Goal: Information Seeking & Learning: Find specific fact

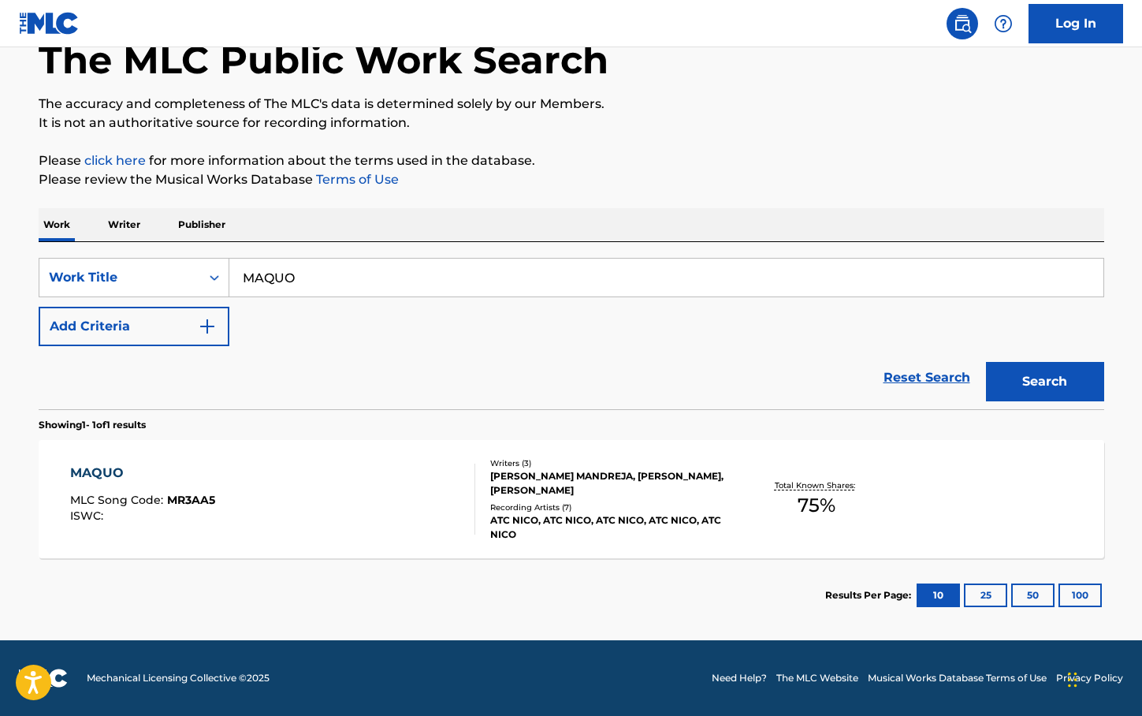
click at [587, 482] on div "KLEIN MANDREJA, PAVLOS RIGAS, CHRISTODOULIDIS NIKOLAOS" at bounding box center [609, 483] width 238 height 28
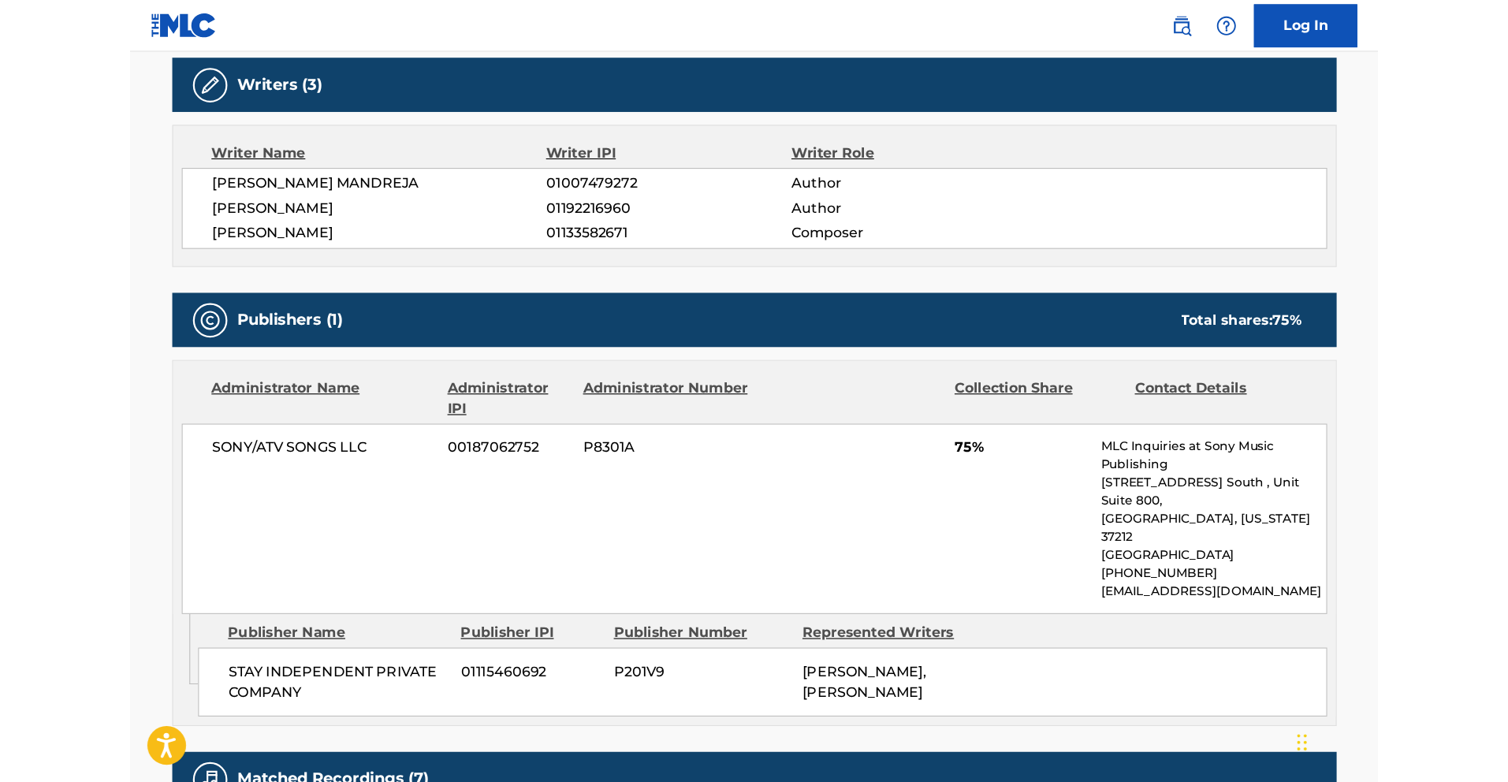
scroll to position [451, 0]
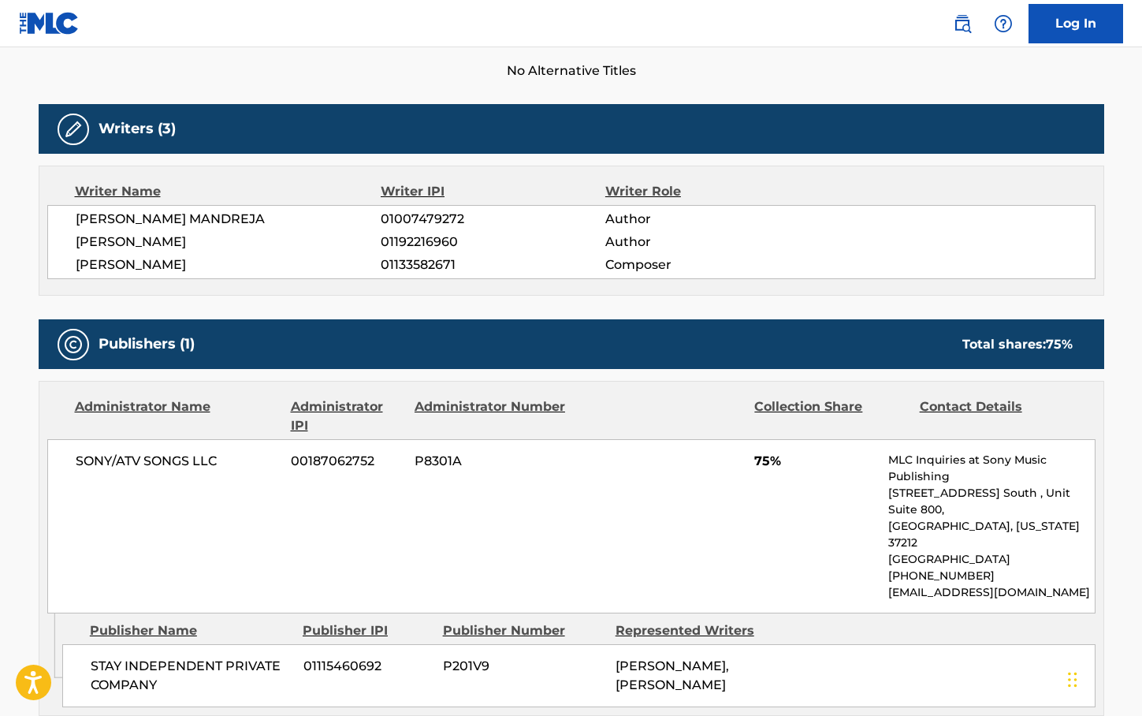
drag, startPoint x: 74, startPoint y: 266, endPoint x: 198, endPoint y: 262, distance: 123.8
click at [198, 262] on div "KLEIN MANDREJA 01007479272 Author PAVLOS RIGAS 01192216960 Author CHRISTODOULID…" at bounding box center [571, 242] width 1049 height 74
copy span "CHRISTODOULIDIS"
click at [224, 263] on span "CHRISTODOULIDIS NIKOLAOS" at bounding box center [229, 264] width 306 height 19
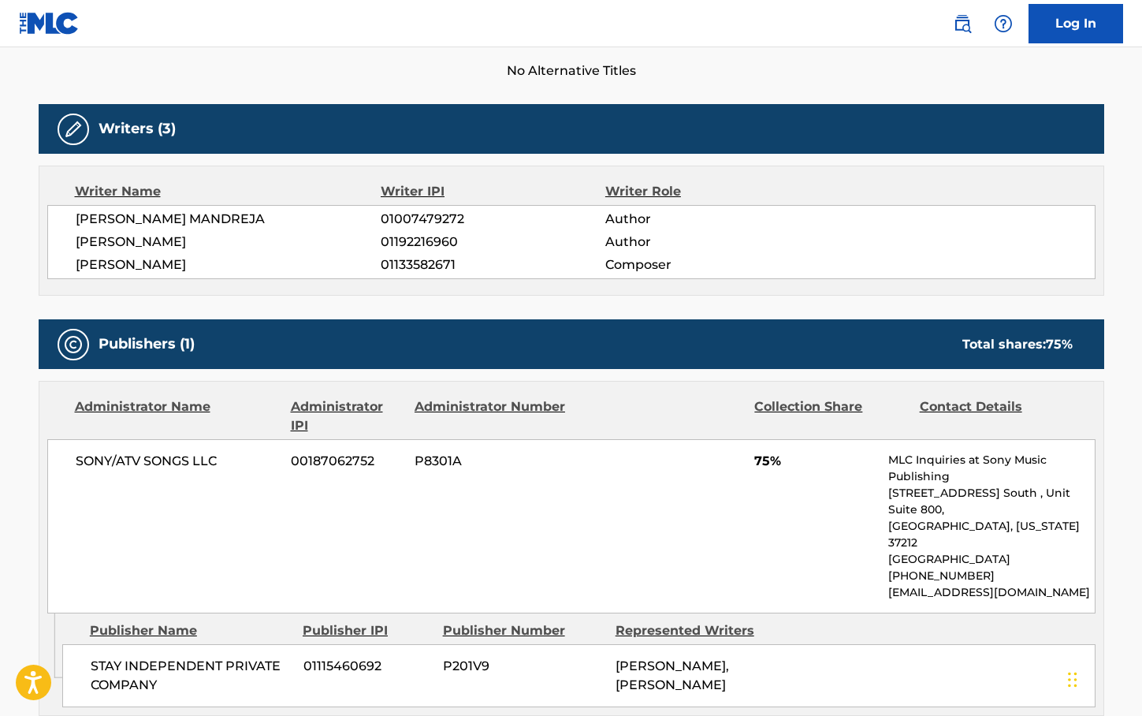
copy span "NIKOLAOS"
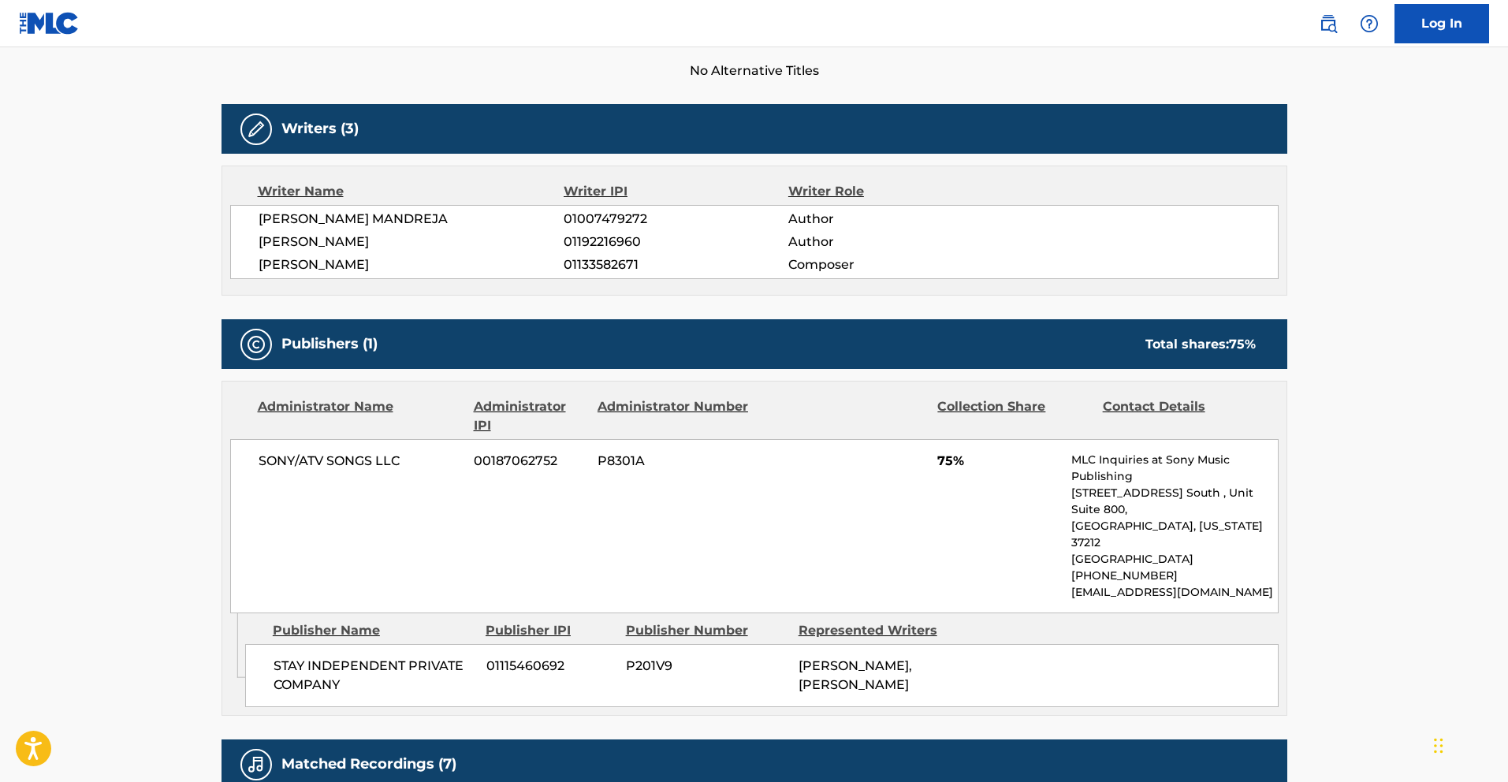
scroll to position [0, 0]
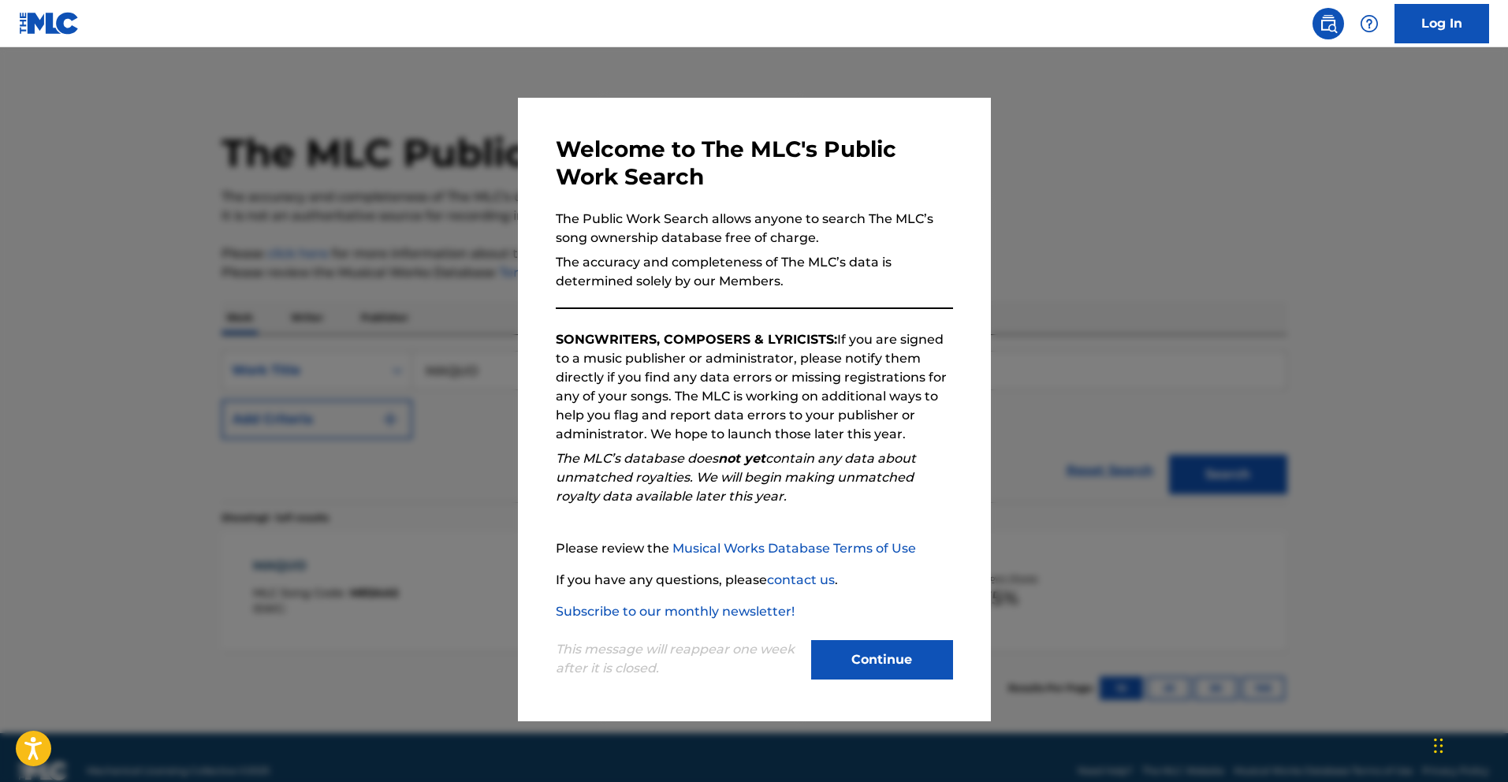
click at [862, 663] on button "Continue" at bounding box center [882, 659] width 142 height 39
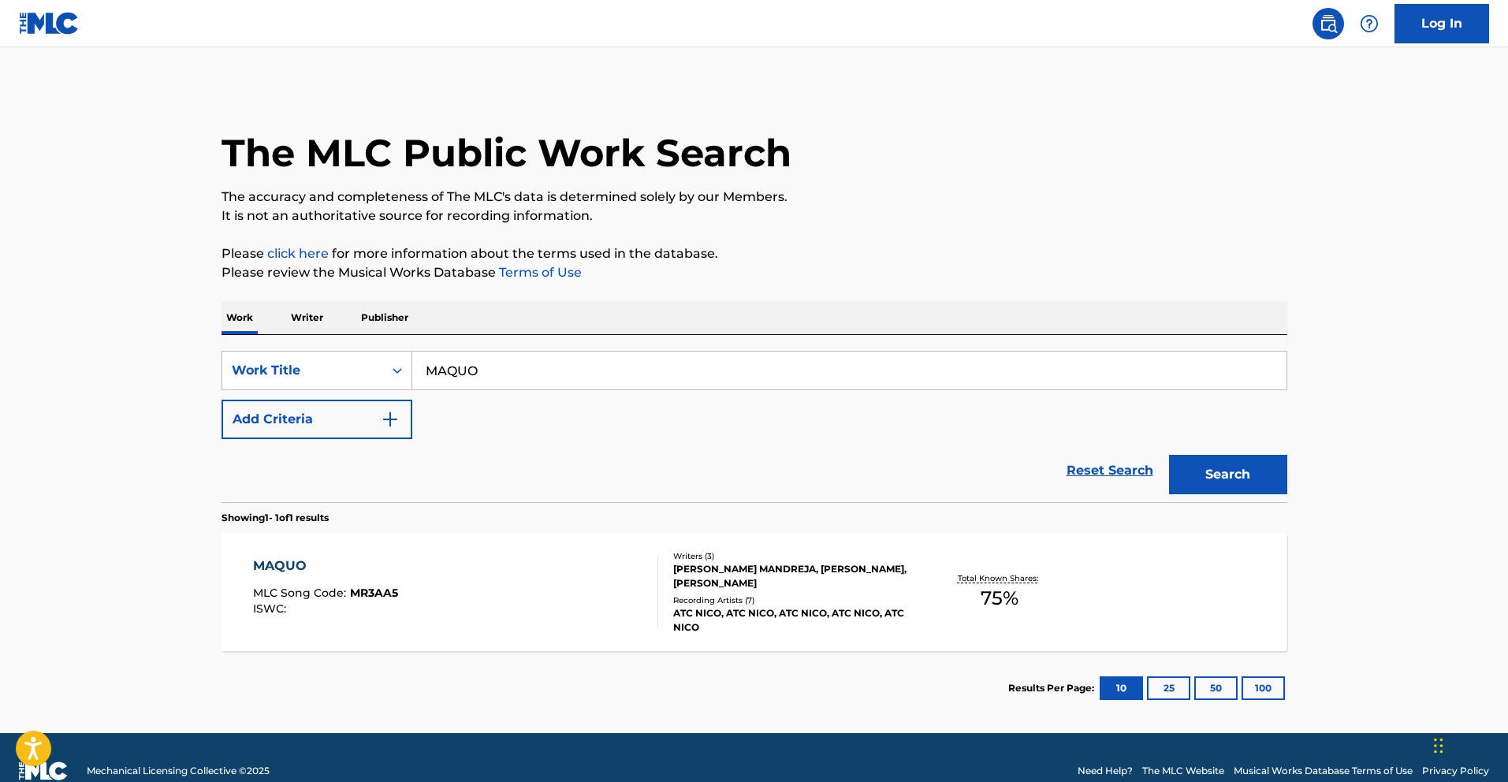
click at [477, 369] on input "MAQUO" at bounding box center [849, 371] width 874 height 38
paste input "Klein Mandreja"
type input "Klein Mandreja"
click at [1142, 455] on button "Search" at bounding box center [1228, 474] width 118 height 39
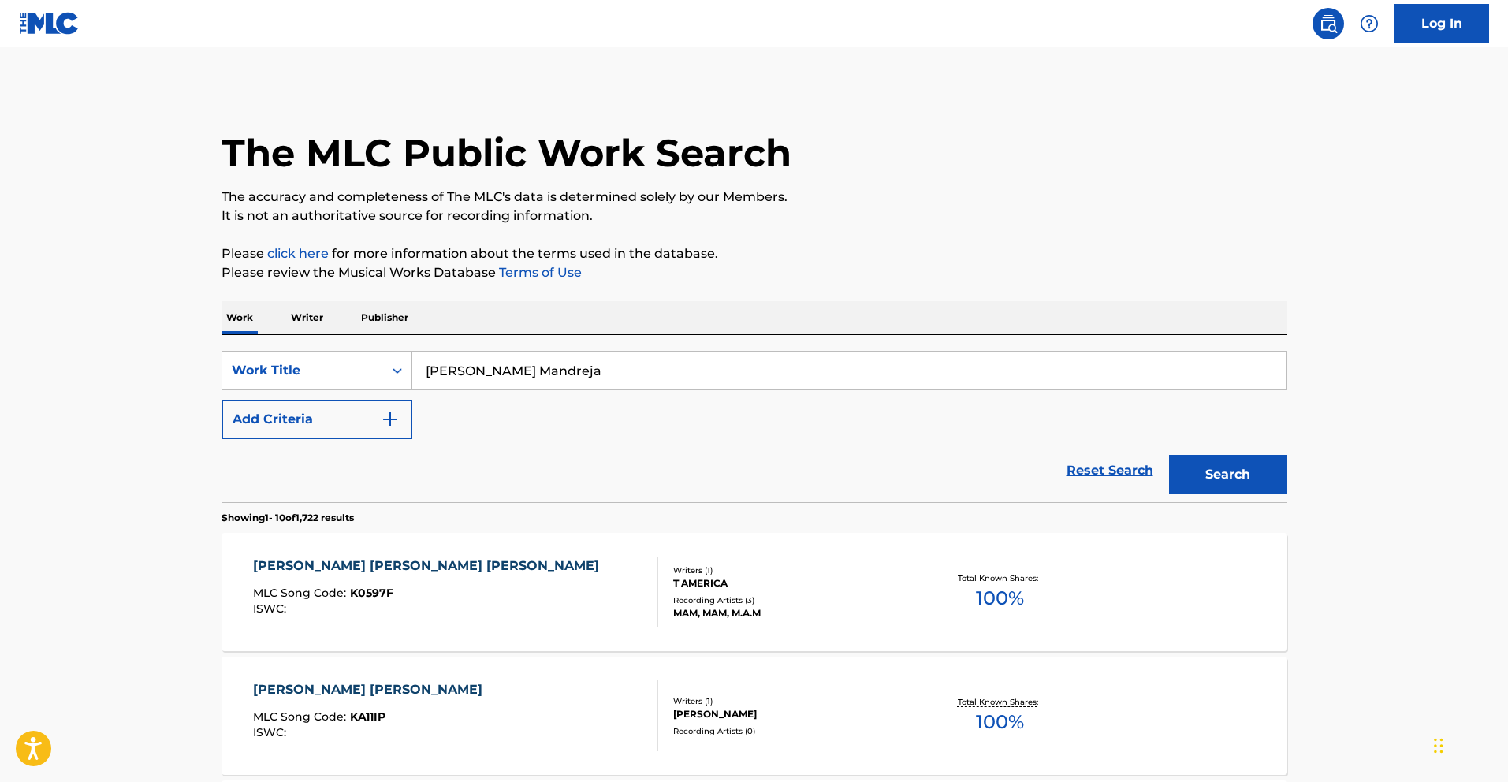
click at [463, 366] on input "Klein Mandreja" at bounding box center [849, 371] width 874 height 38
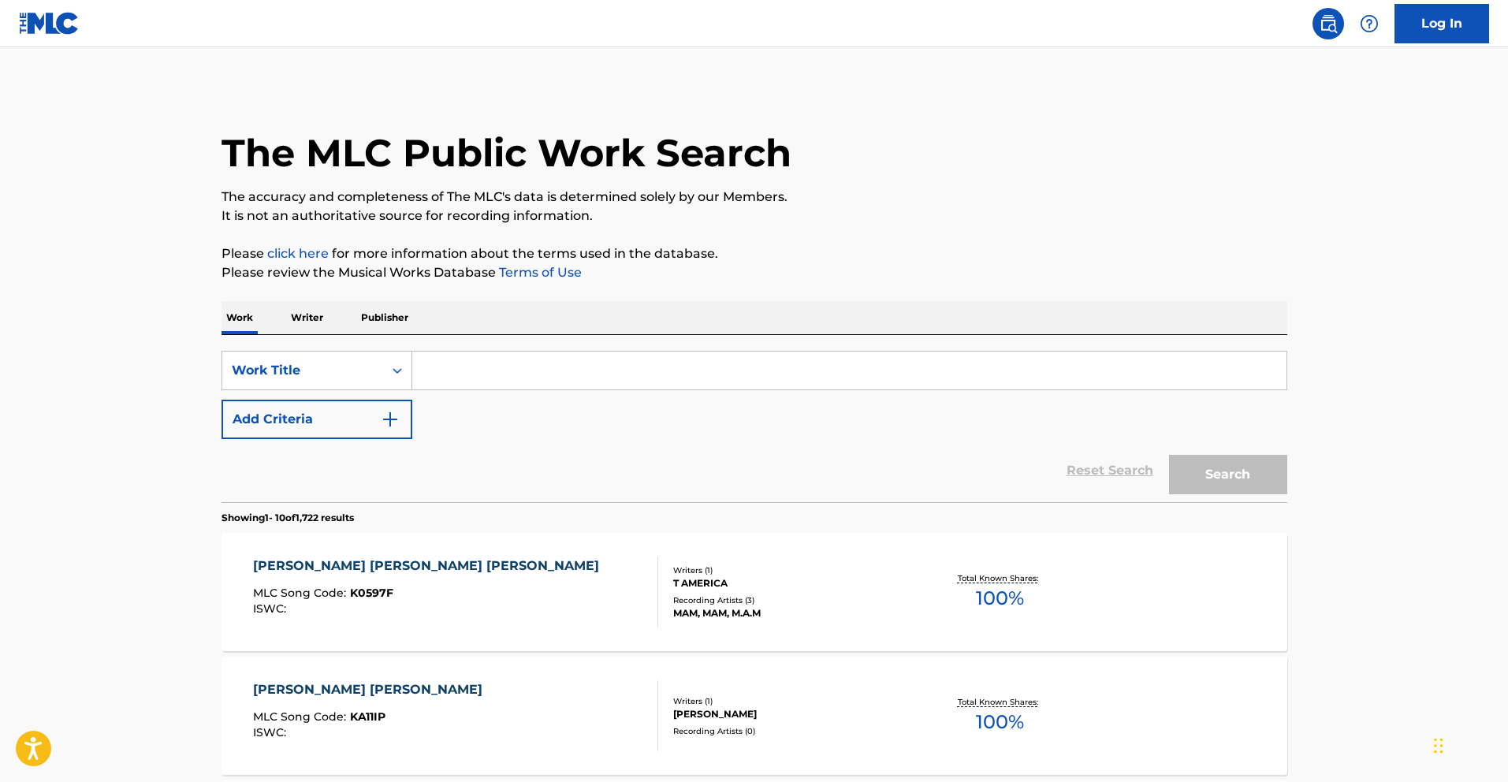
click at [307, 317] on p "Writer" at bounding box center [307, 317] width 42 height 33
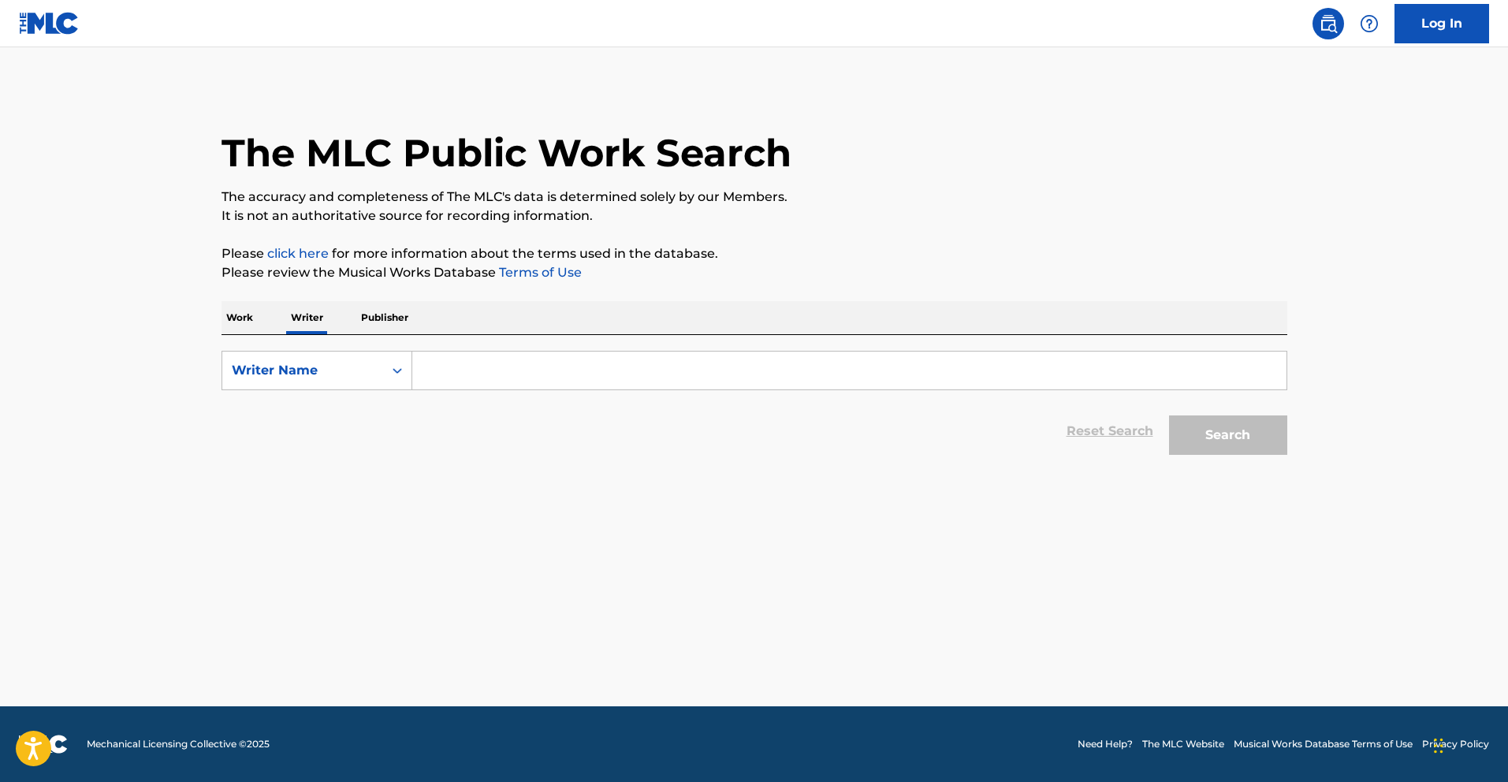
click at [430, 377] on input "Search Form" at bounding box center [849, 371] width 874 height 38
paste input "Klein Mandreja"
type input "Klein Mandreja"
click at [1142, 415] on button "Search" at bounding box center [1228, 434] width 118 height 39
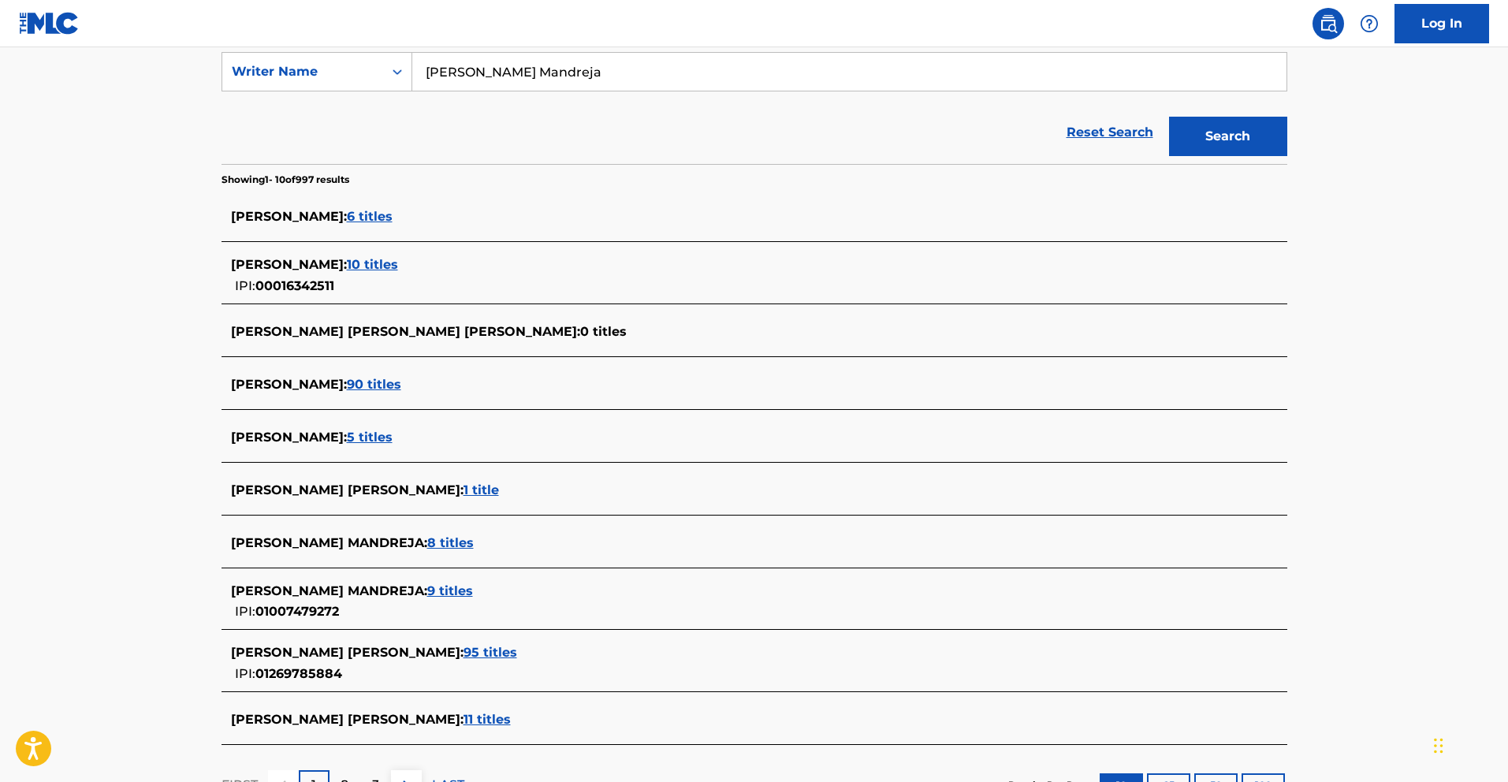
scroll to position [427, 0]
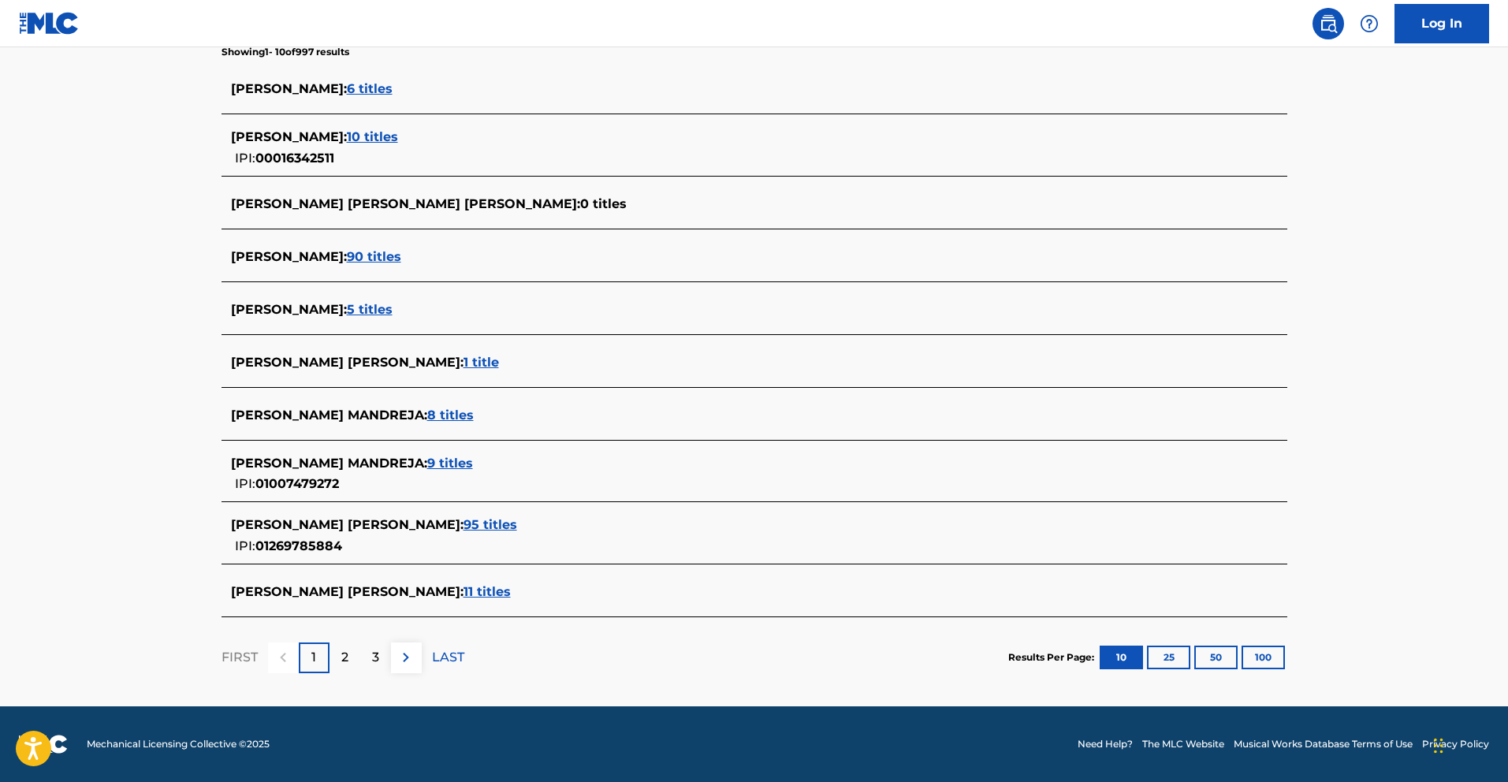
click at [427, 457] on span "9 titles" at bounding box center [450, 463] width 46 height 15
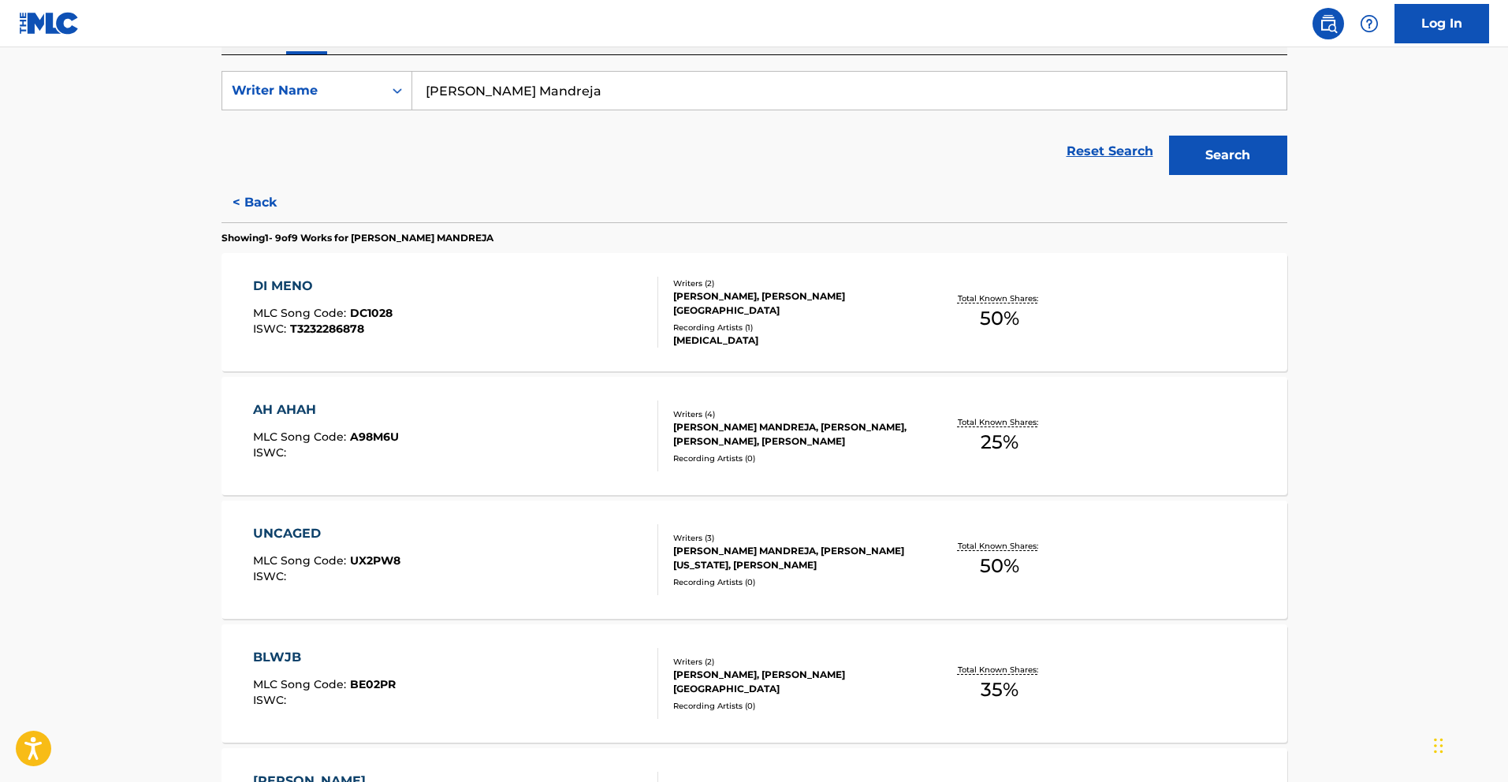
scroll to position [208, 0]
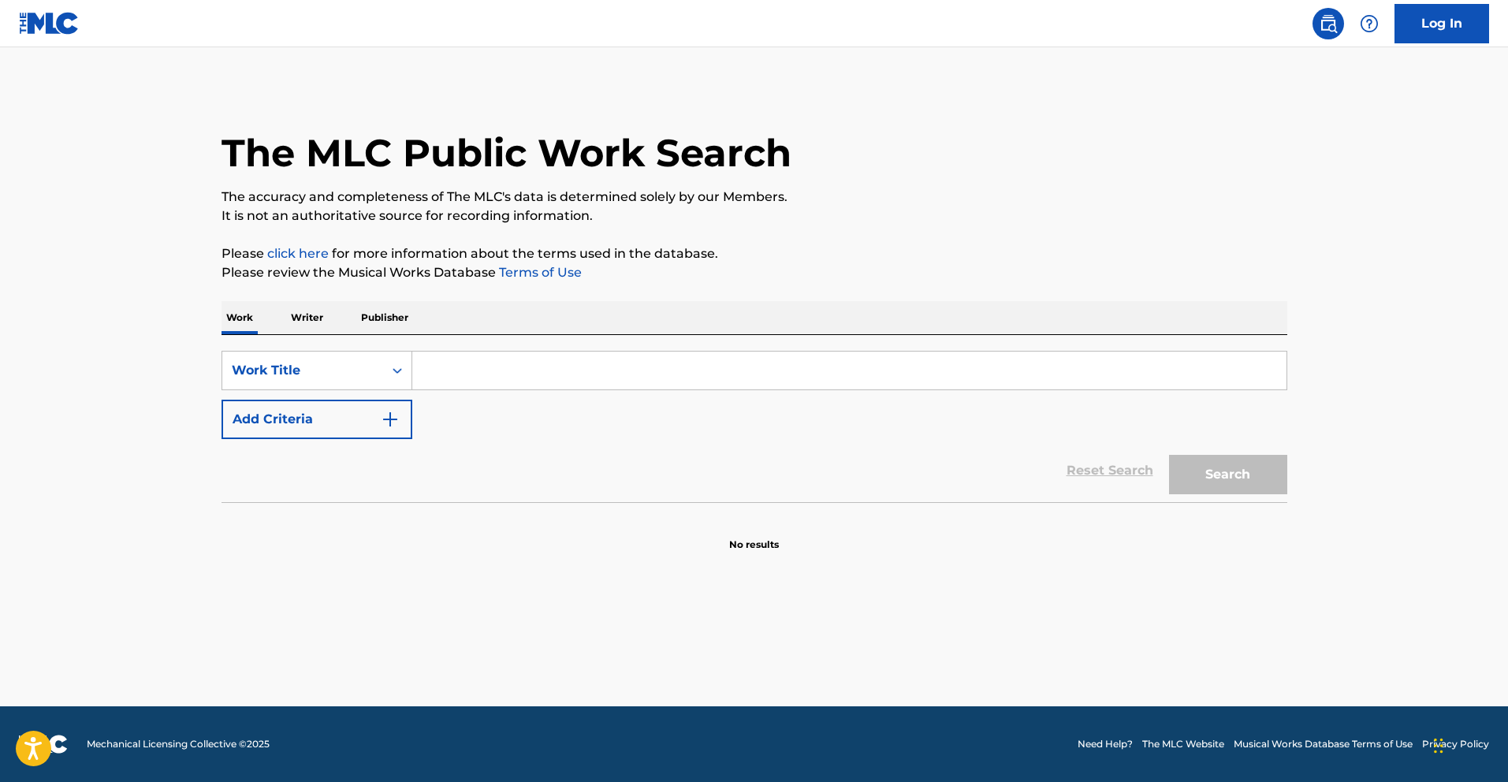
click at [438, 367] on input "Search Form" at bounding box center [849, 371] width 874 height 38
paste input "Tentacion"
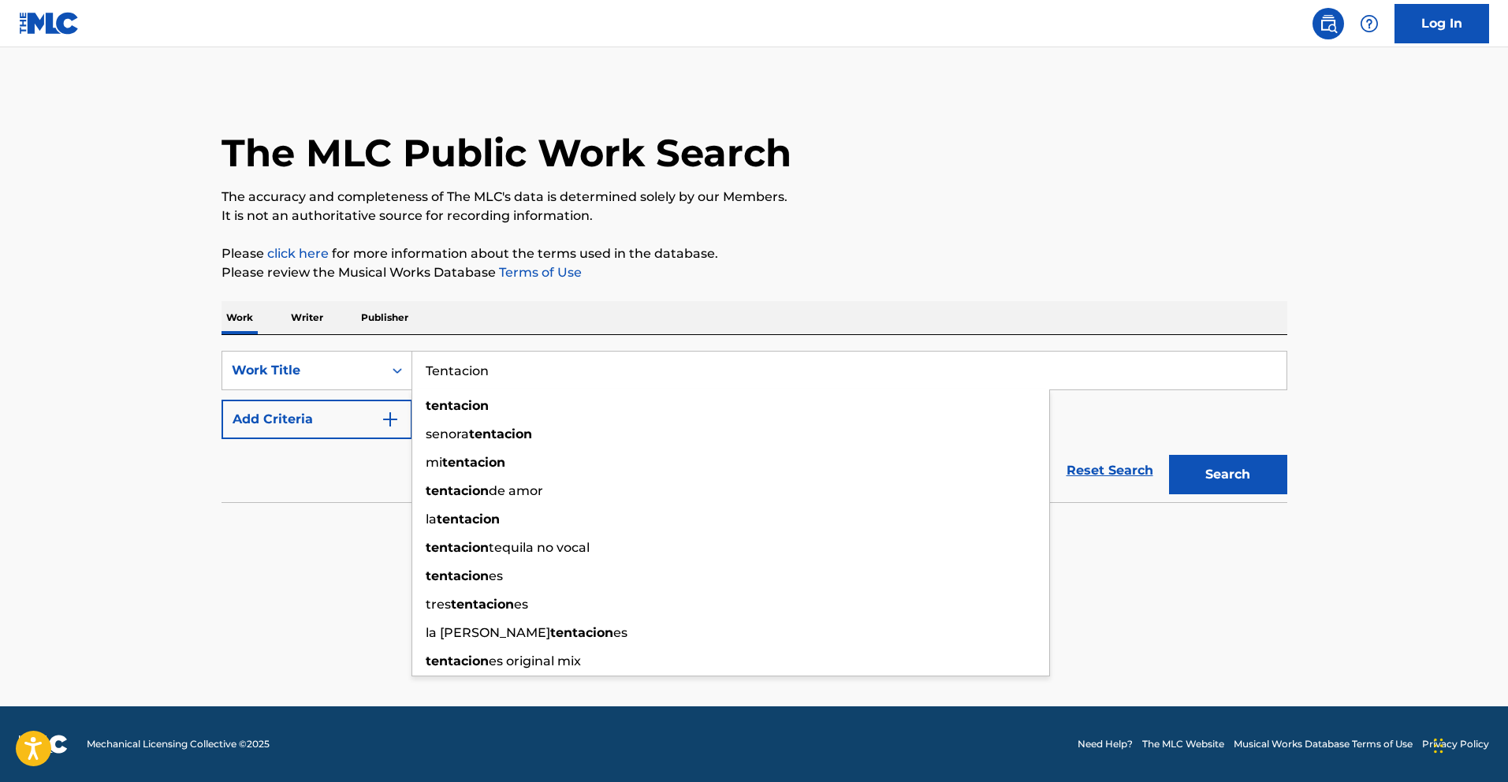
type input "Tentacion"
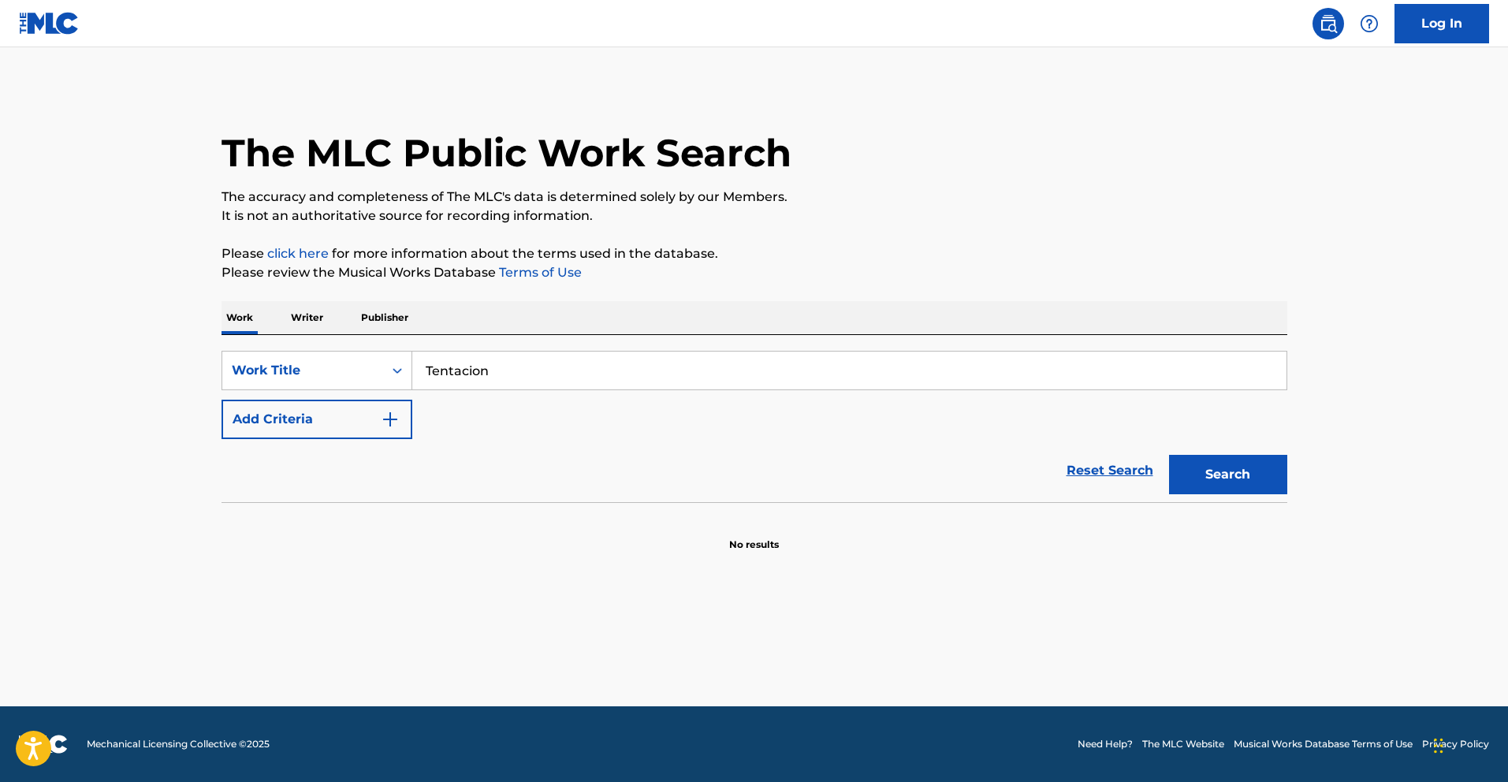
click at [377, 423] on button "Add Criteria" at bounding box center [317, 419] width 191 height 39
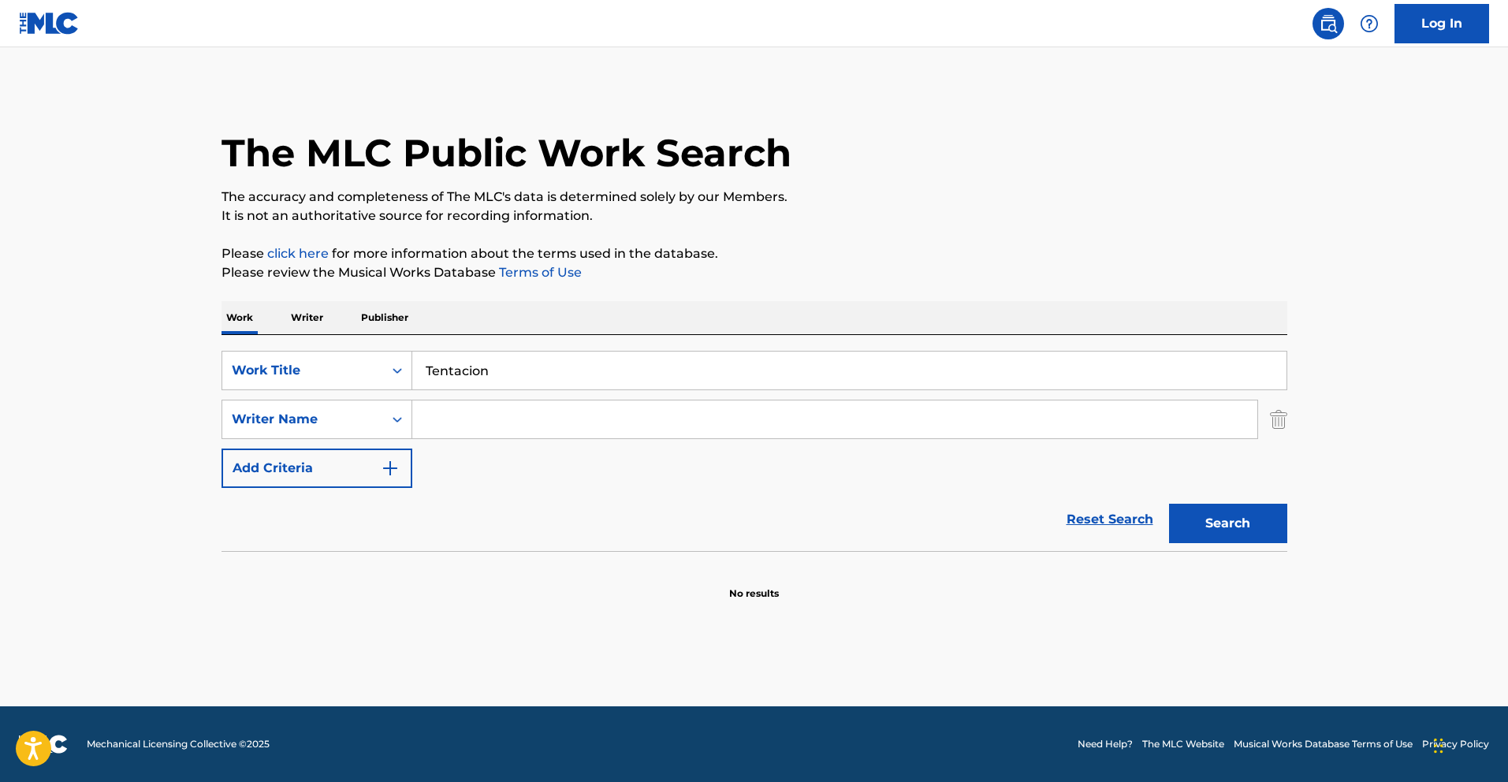
click at [504, 427] on input "Search Form" at bounding box center [834, 419] width 845 height 38
click at [1169, 504] on button "Search" at bounding box center [1228, 523] width 118 height 39
click at [443, 422] on input "Mdnreja" at bounding box center [834, 419] width 845 height 38
type input "Mandreja"
click at [1169, 504] on button "Search" at bounding box center [1228, 523] width 118 height 39
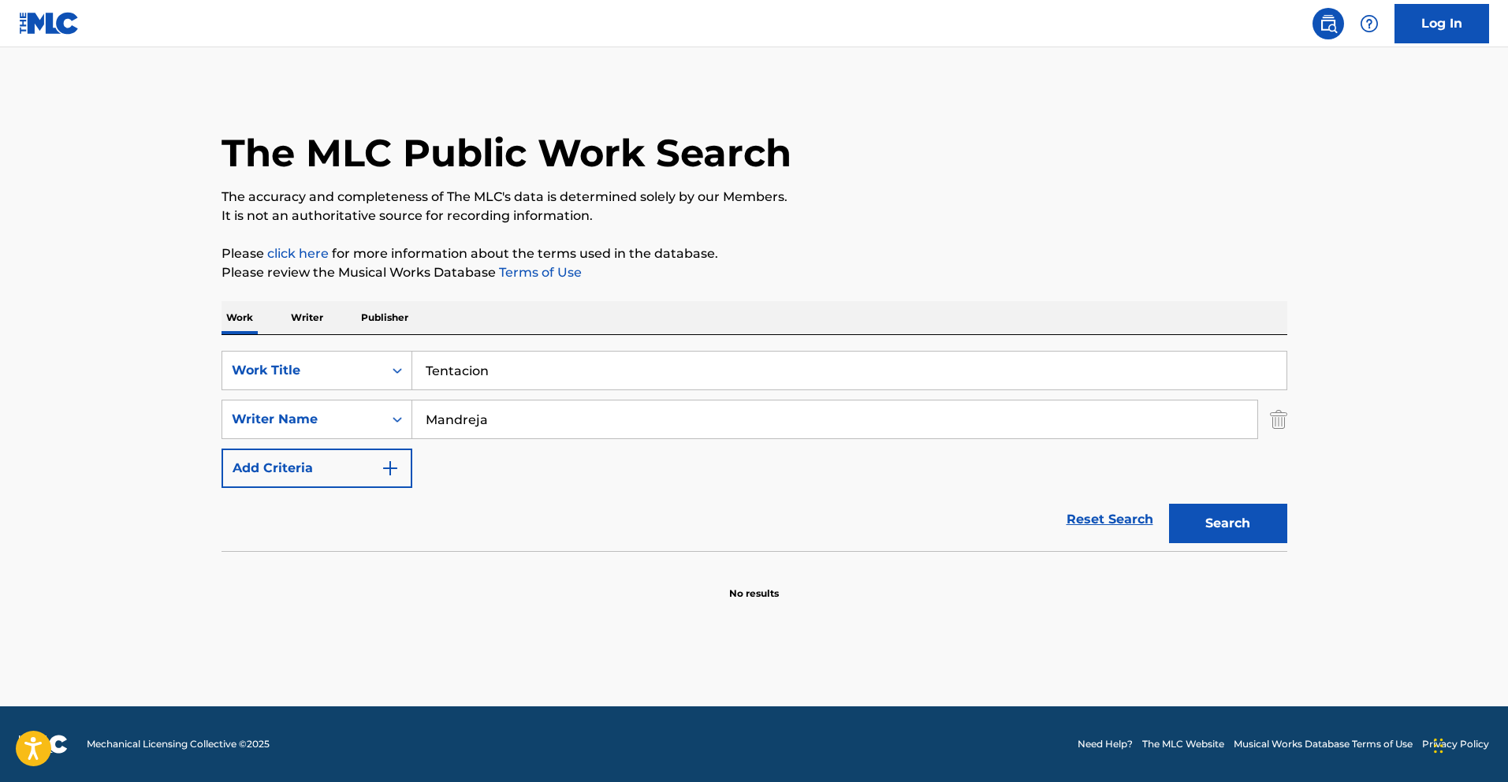
click at [553, 423] on input "Mandreja" at bounding box center [834, 419] width 845 height 38
click at [1169, 504] on button "Search" at bounding box center [1228, 523] width 118 height 39
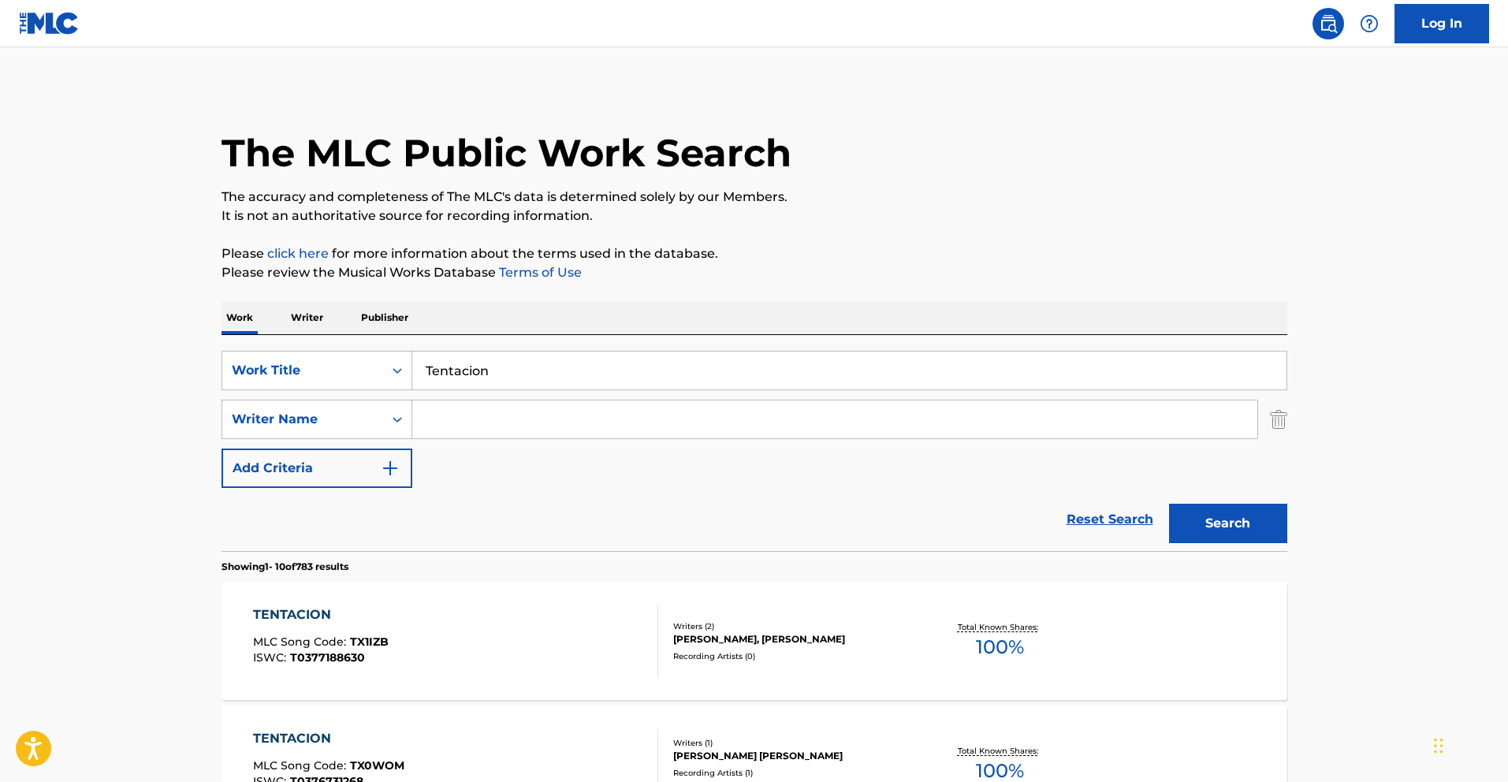
click at [470, 359] on input "Tentacion" at bounding box center [849, 371] width 874 height 38
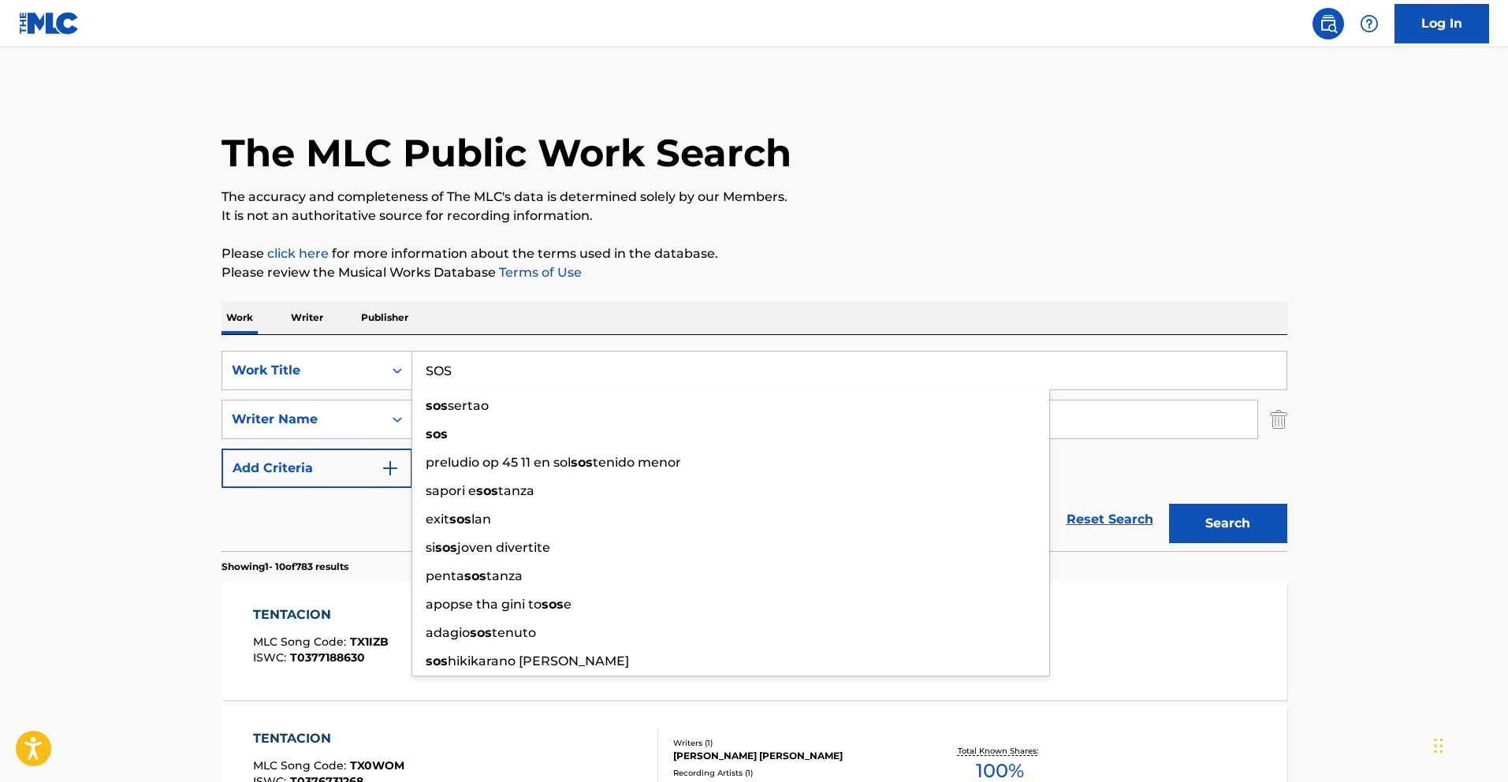
type input "SOS"
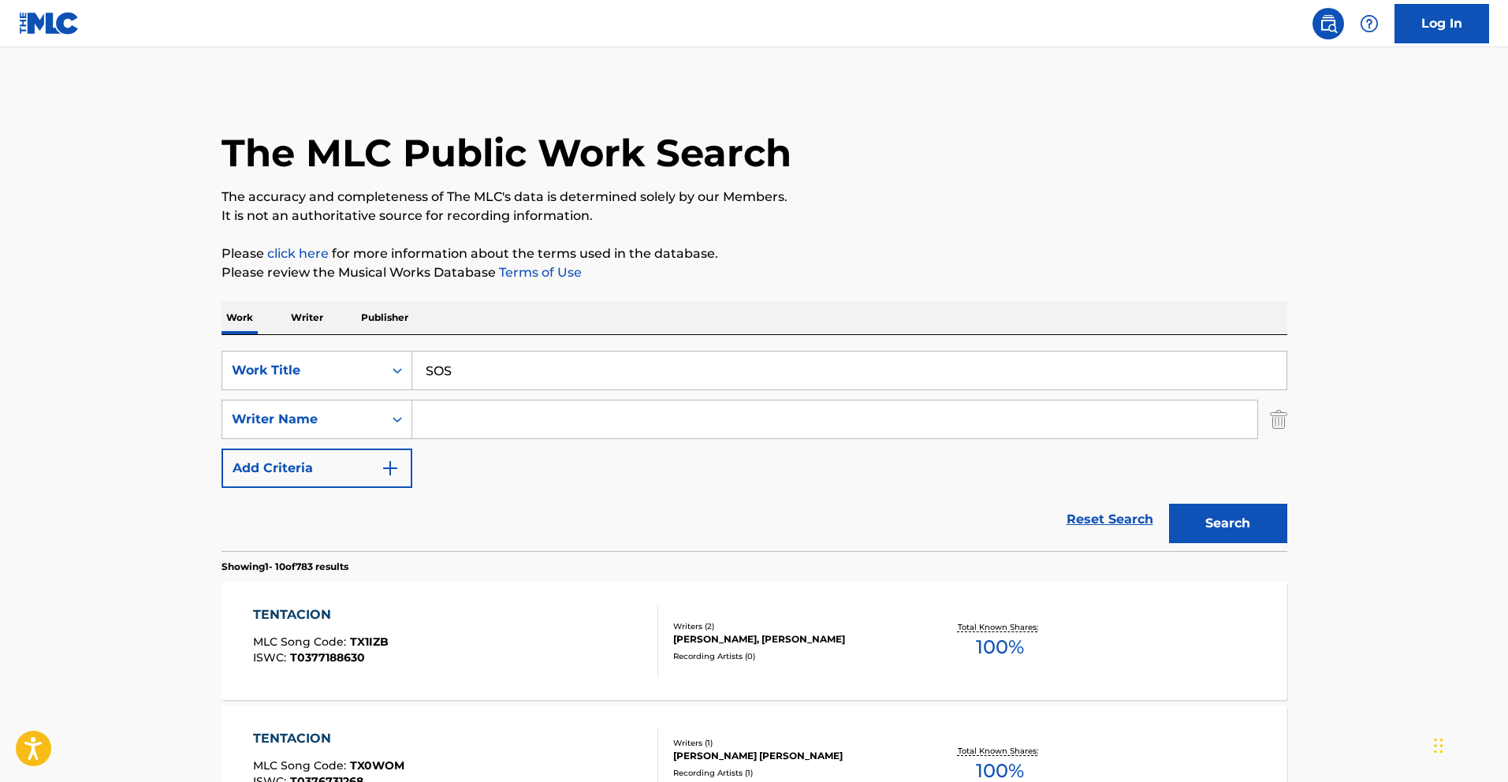
click at [356, 540] on div "Reset Search Search" at bounding box center [755, 519] width 1066 height 63
click at [478, 425] on input "Search Form" at bounding box center [834, 419] width 845 height 38
type input "Lil Koni"
click at [1169, 504] on button "Search" at bounding box center [1228, 523] width 118 height 39
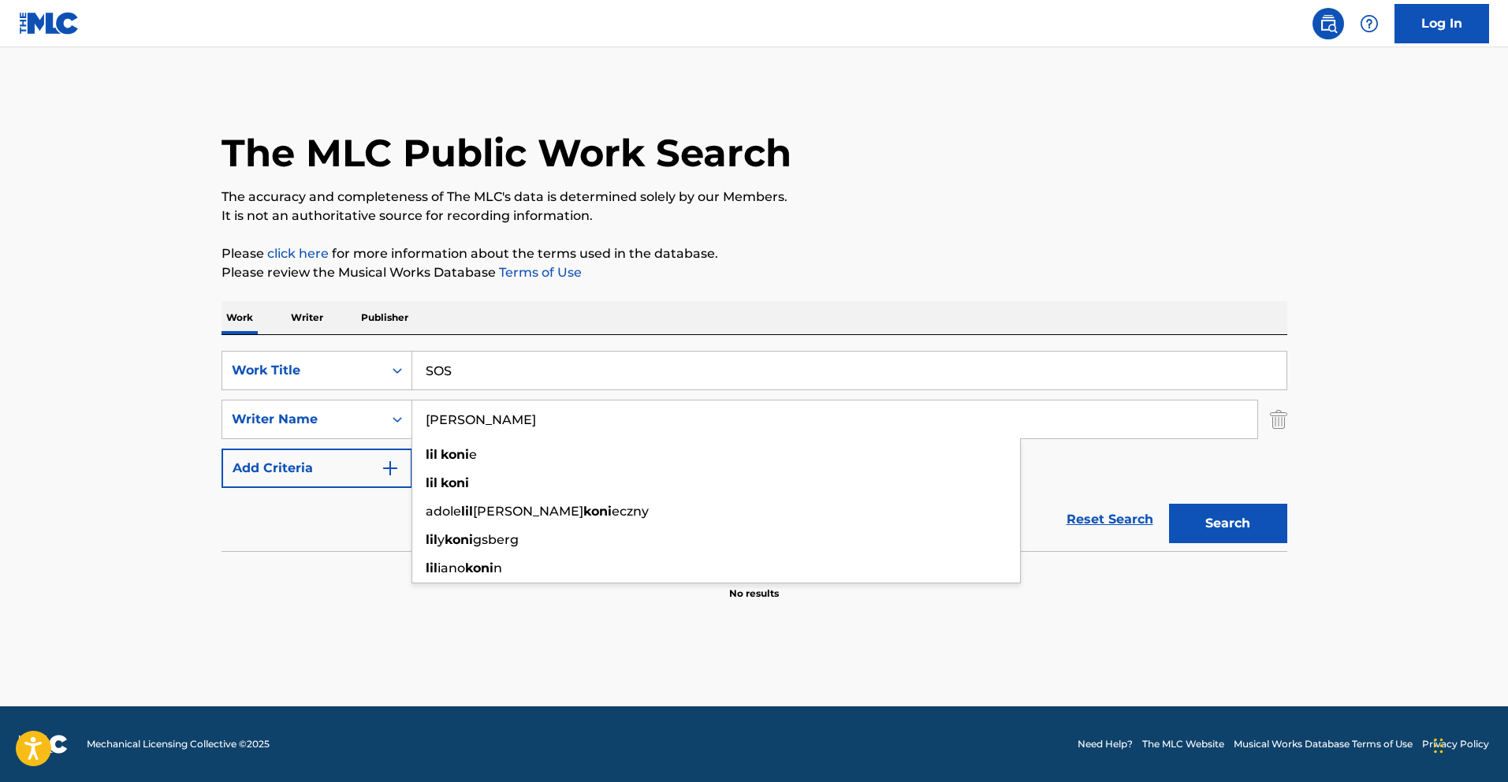
click at [231, 225] on p "It is not an authoritative source for recording information." at bounding box center [755, 216] width 1066 height 19
click at [464, 400] on input "Lil Koni" at bounding box center [834, 419] width 845 height 38
click at [462, 414] on input "Lil Koni" at bounding box center [834, 419] width 845 height 38
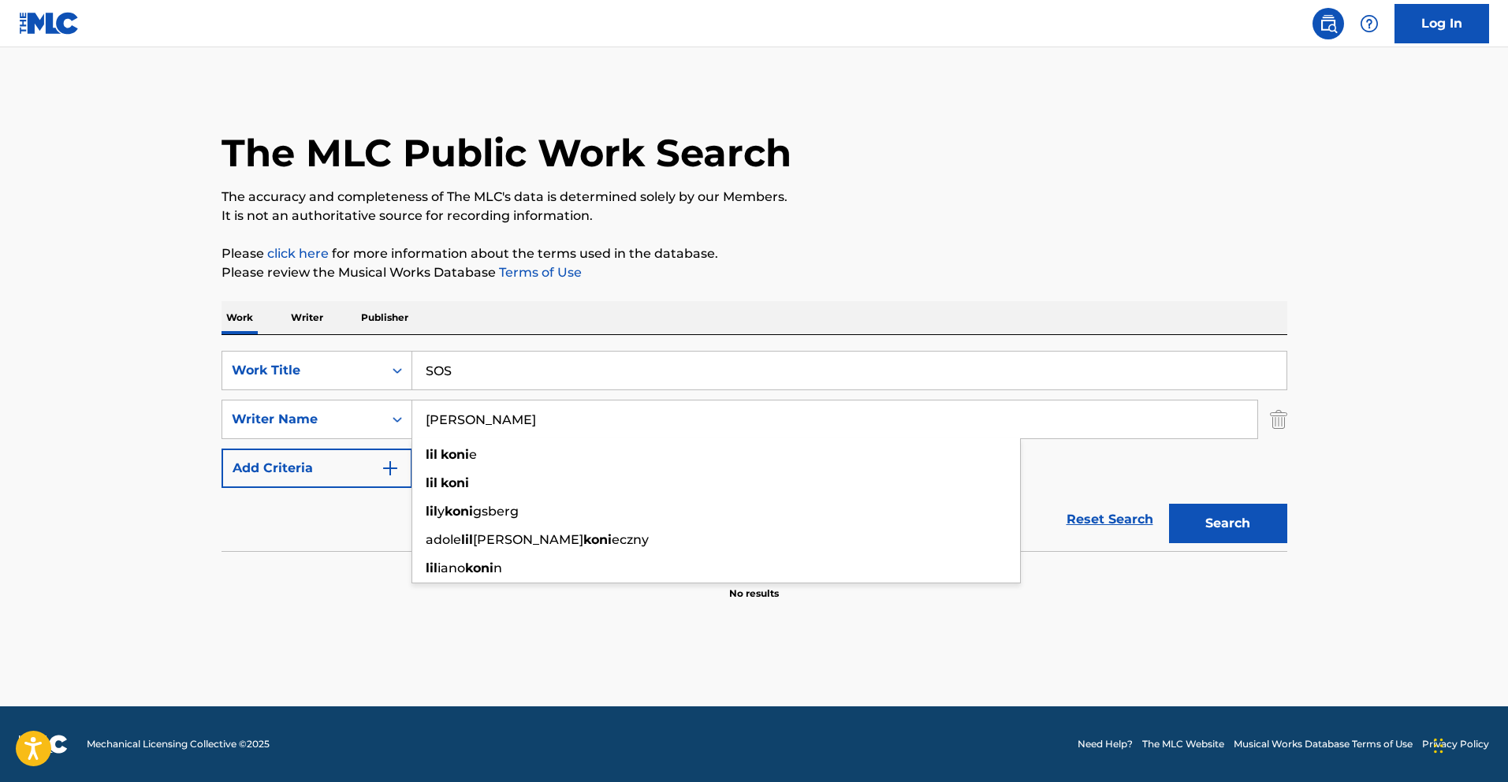
click at [462, 414] on input "Lil Koni" at bounding box center [834, 419] width 845 height 38
click at [466, 409] on input "Lil Koni" at bounding box center [834, 419] width 845 height 38
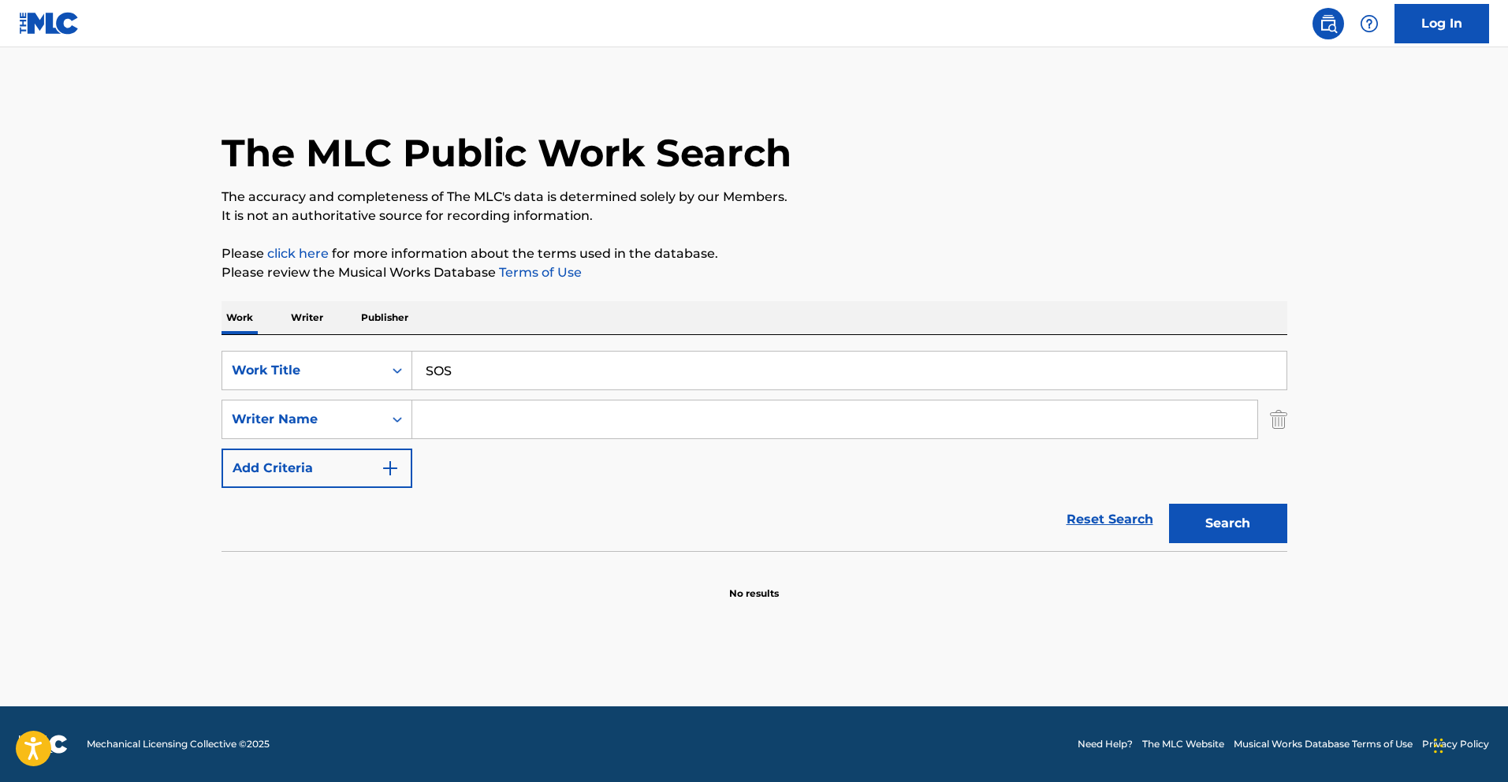
click at [1169, 504] on button "Search" at bounding box center [1228, 523] width 118 height 39
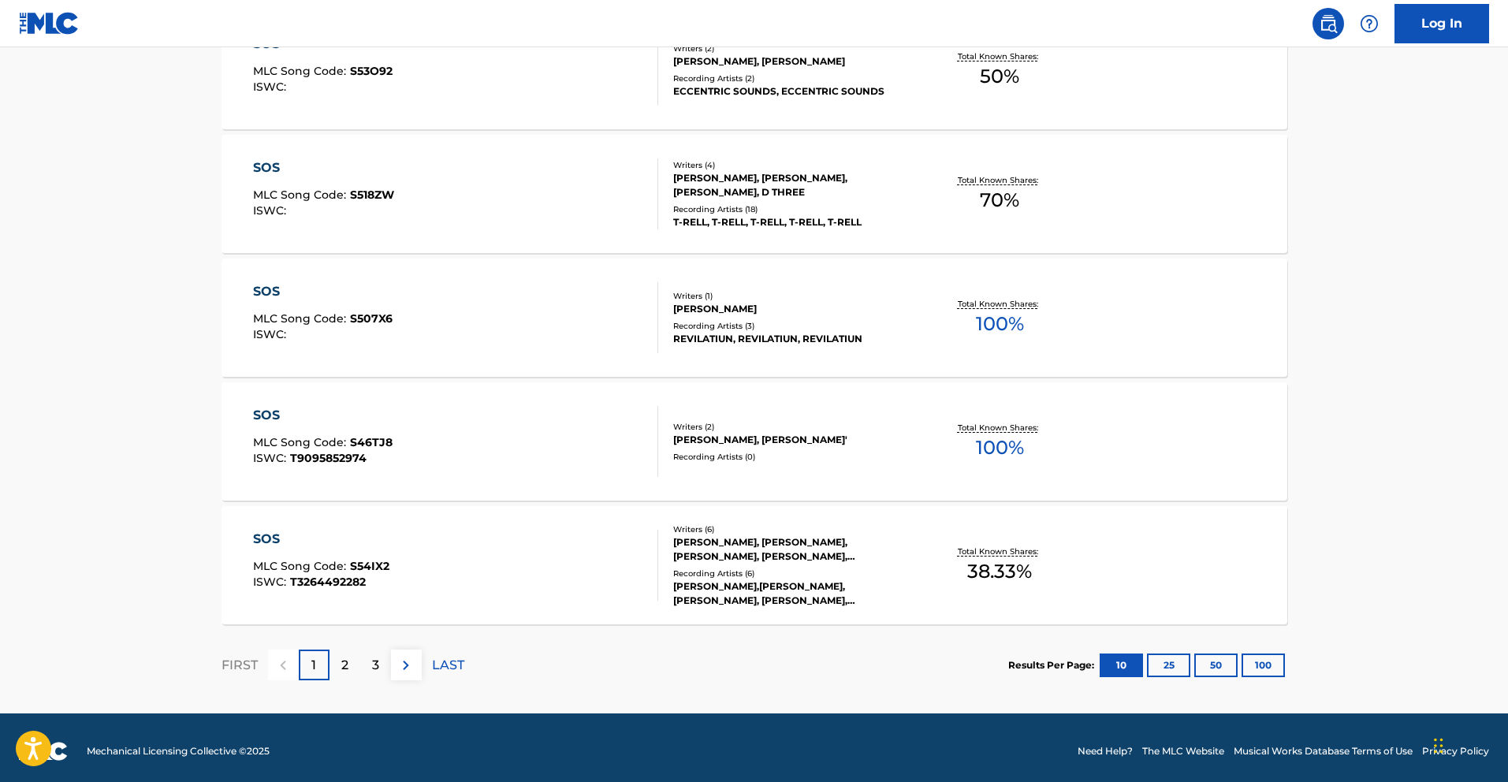
scroll to position [1191, 0]
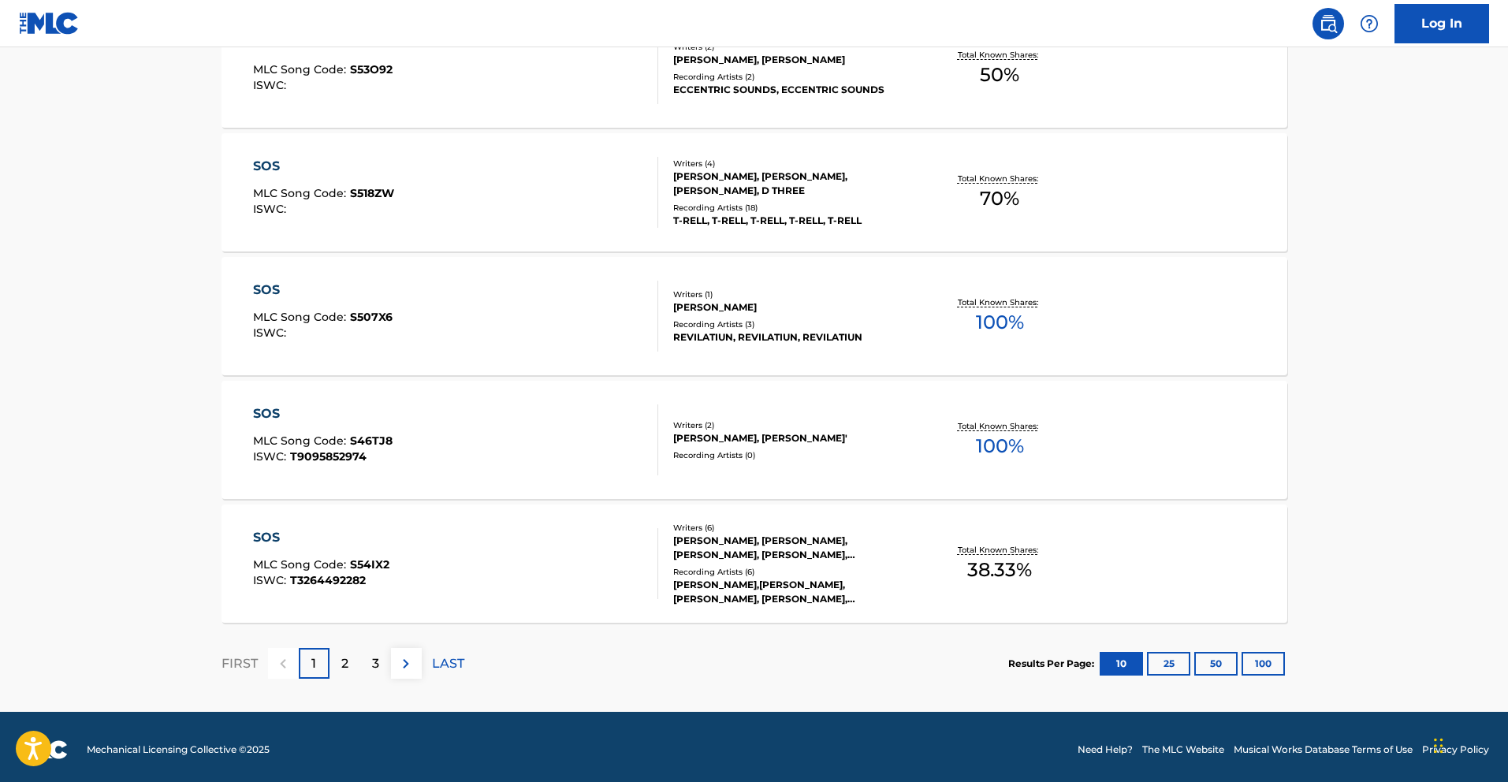
click at [335, 663] on div "2" at bounding box center [345, 663] width 31 height 31
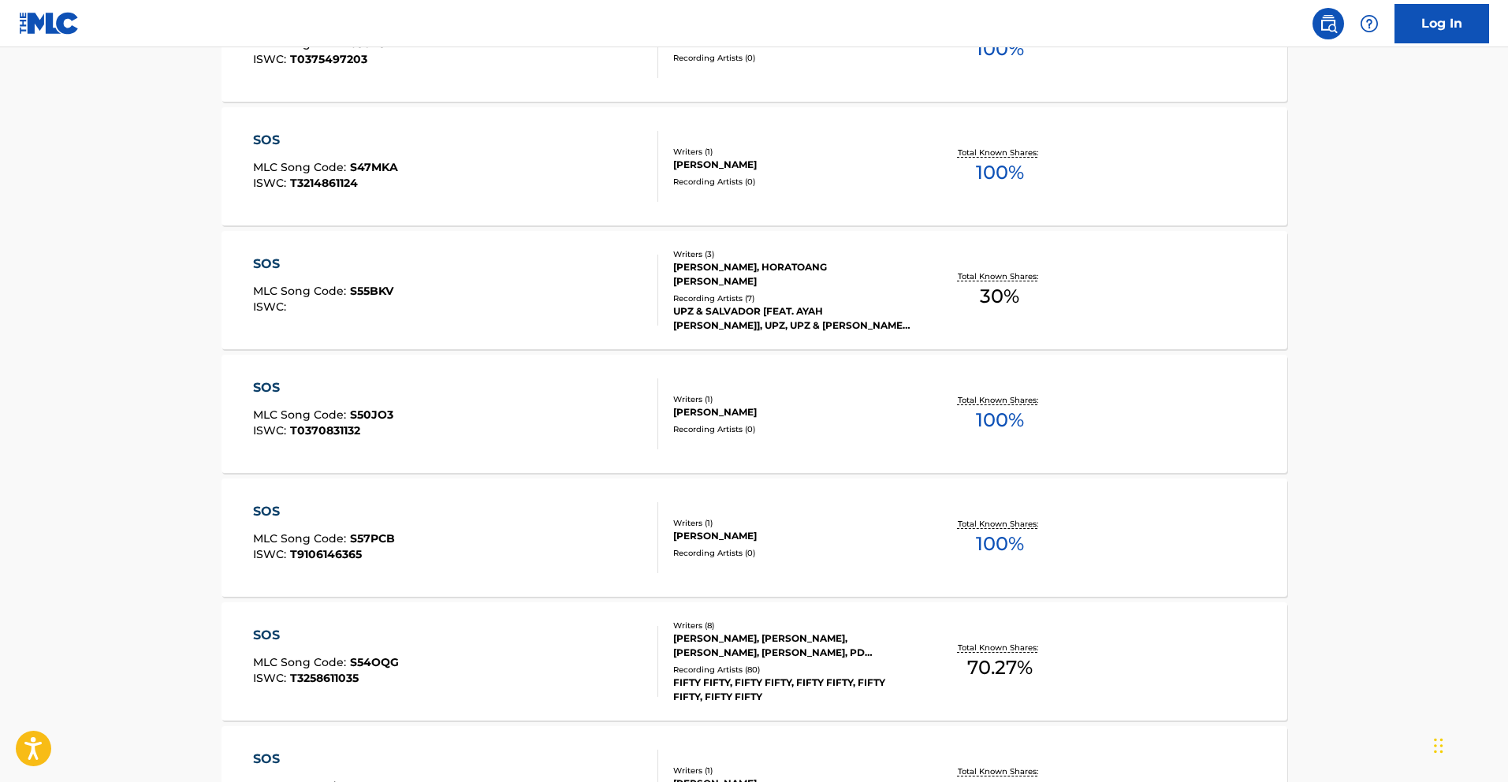
scroll to position [0, 0]
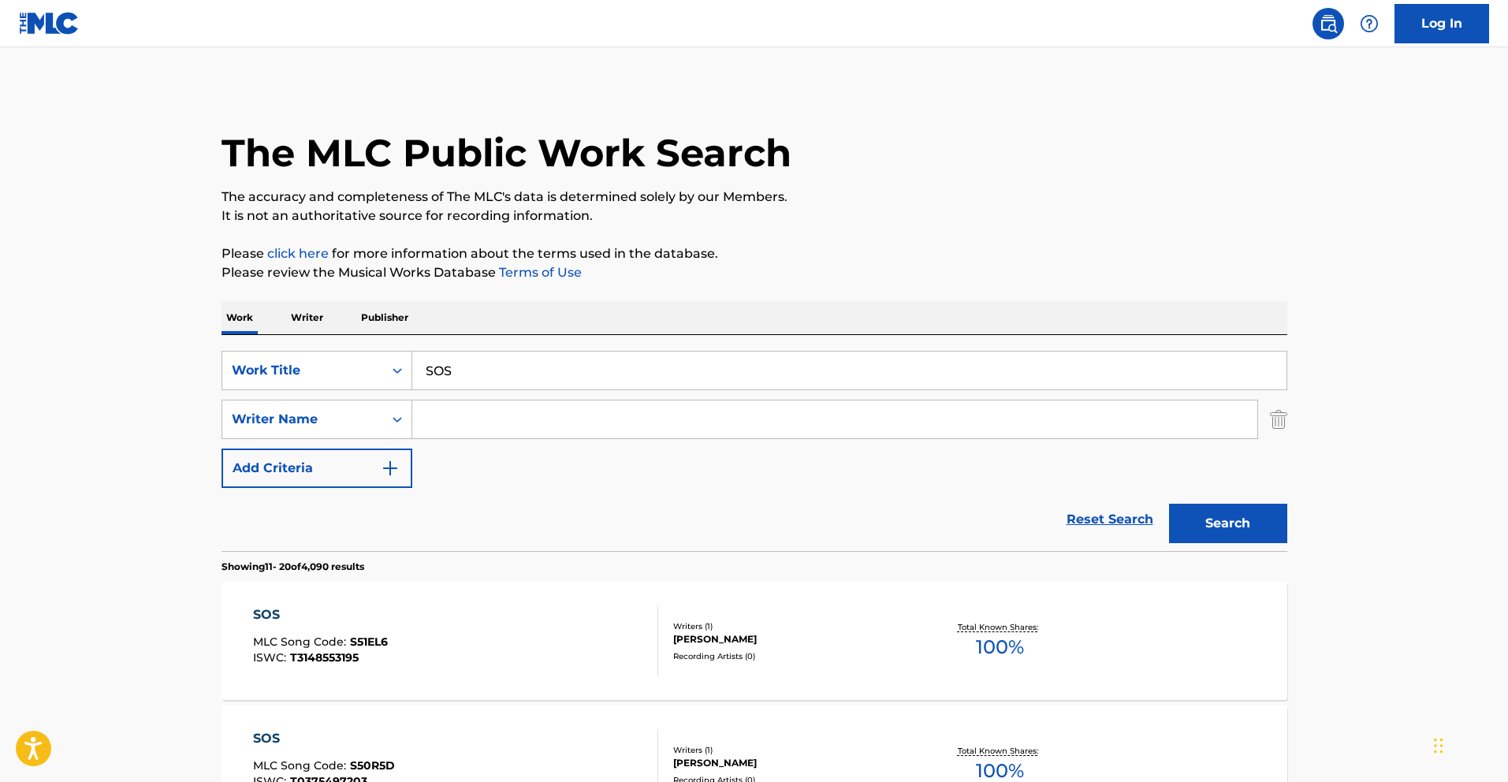
click at [466, 376] on input "SOS" at bounding box center [849, 371] width 874 height 38
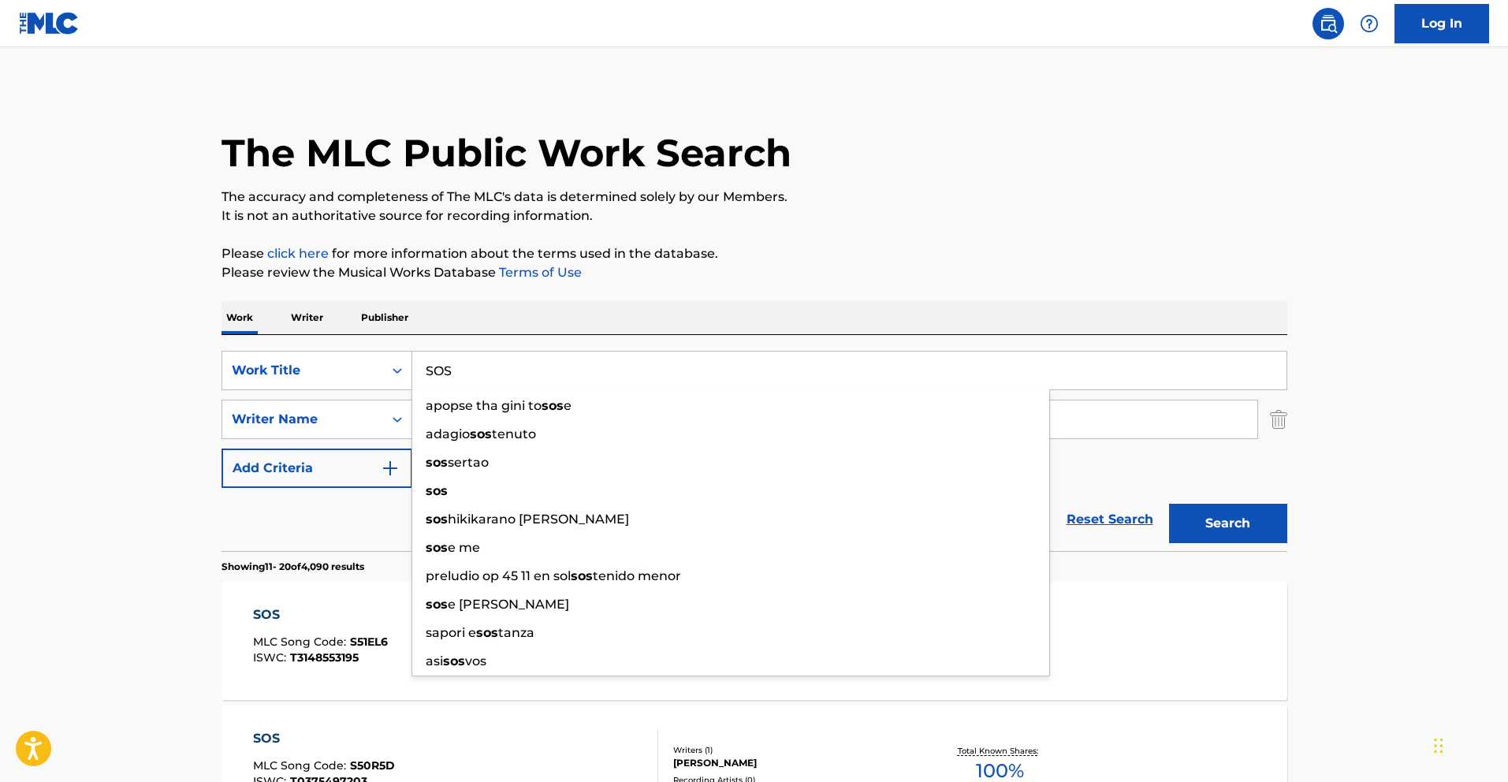
click at [466, 376] on input "SOS" at bounding box center [849, 371] width 874 height 38
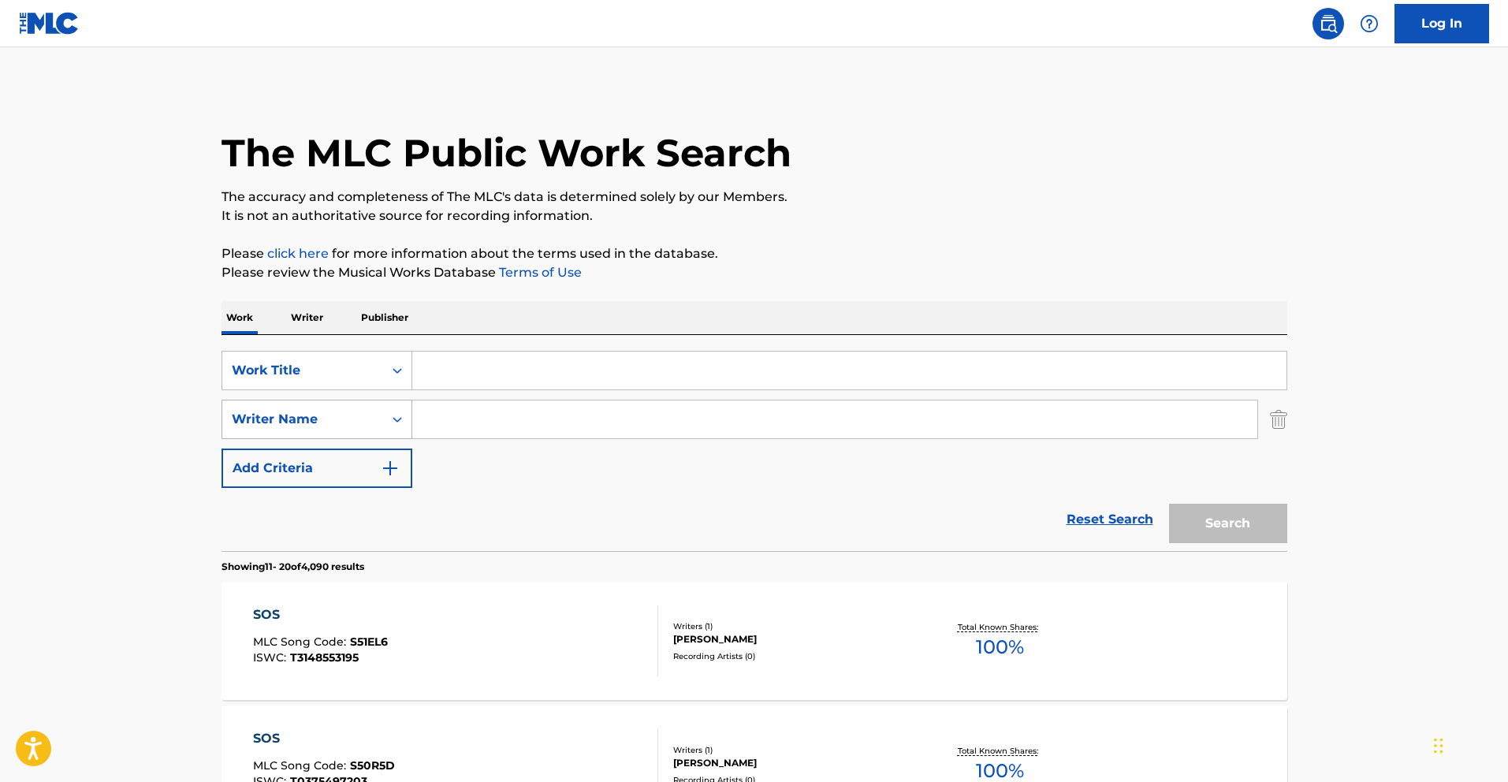
click at [368, 412] on div "Writer Name" at bounding box center [303, 419] width 142 height 19
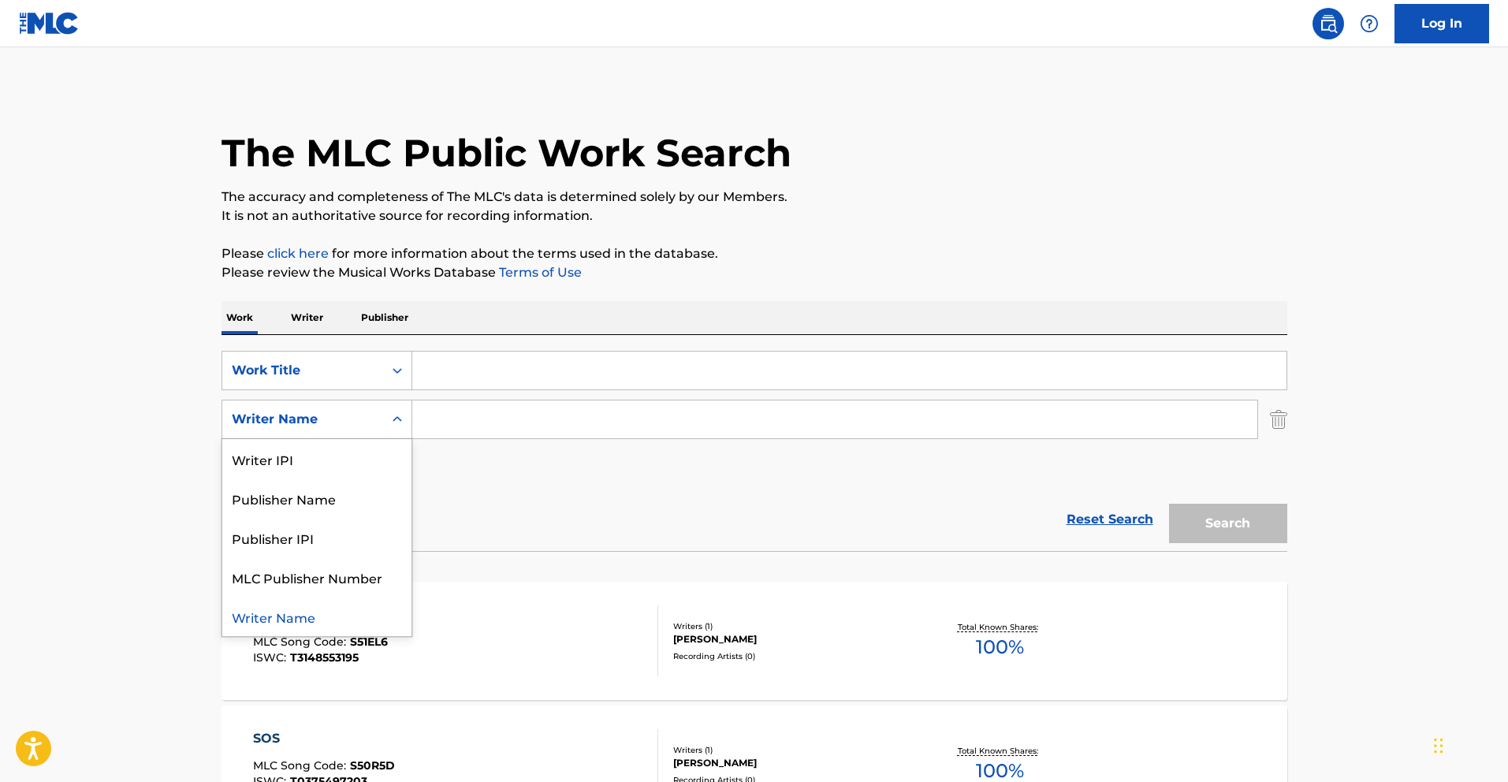
click at [427, 374] on input "Search Form" at bounding box center [849, 371] width 874 height 38
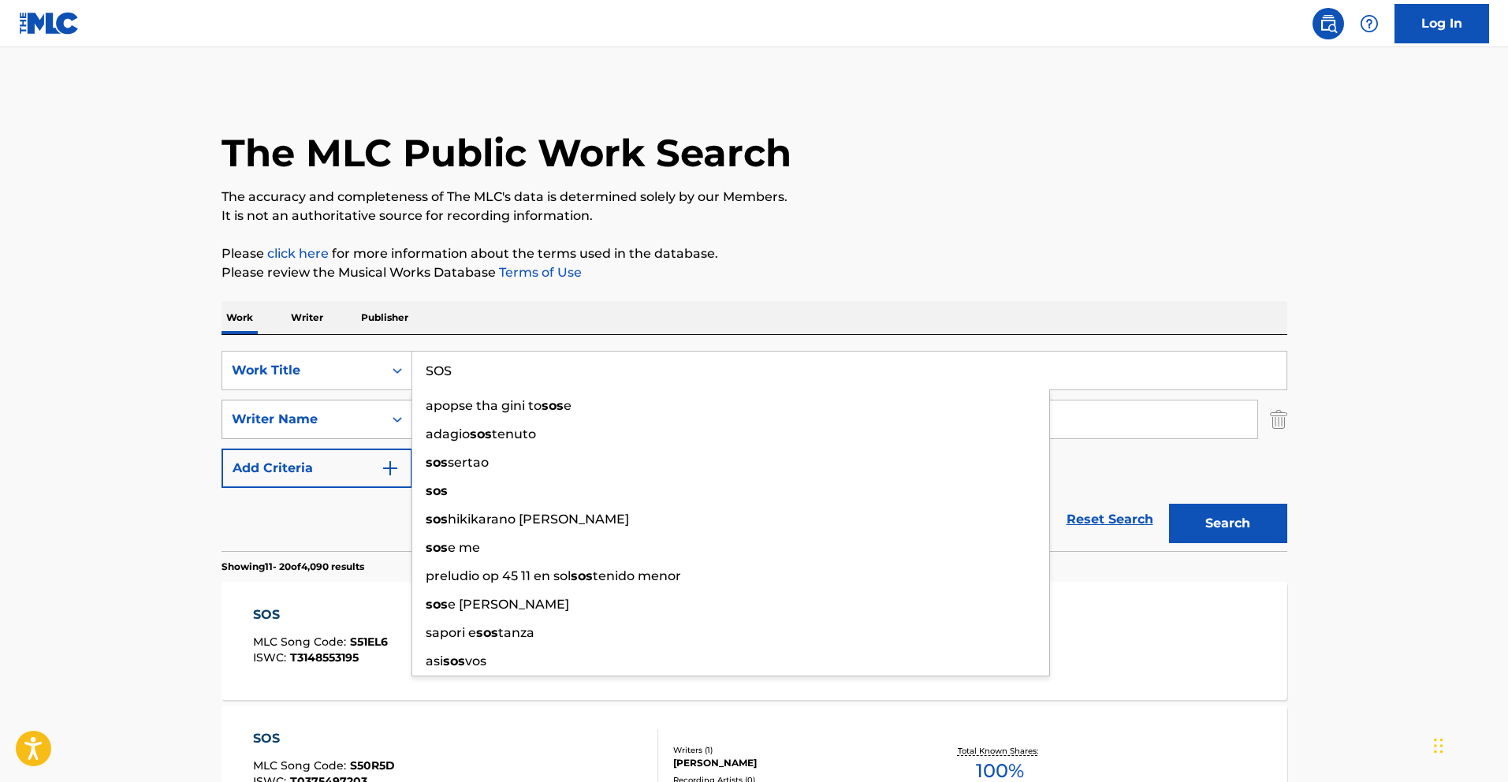
type input "SOS"
click at [334, 408] on div "Writer Name" at bounding box center [302, 419] width 161 height 30
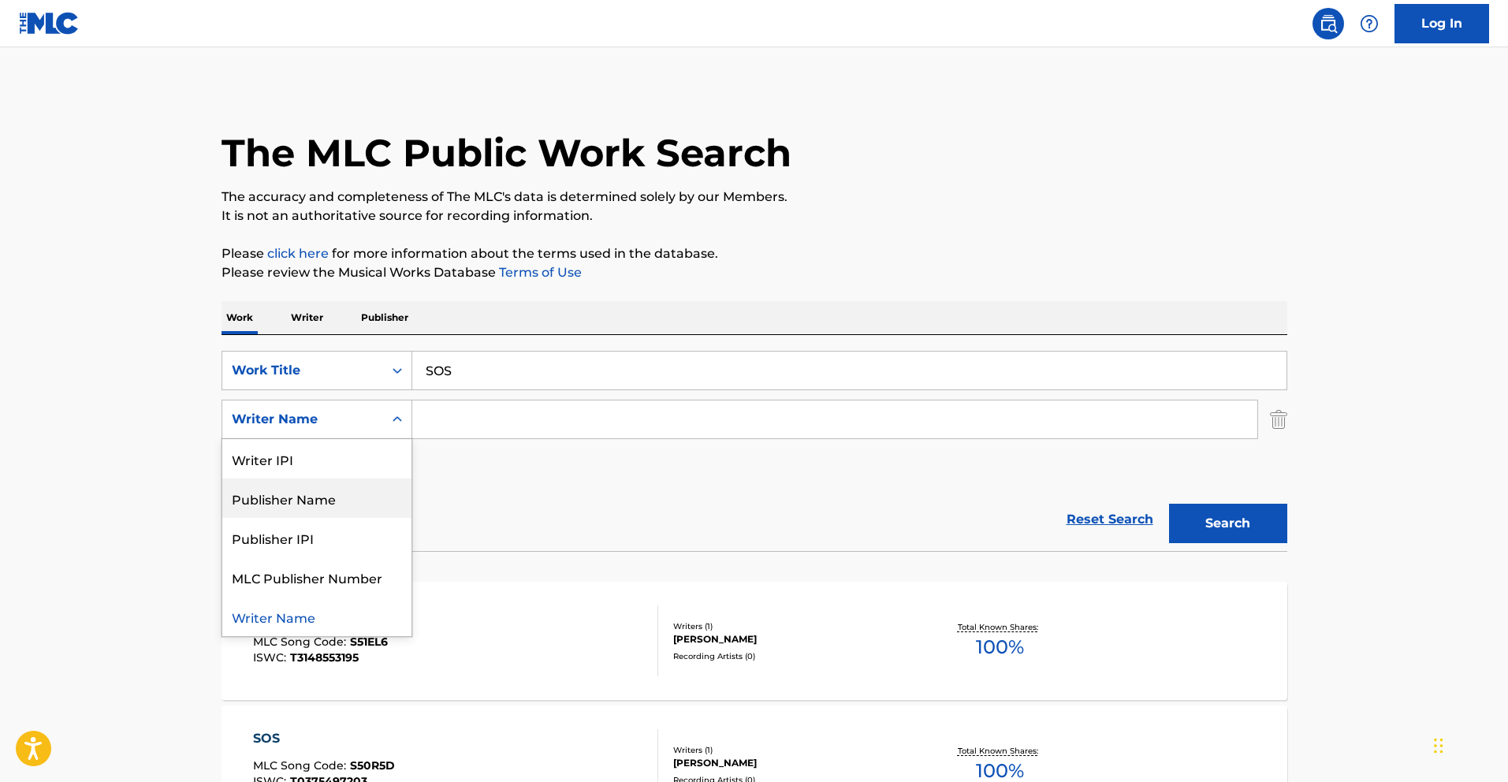
click at [321, 506] on div "Publisher Name" at bounding box center [316, 498] width 189 height 39
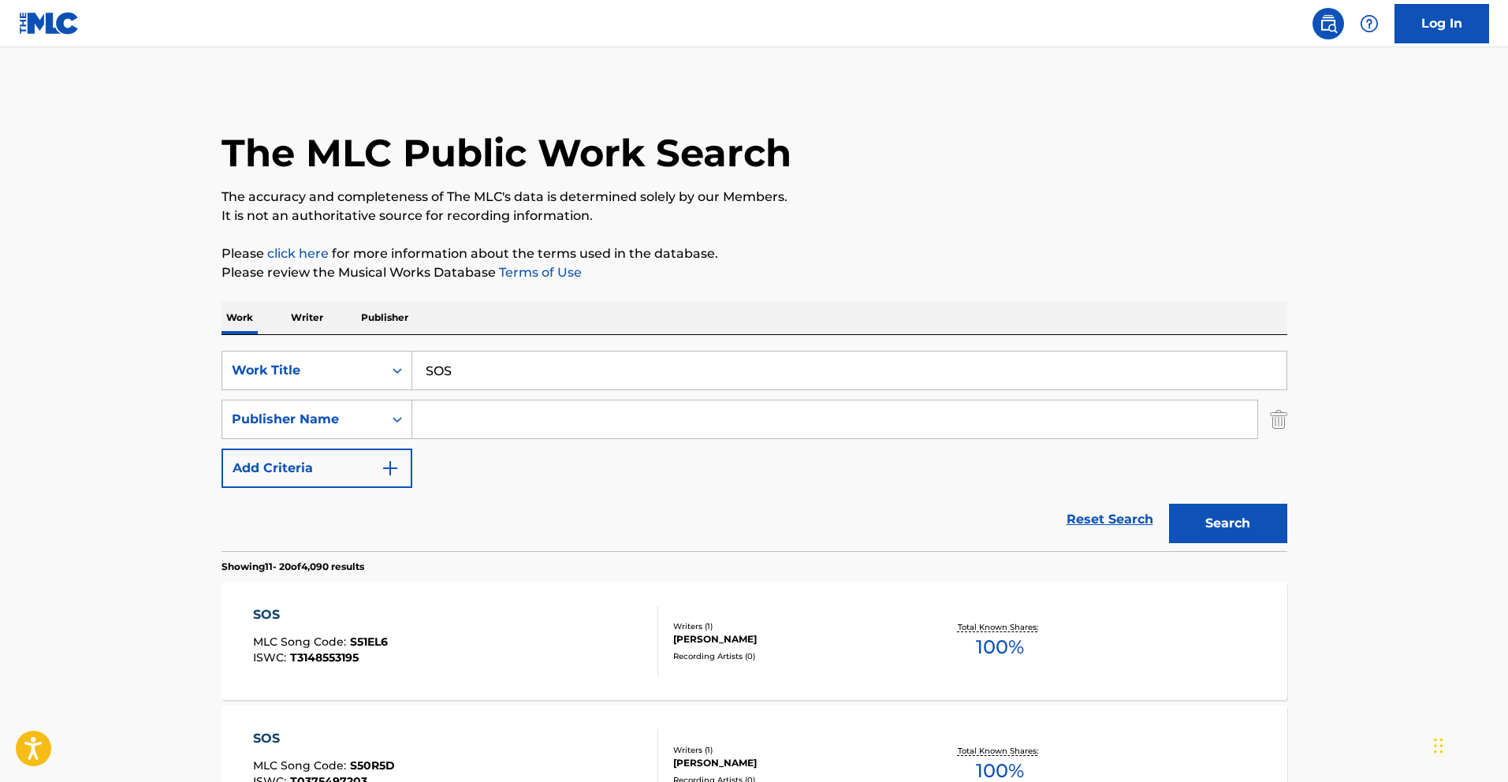
click at [483, 428] on input "Search Form" at bounding box center [834, 419] width 845 height 38
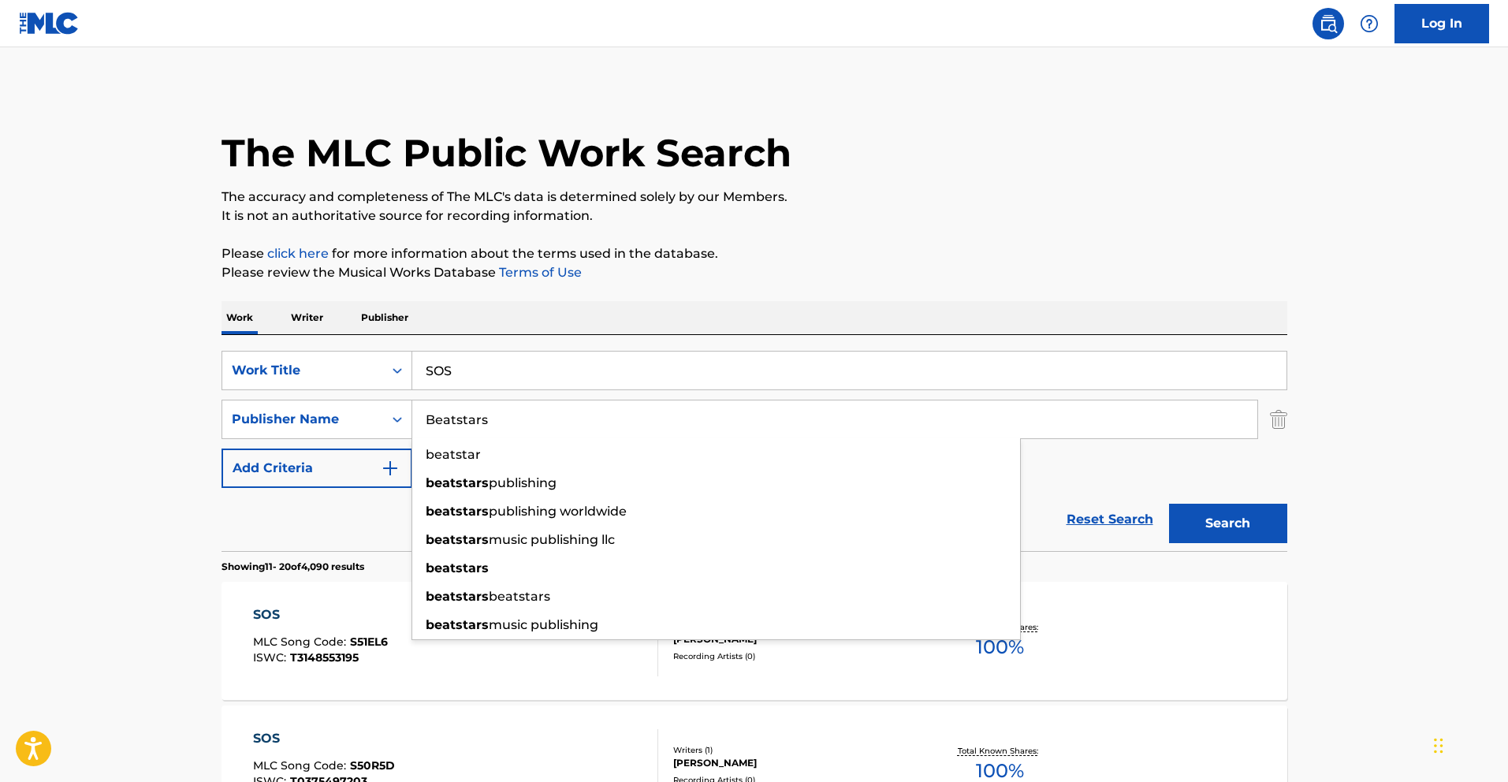
type input "Beatstars"
click at [1169, 504] on button "Search" at bounding box center [1228, 523] width 118 height 39
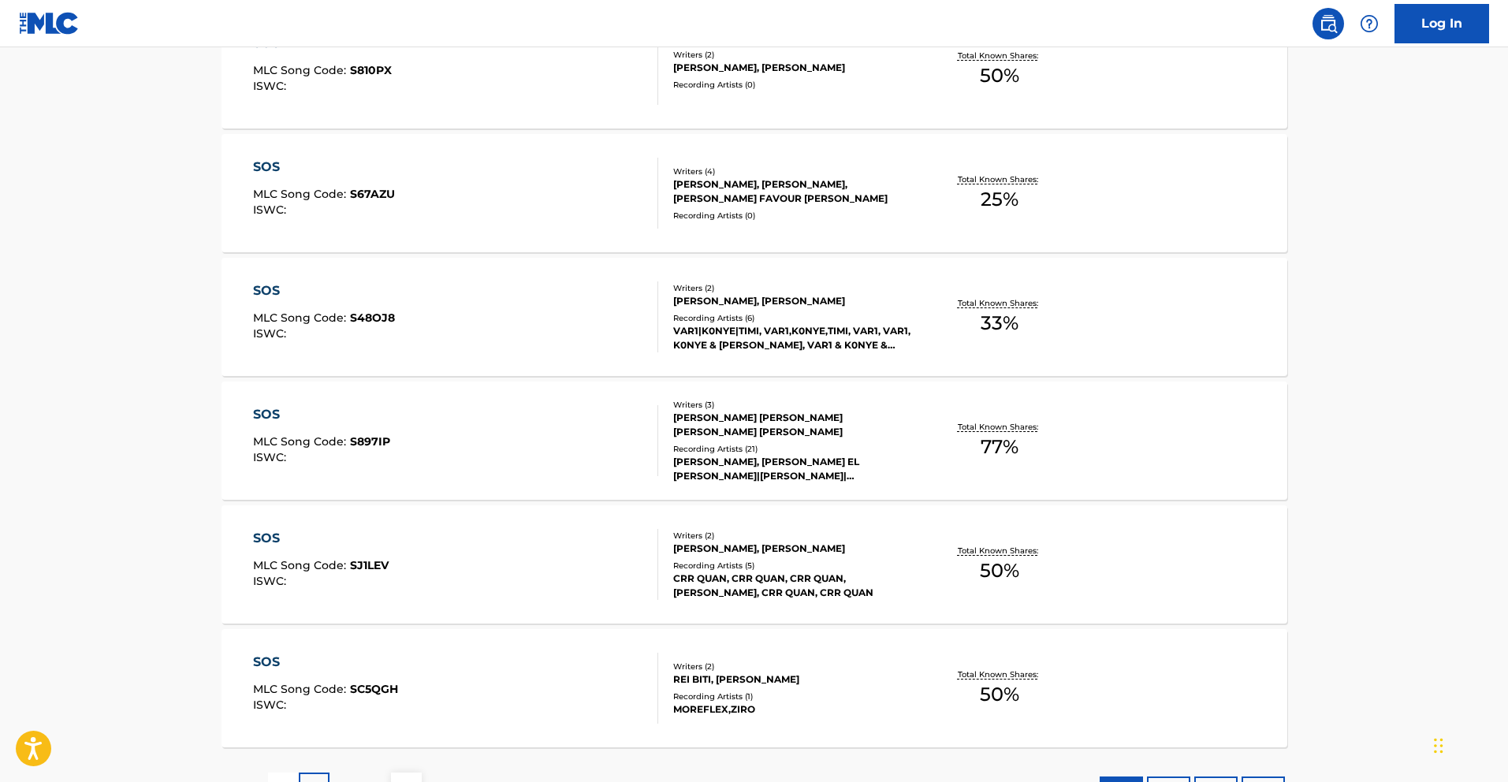
scroll to position [1109, 0]
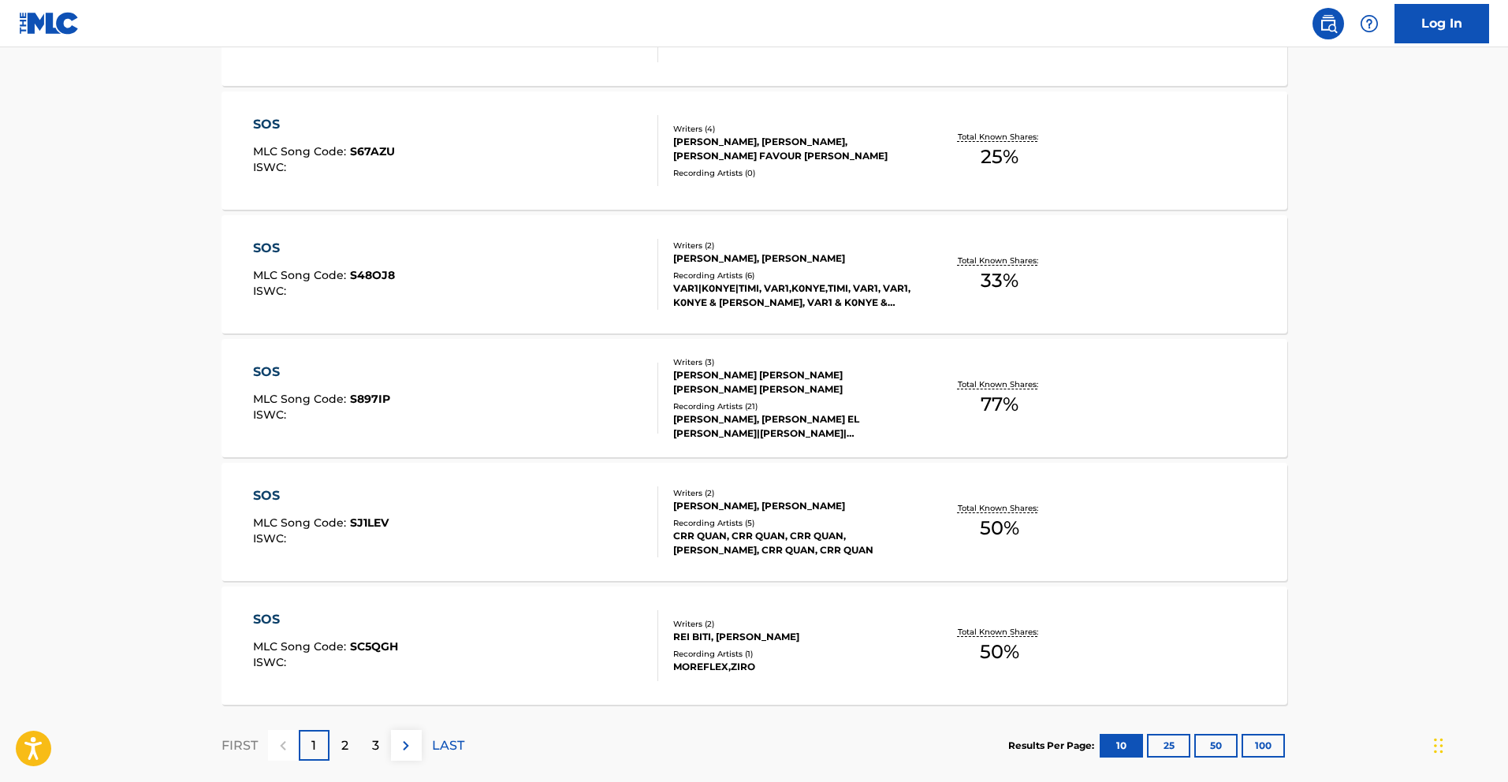
click at [354, 740] on div "2" at bounding box center [345, 745] width 31 height 31
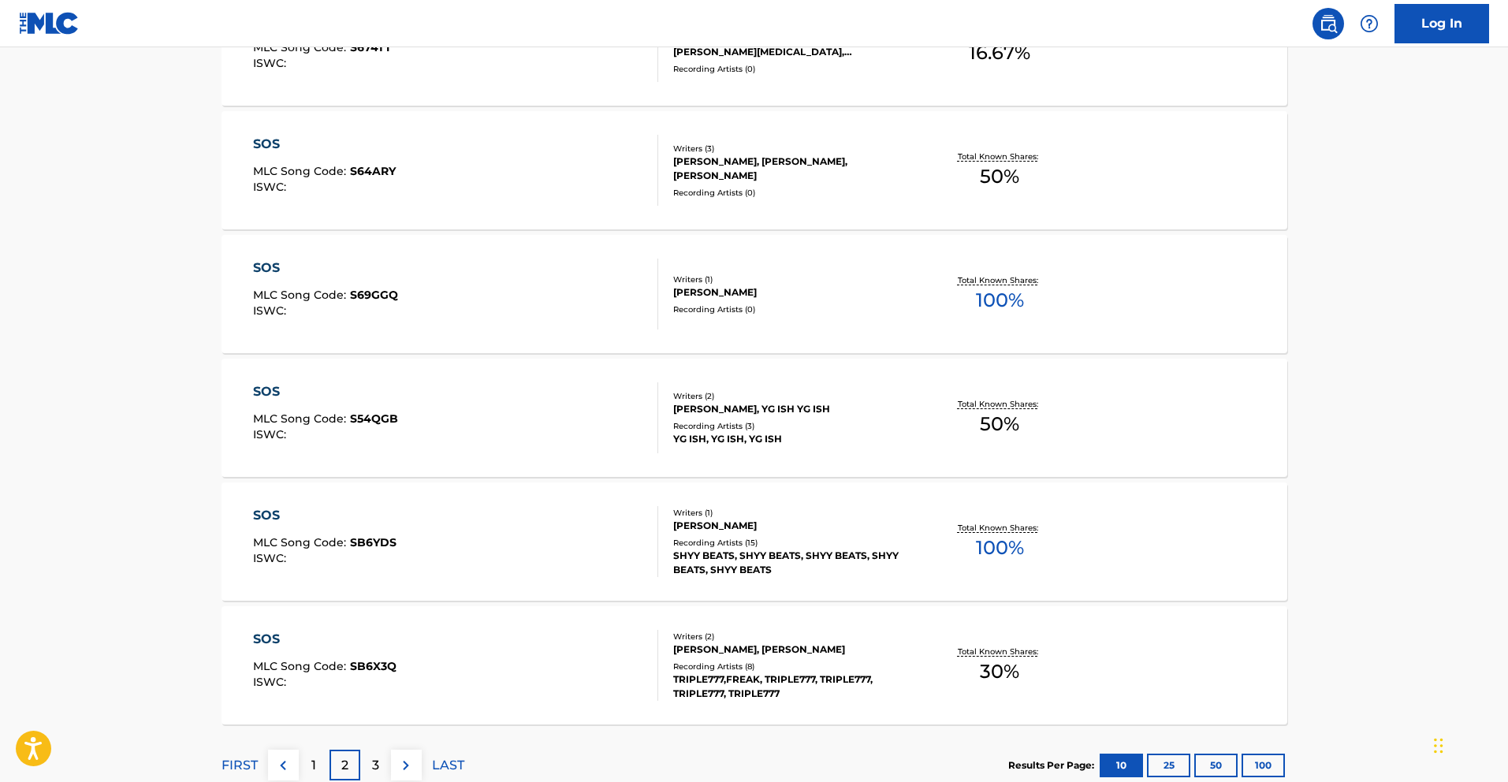
scroll to position [1090, 0]
click at [369, 757] on div "3" at bounding box center [375, 764] width 31 height 31
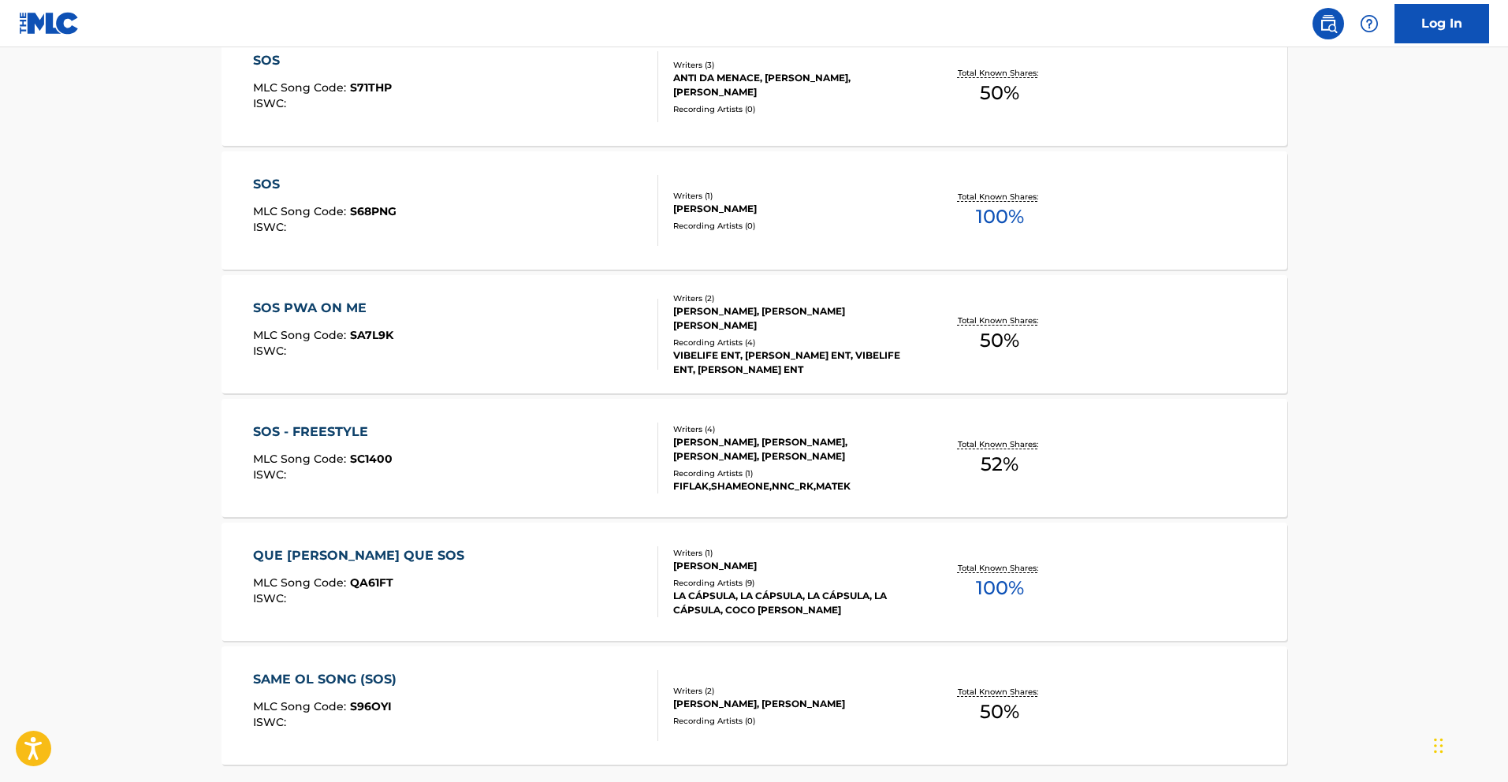
scroll to position [1197, 0]
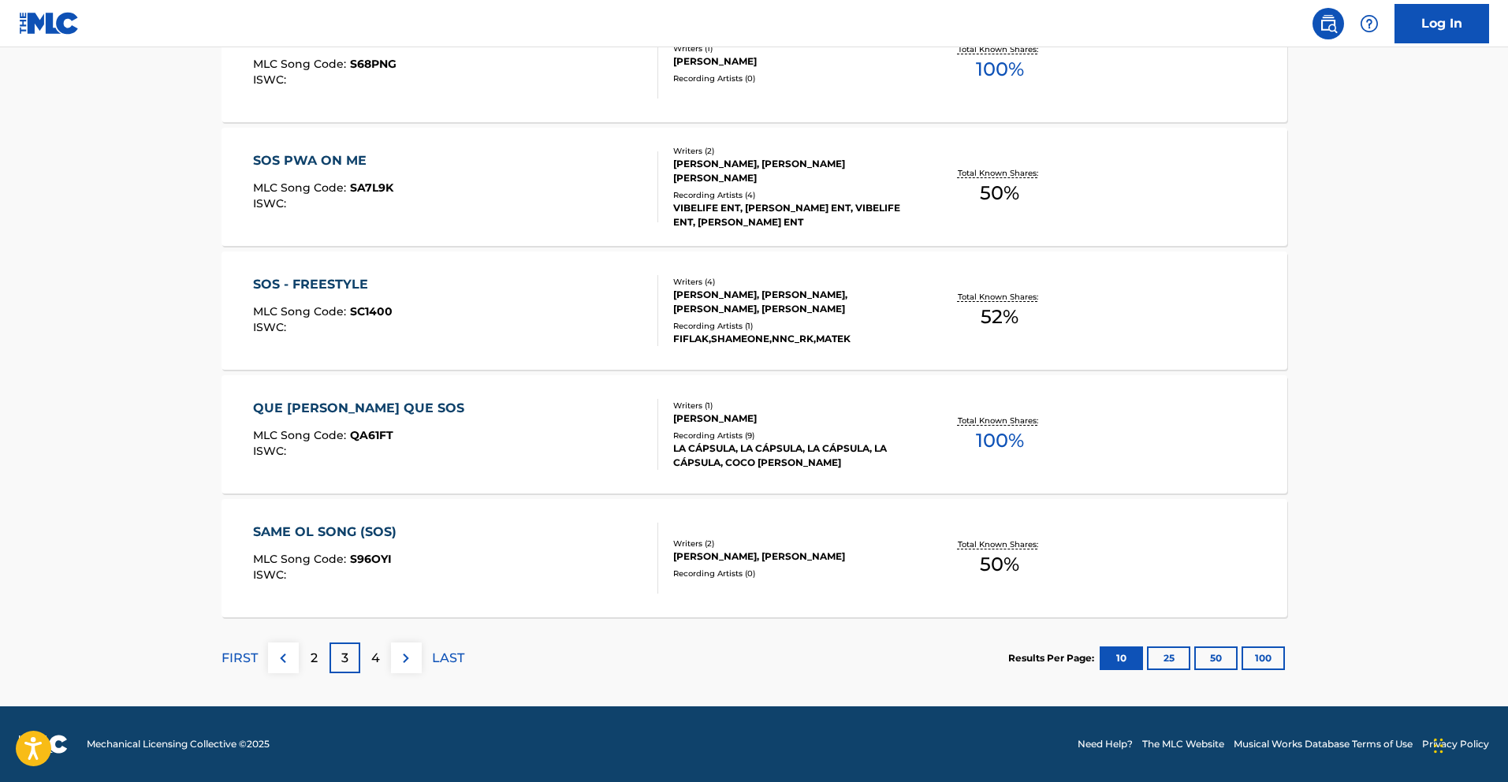
click at [378, 654] on p "4" at bounding box center [375, 658] width 9 height 19
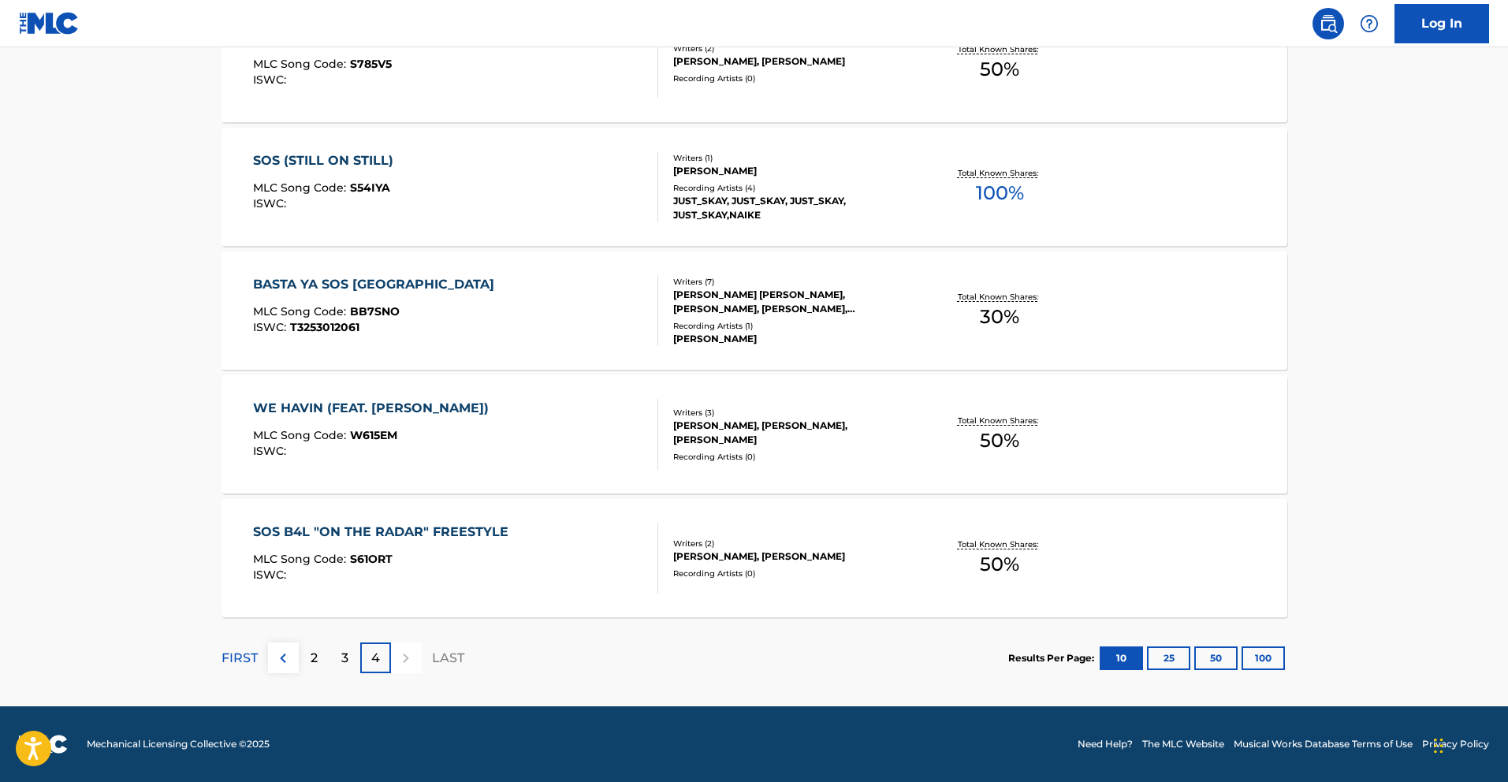
scroll to position [0, 0]
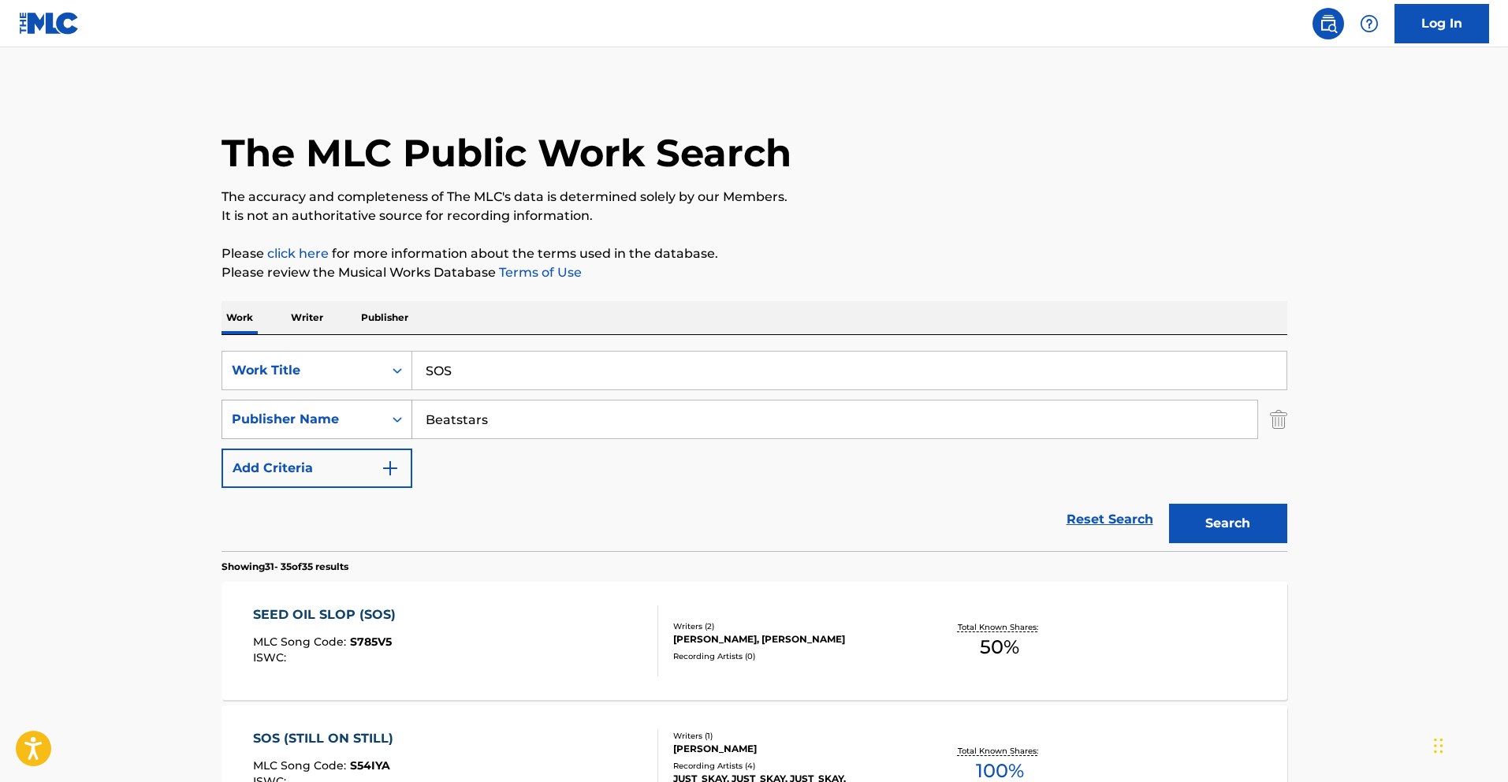
click at [345, 415] on div "Publisher Name" at bounding box center [303, 419] width 142 height 19
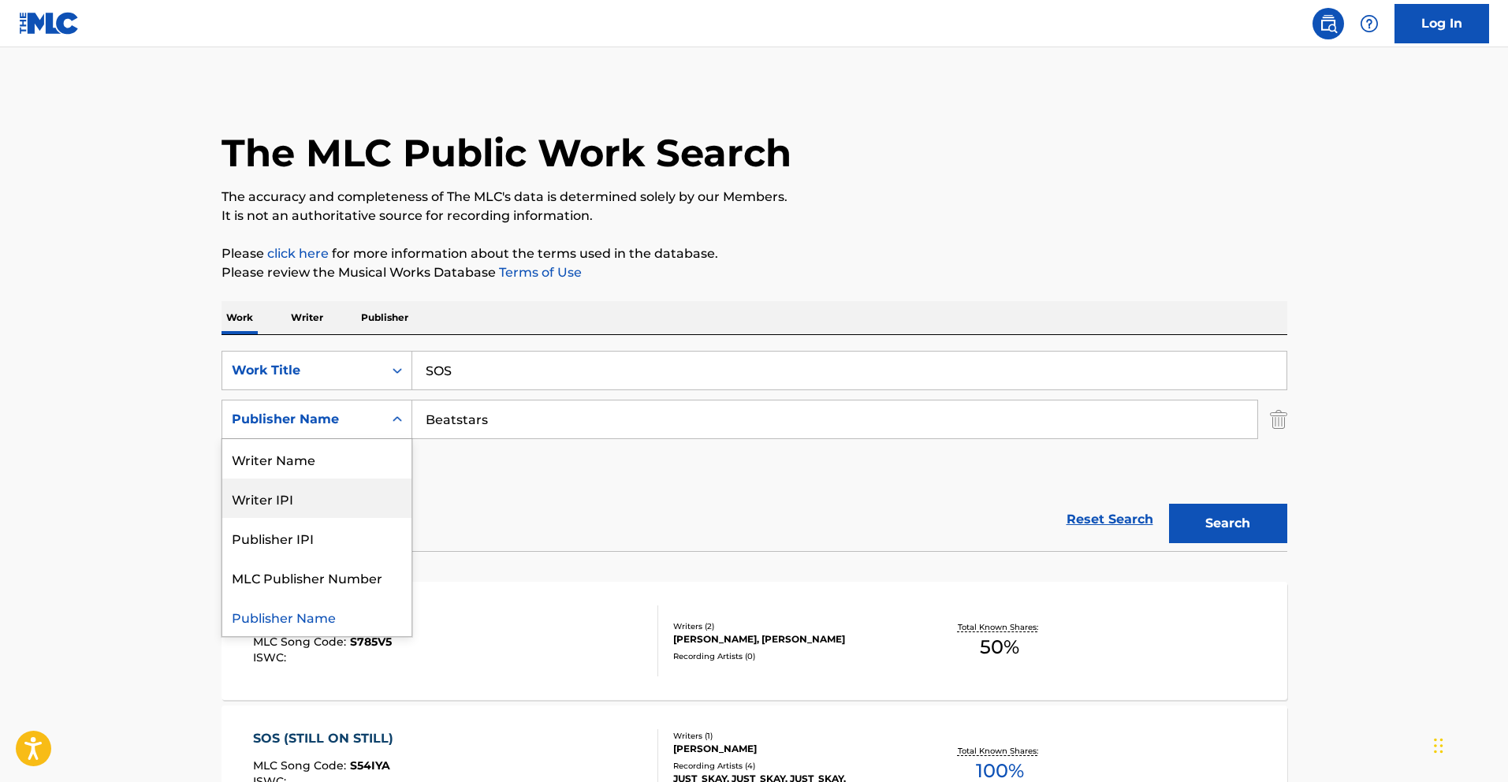
click at [311, 494] on div "Writer IPI" at bounding box center [316, 498] width 189 height 39
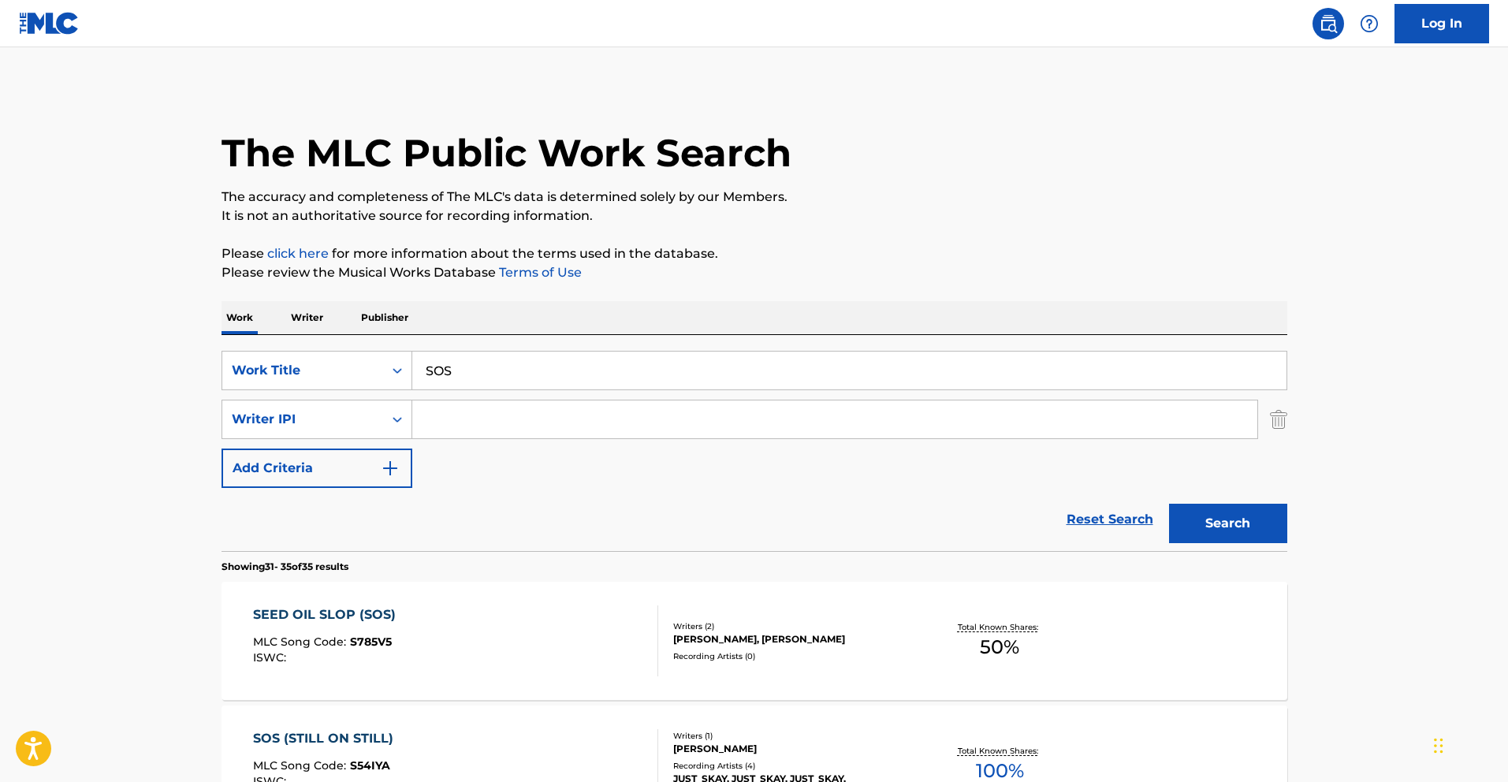
click at [460, 422] on input "Search Form" at bounding box center [834, 419] width 845 height 38
paste input "01007479272"
type input "01007479272"
click at [1250, 524] on button "Search" at bounding box center [1228, 523] width 118 height 39
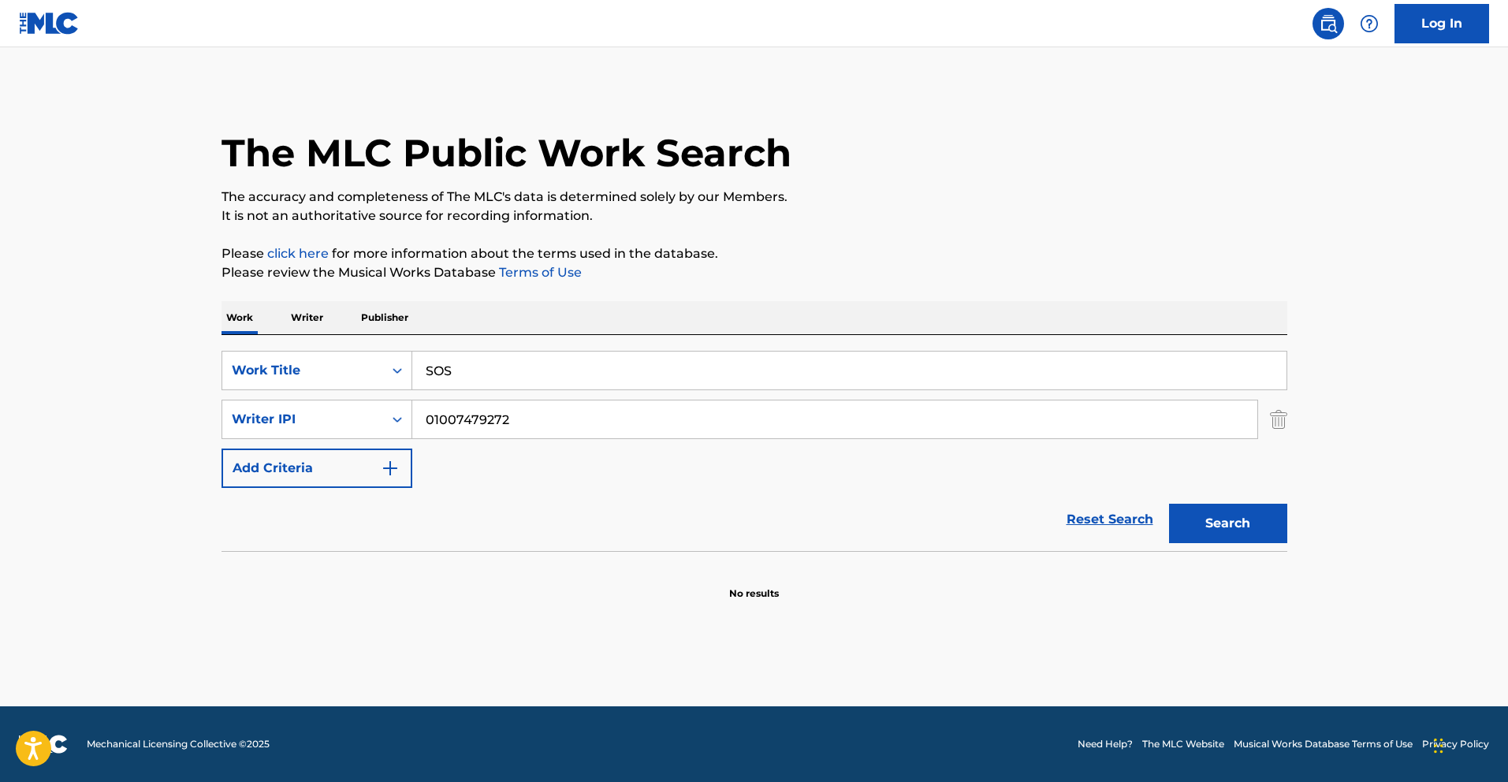
click at [565, 363] on input "SOS" at bounding box center [849, 371] width 874 height 38
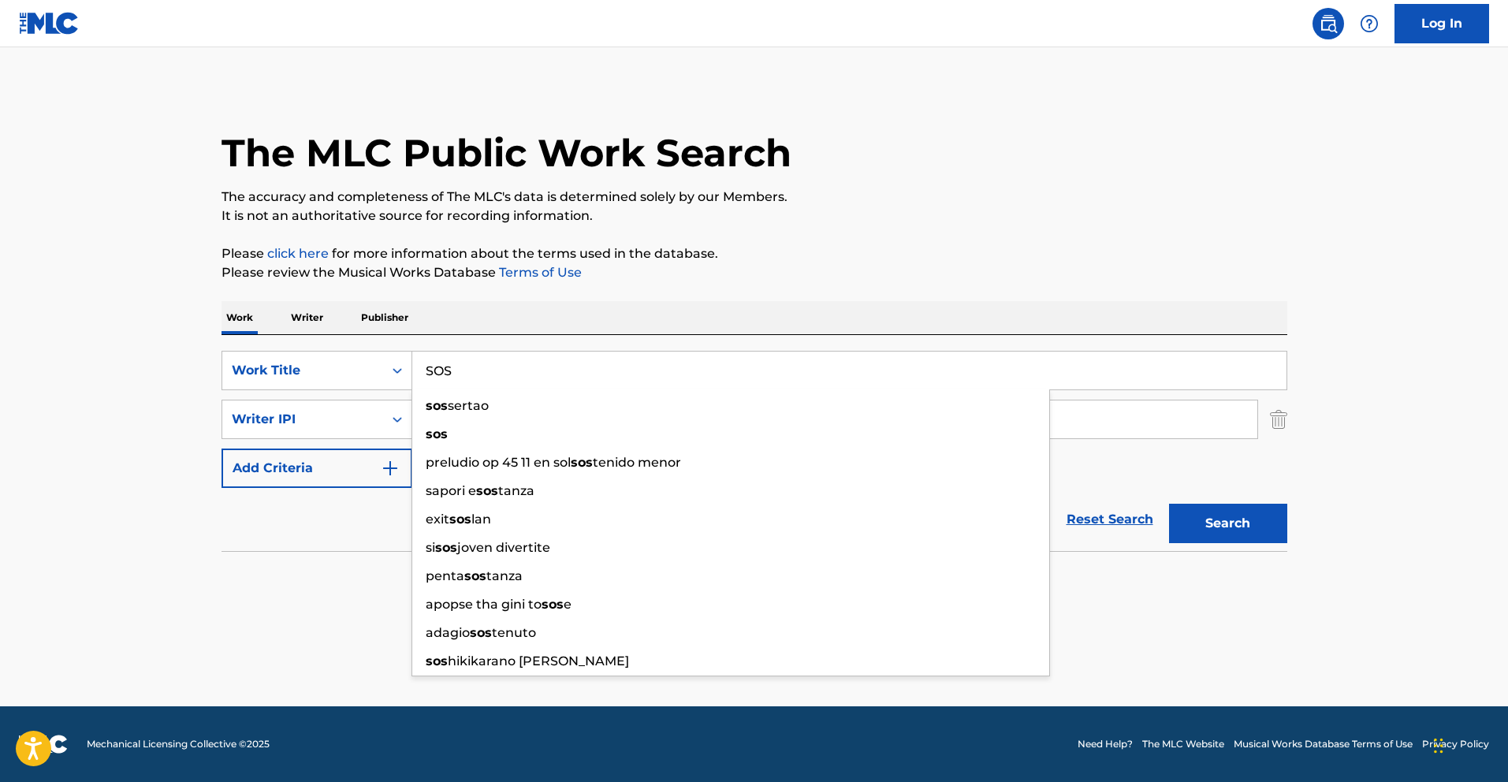
click at [565, 363] on input "SOS" at bounding box center [849, 371] width 874 height 38
type input "]"
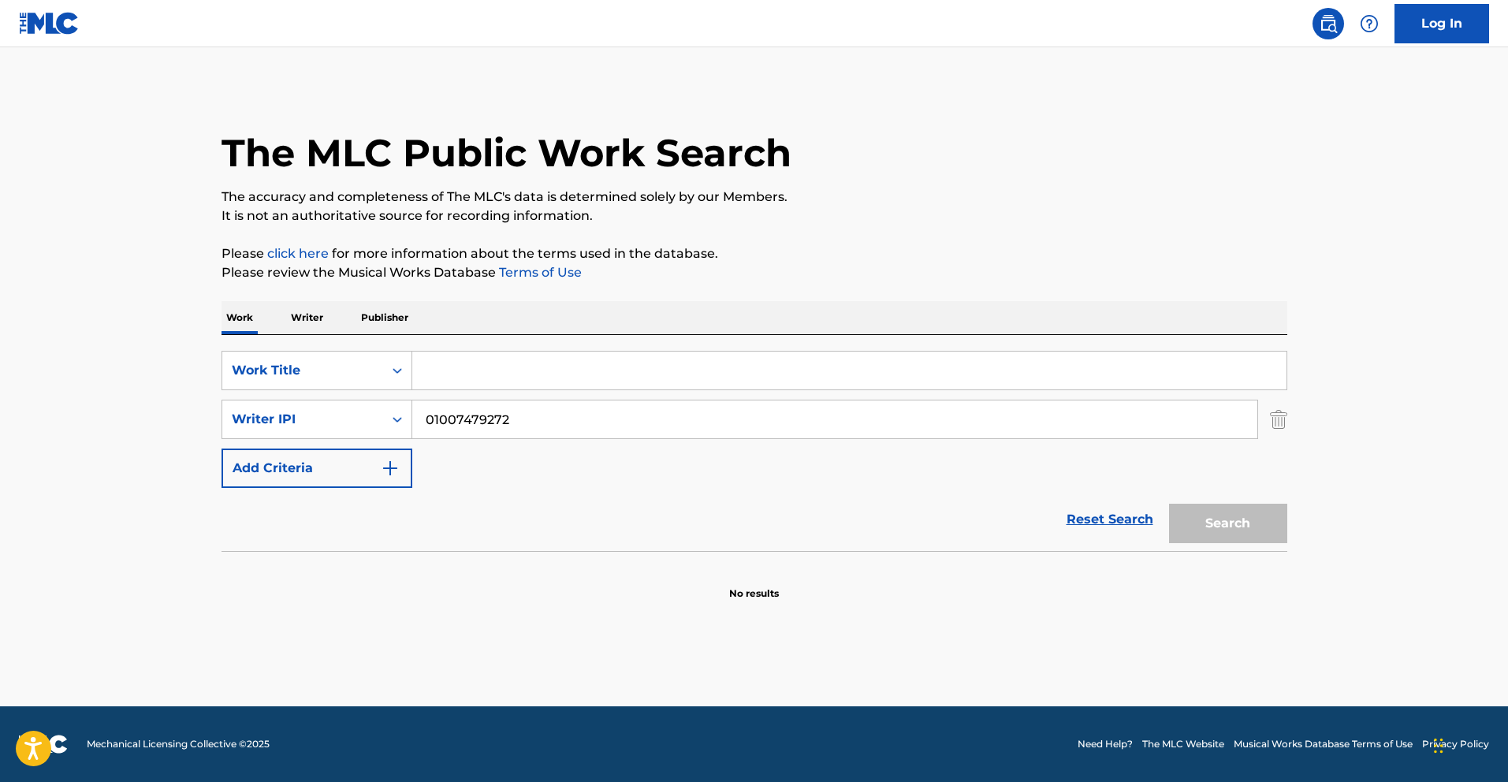
click at [319, 318] on p "Writer" at bounding box center [307, 317] width 42 height 33
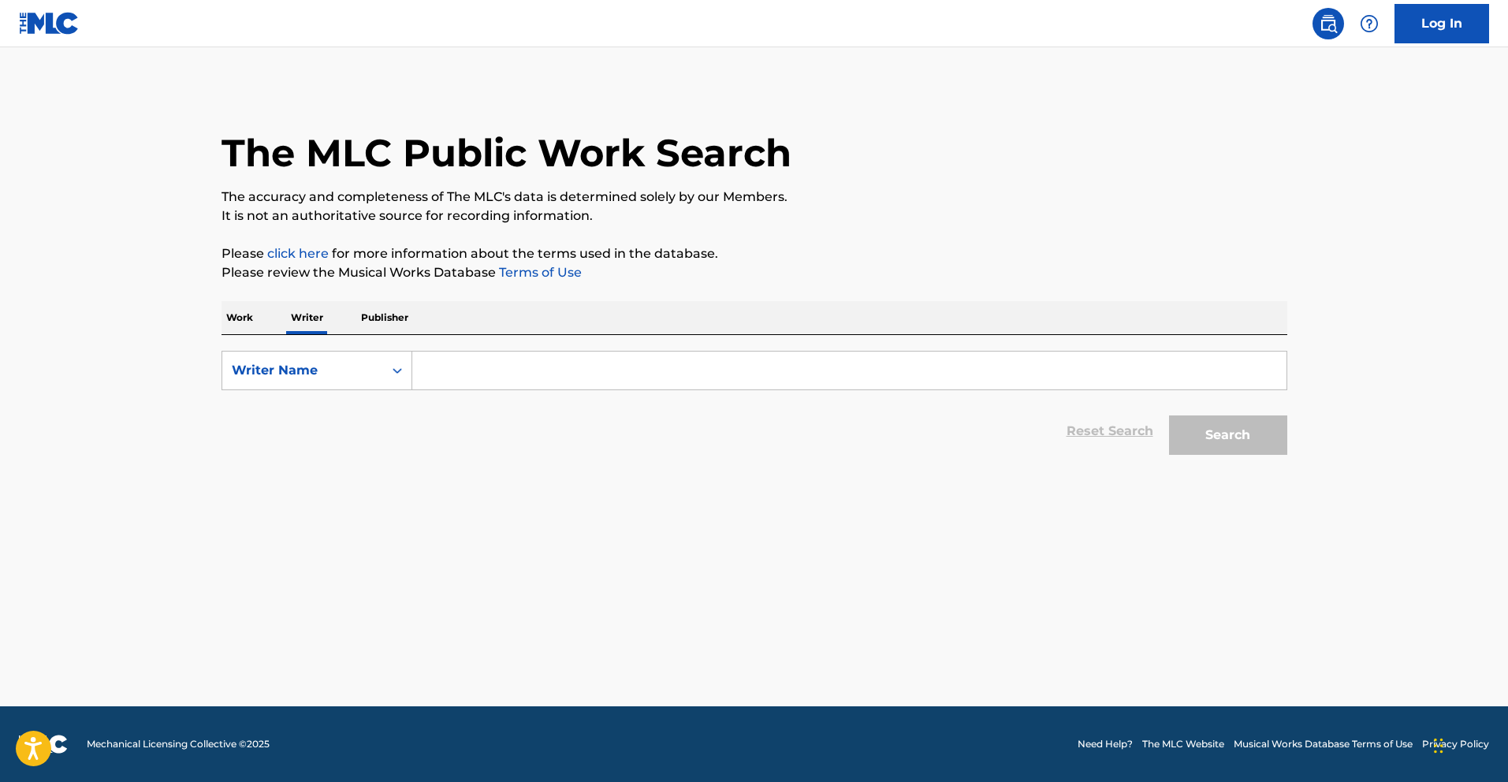
click at [486, 388] on input "Search Form" at bounding box center [849, 371] width 874 height 38
click at [393, 384] on div "Search Form" at bounding box center [397, 370] width 28 height 28
click at [378, 402] on div "Writer IPI" at bounding box center [316, 409] width 189 height 39
click at [449, 392] on form "SearchWithCriteriac0a4f28b-ef7e-460c-8397-e2980f853f52 Writer IPI Reset Search …" at bounding box center [755, 407] width 1066 height 112
click at [453, 382] on input "Search Form" at bounding box center [849, 371] width 874 height 38
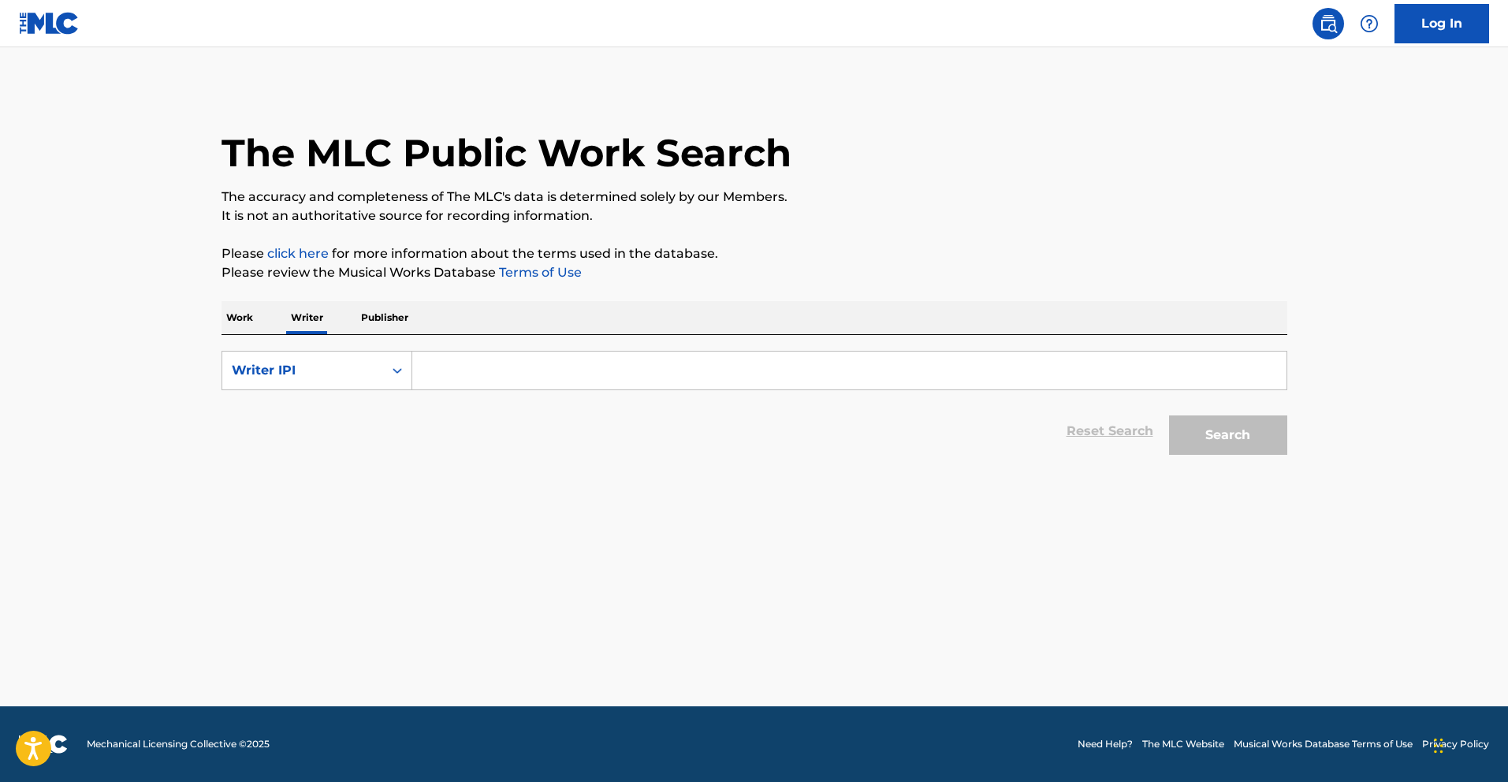
paste input "01007479272"
type input "01007479272"
click at [1268, 427] on button "Search" at bounding box center [1228, 434] width 118 height 39
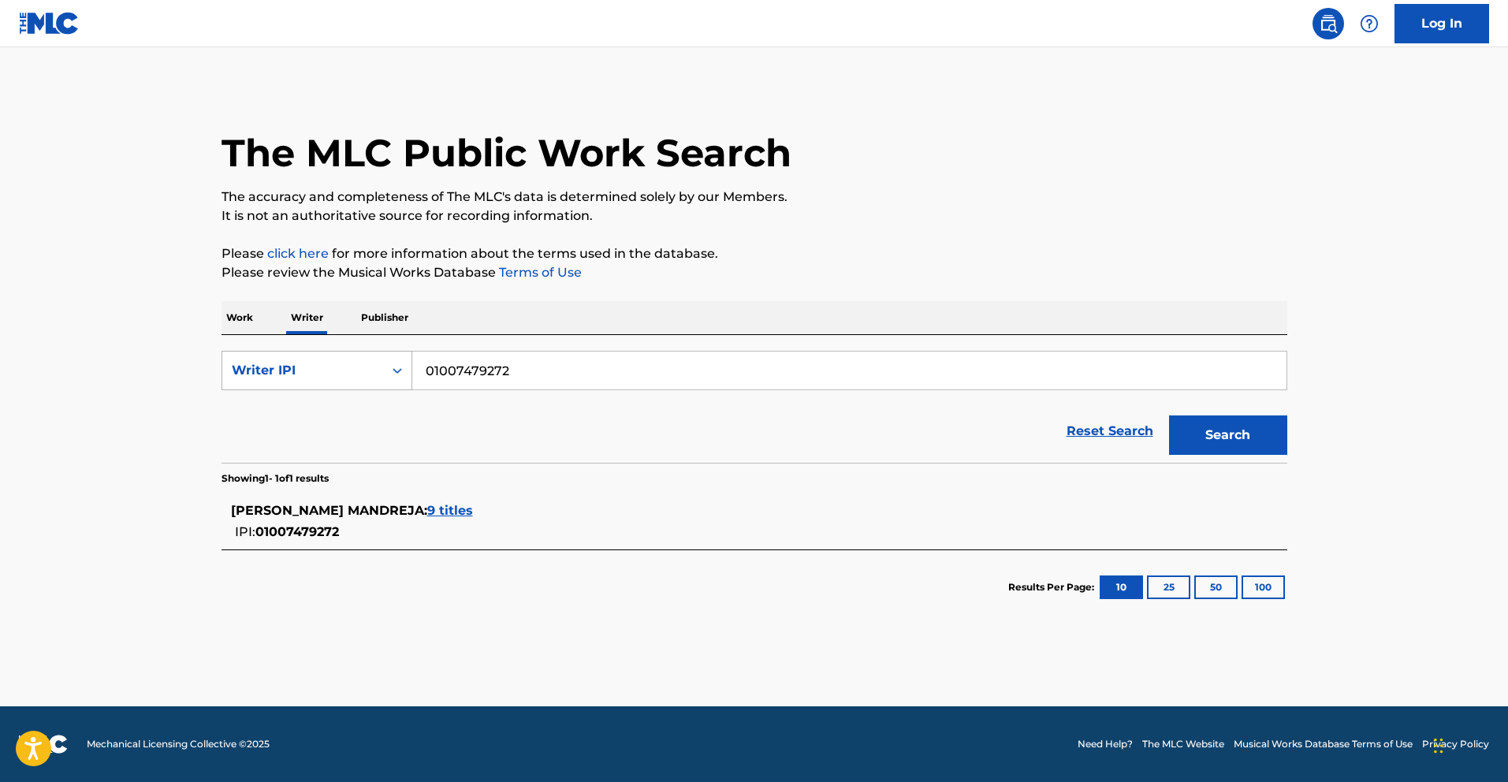
click at [337, 373] on div "Writer IPI" at bounding box center [303, 370] width 142 height 19
click at [327, 401] on div "Writer Name" at bounding box center [316, 409] width 189 height 39
click at [432, 359] on input "Search Form" at bounding box center [849, 371] width 874 height 38
paste input "Konstantinos Panas"
click at [764, 404] on div "panas konstantinos" at bounding box center [730, 406] width 637 height 28
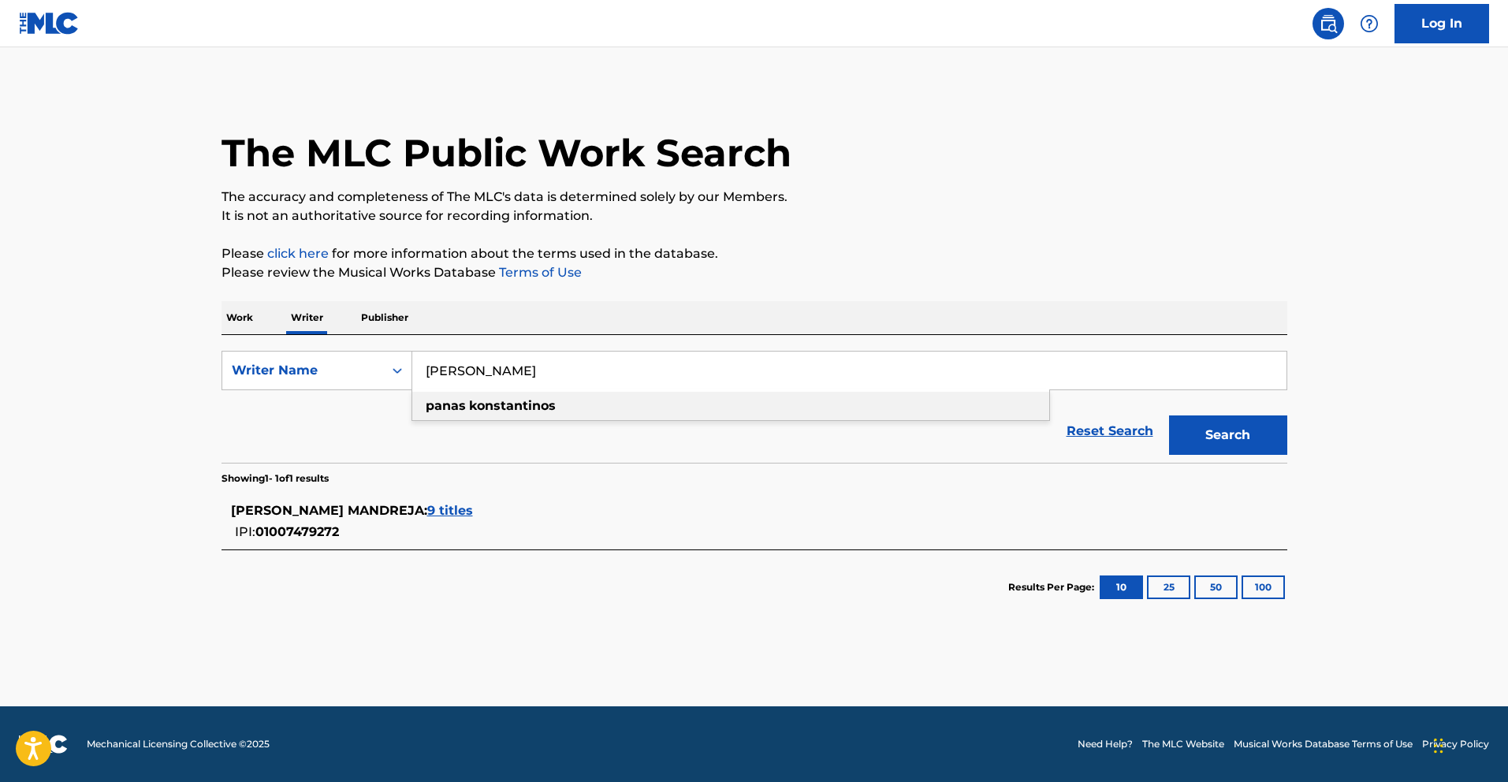
type input "panas konstantinos"
click at [1263, 453] on button "Search" at bounding box center [1228, 434] width 118 height 39
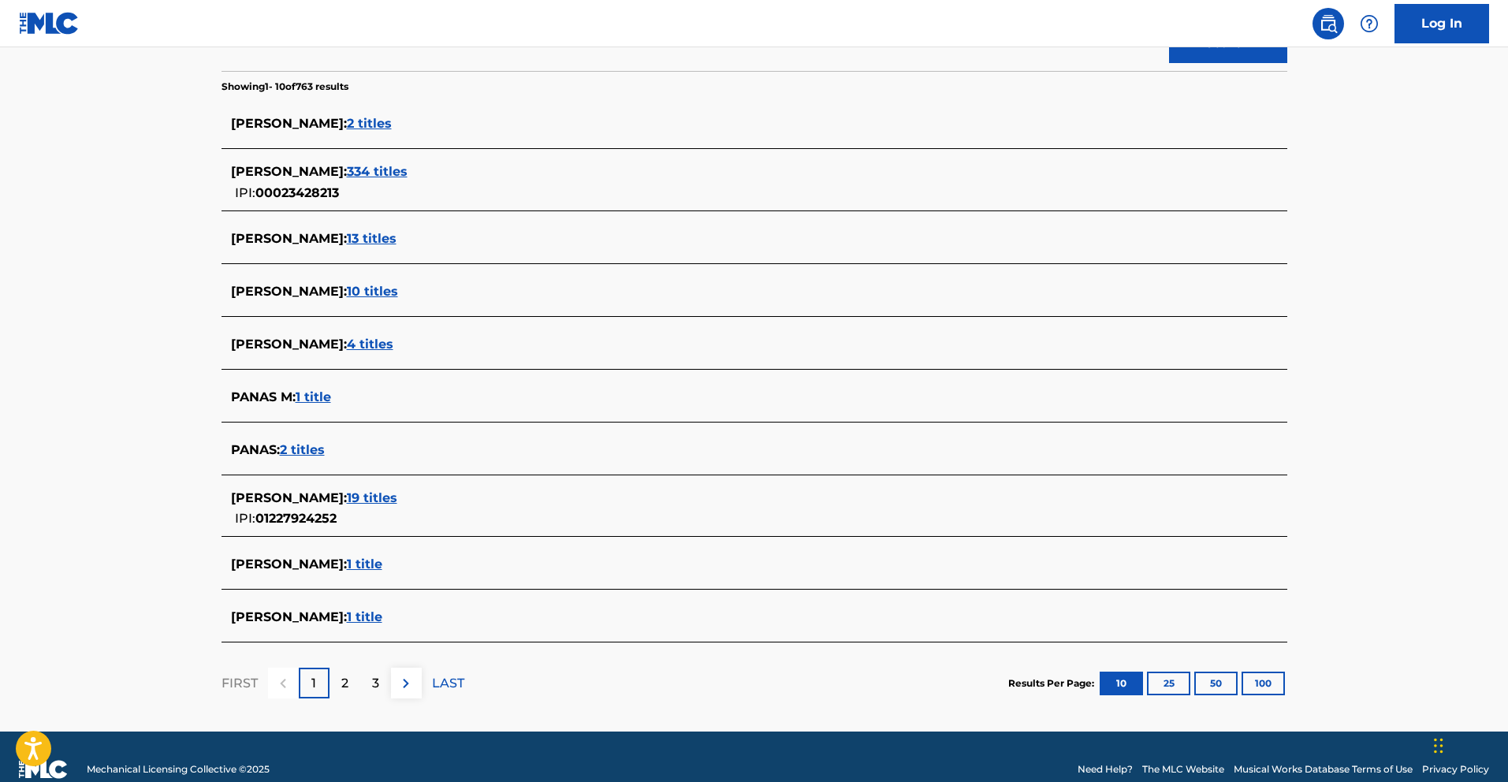
scroll to position [393, 0]
click at [397, 498] on span "19 titles" at bounding box center [372, 497] width 50 height 15
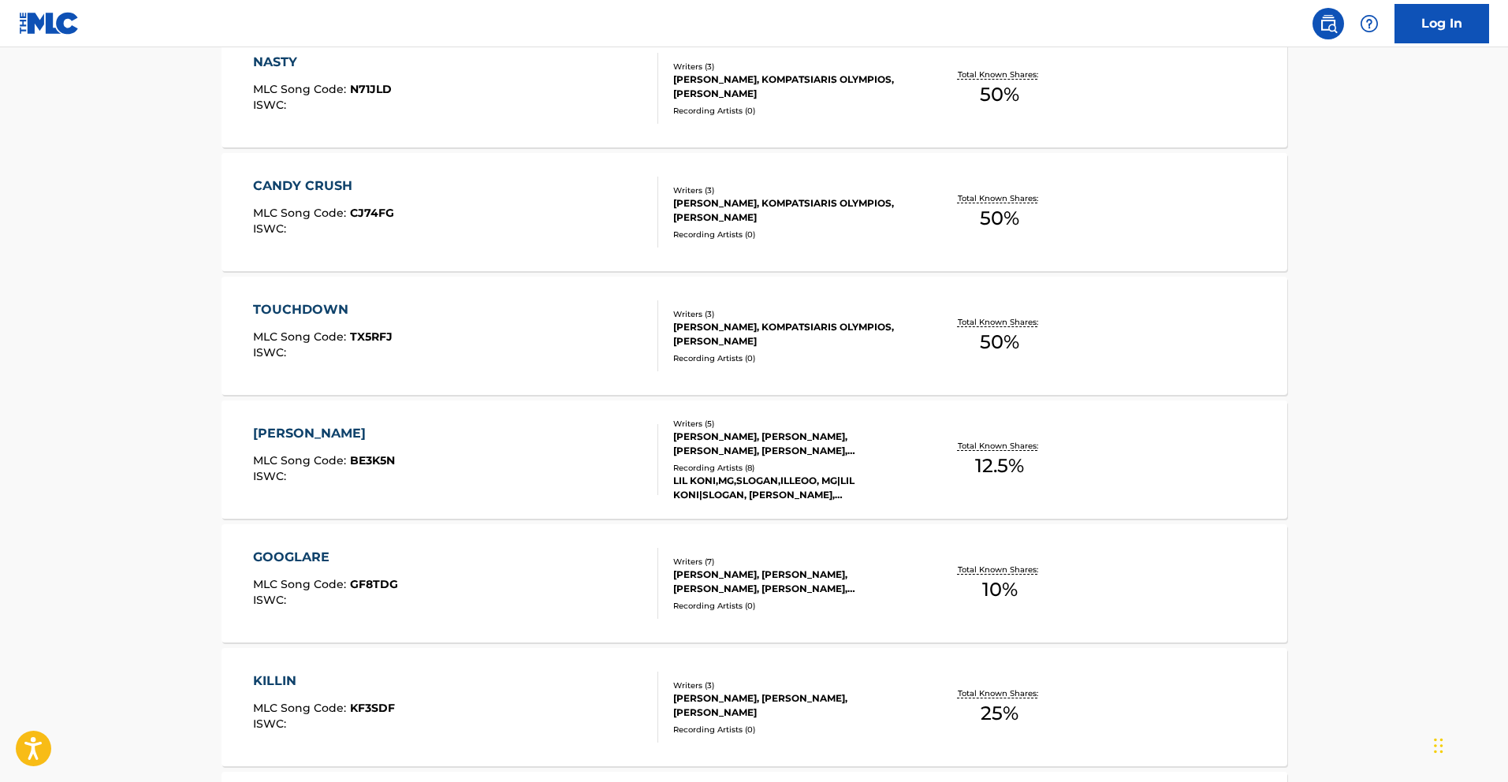
scroll to position [1148, 0]
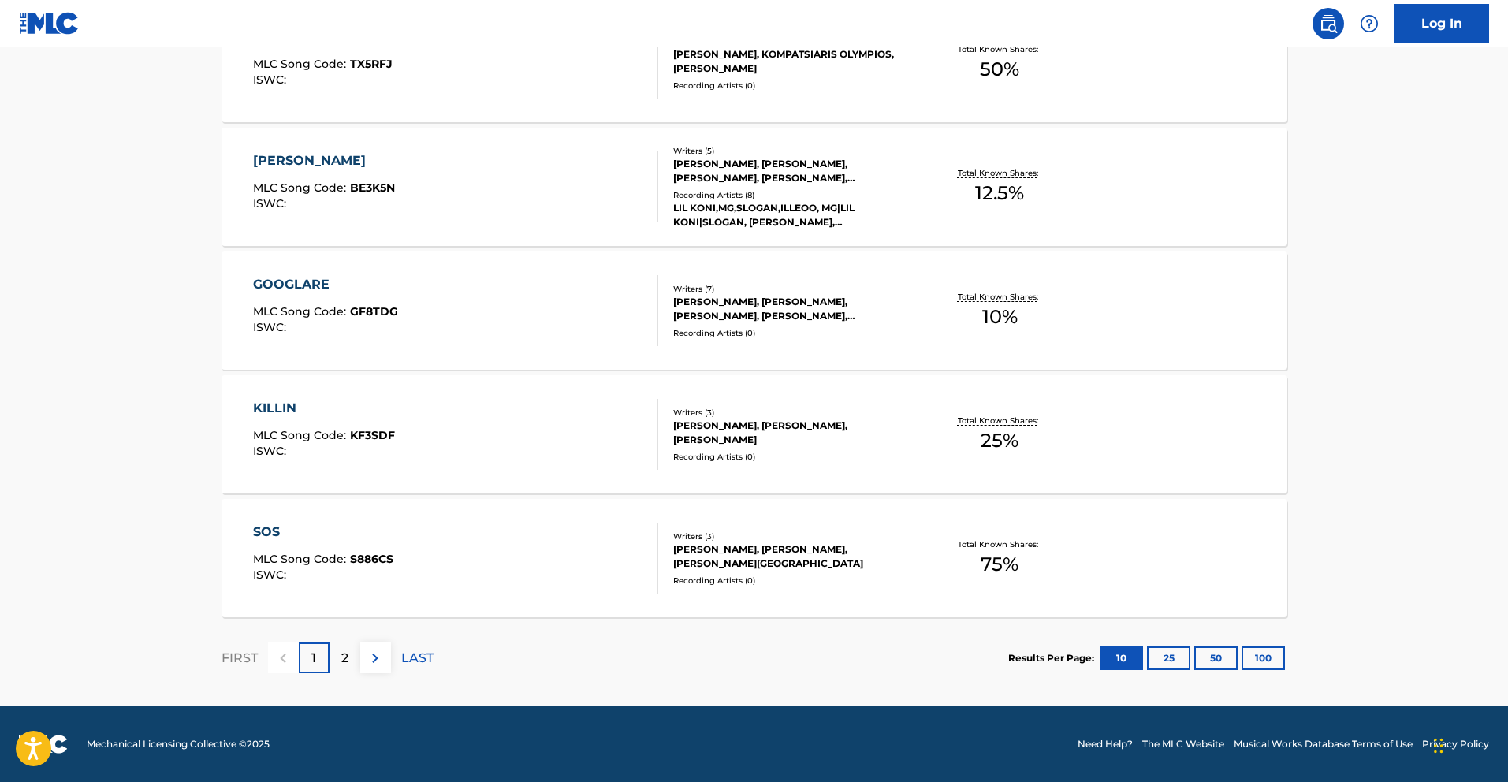
click at [376, 649] on img at bounding box center [375, 658] width 19 height 19
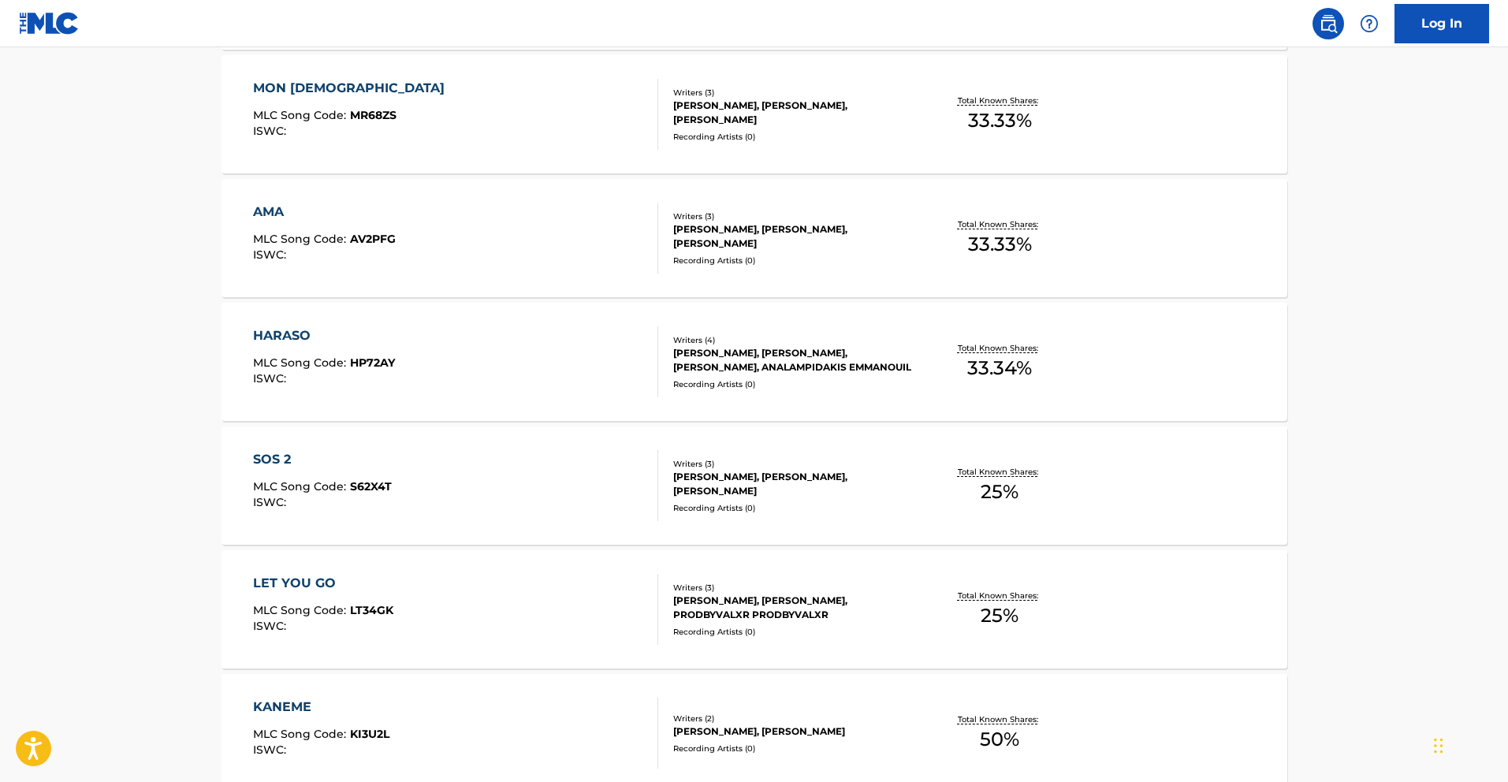
scroll to position [985, 0]
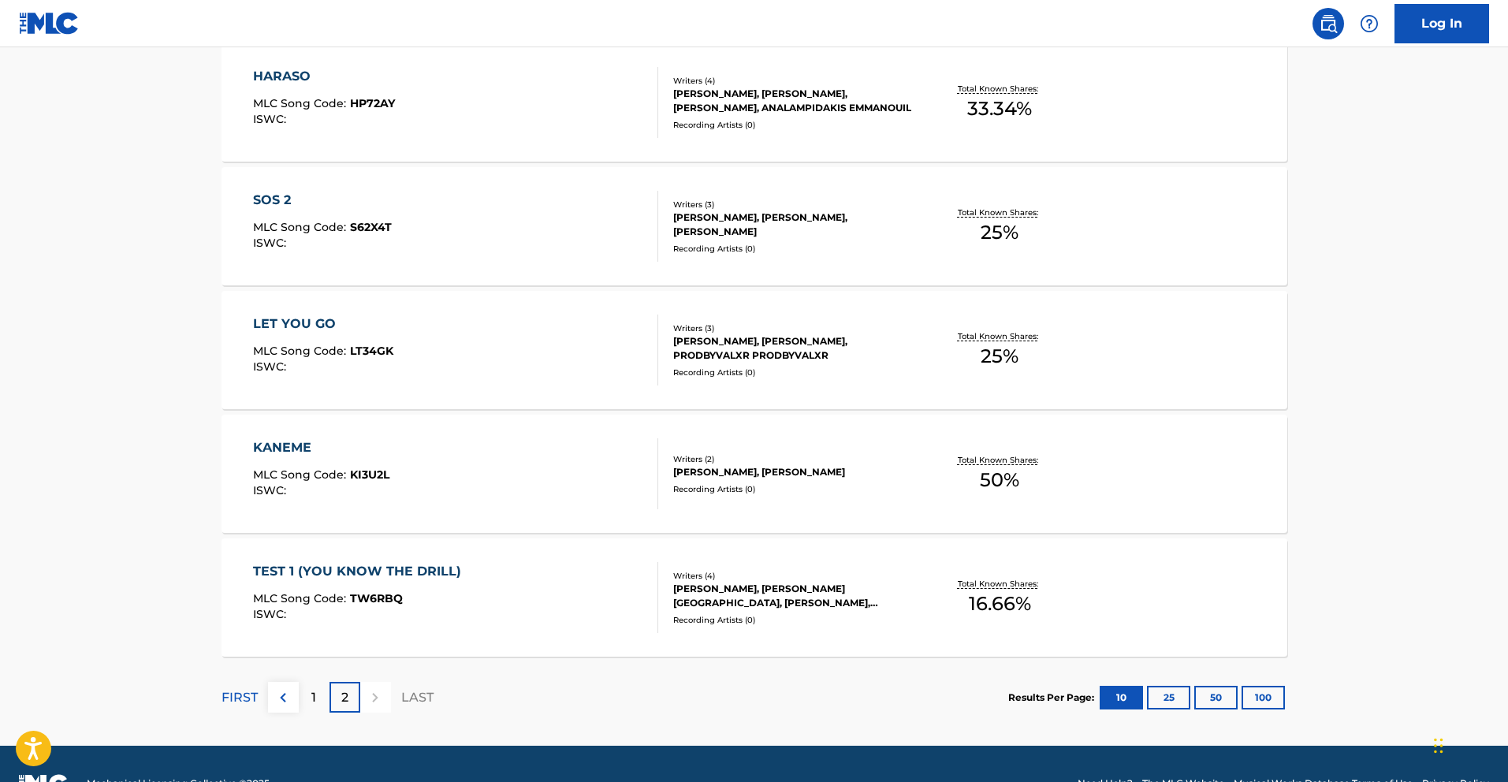
click at [285, 708] on button at bounding box center [283, 697] width 31 height 31
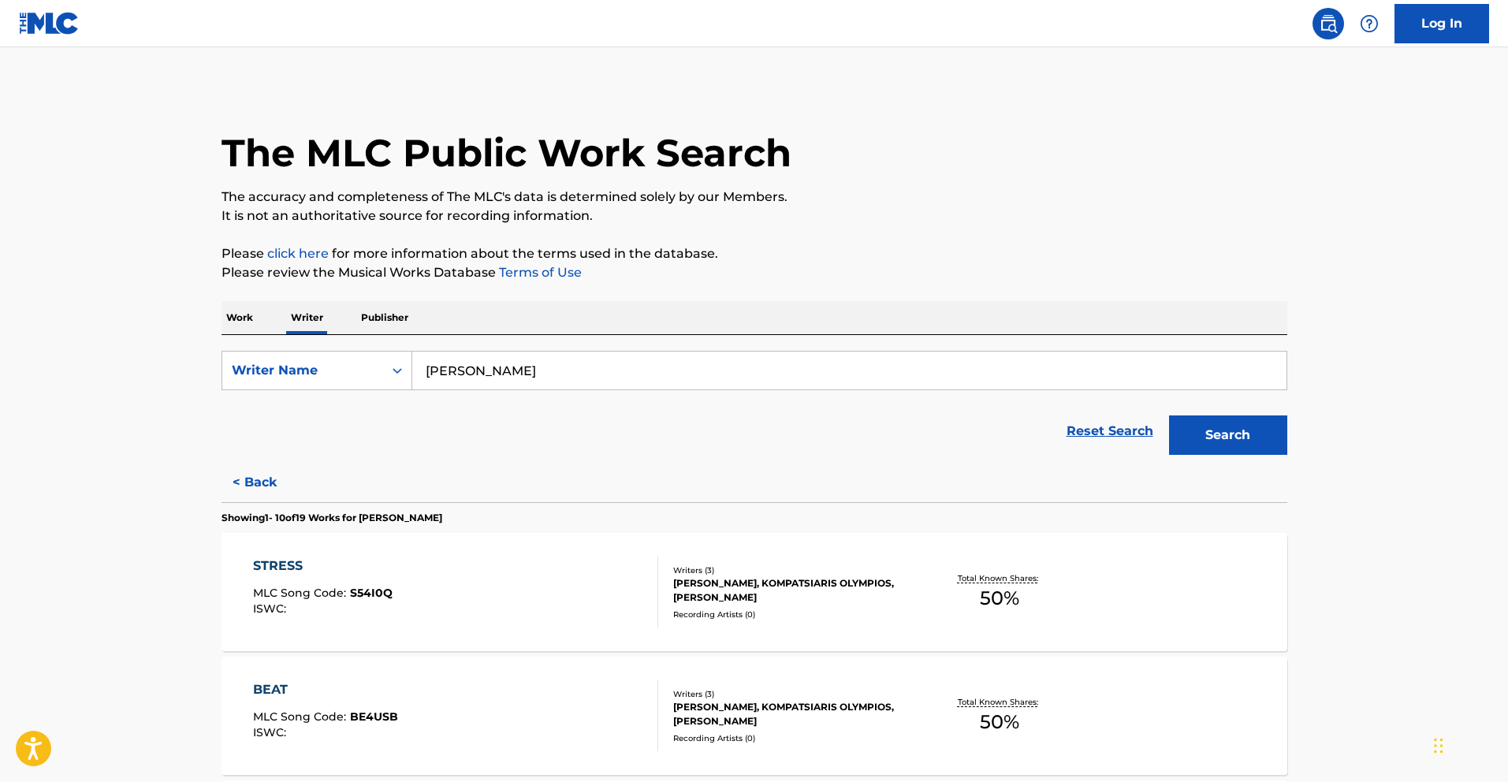
click at [251, 320] on p "Work" at bounding box center [240, 317] width 36 height 33
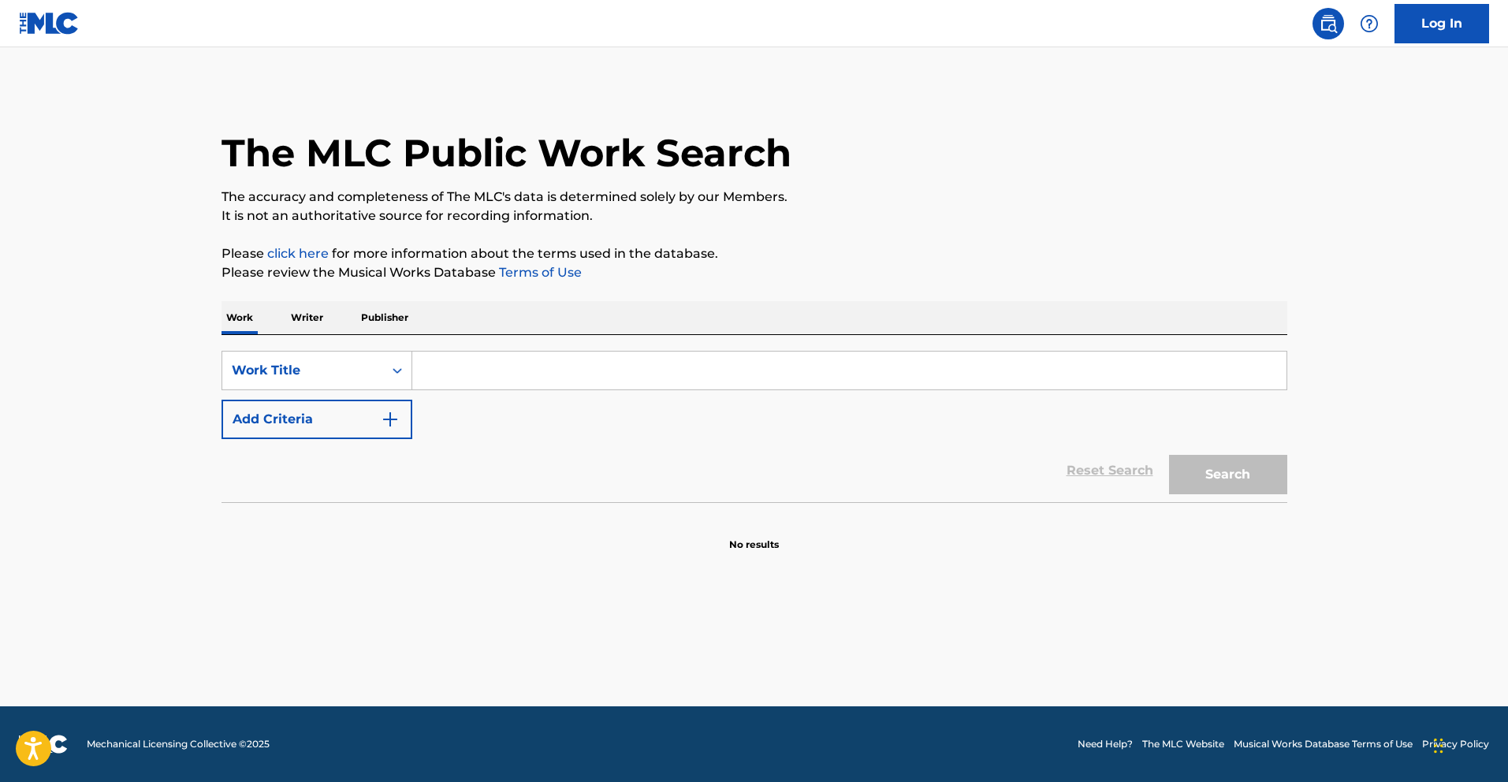
click at [464, 343] on div "SearchWithCriteriabe9a6773-e232-43e3-a988-c433ea208bdf Work Title Add Criteria …" at bounding box center [755, 418] width 1066 height 167
click at [464, 356] on input "Search Form" at bounding box center [849, 371] width 874 height 38
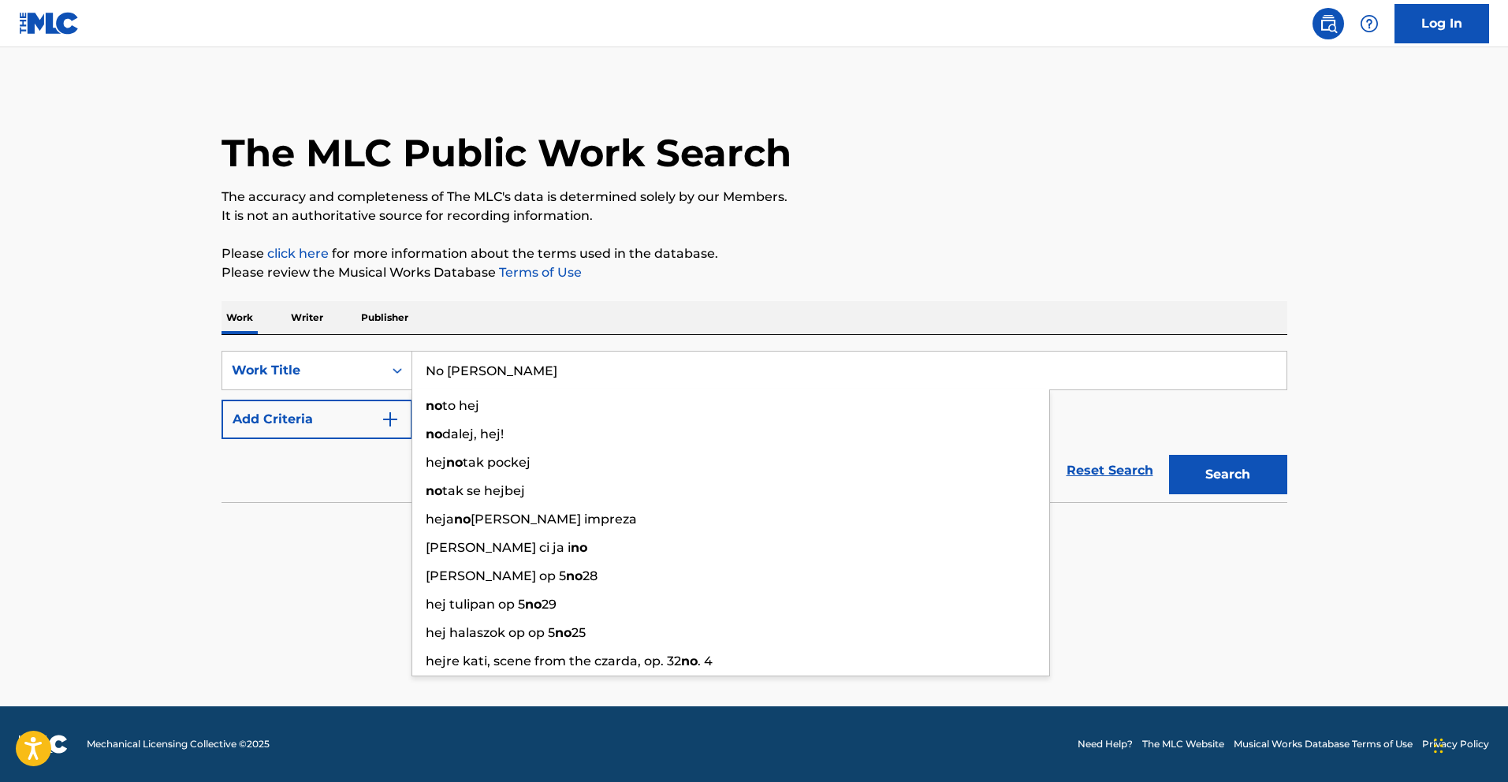
type input "No Hejka"
click at [1169, 455] on button "Search" at bounding box center [1228, 474] width 118 height 39
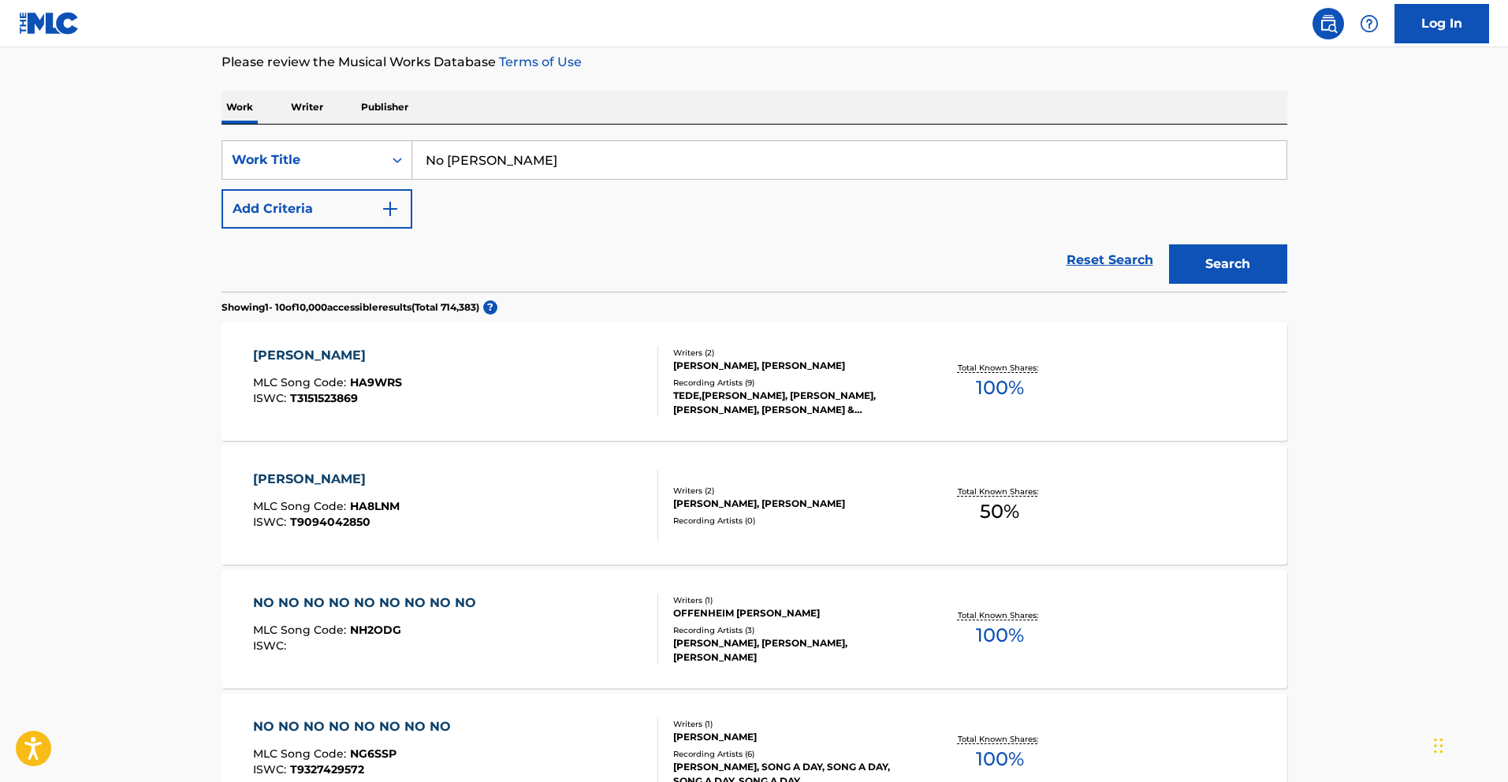
scroll to position [214, 0]
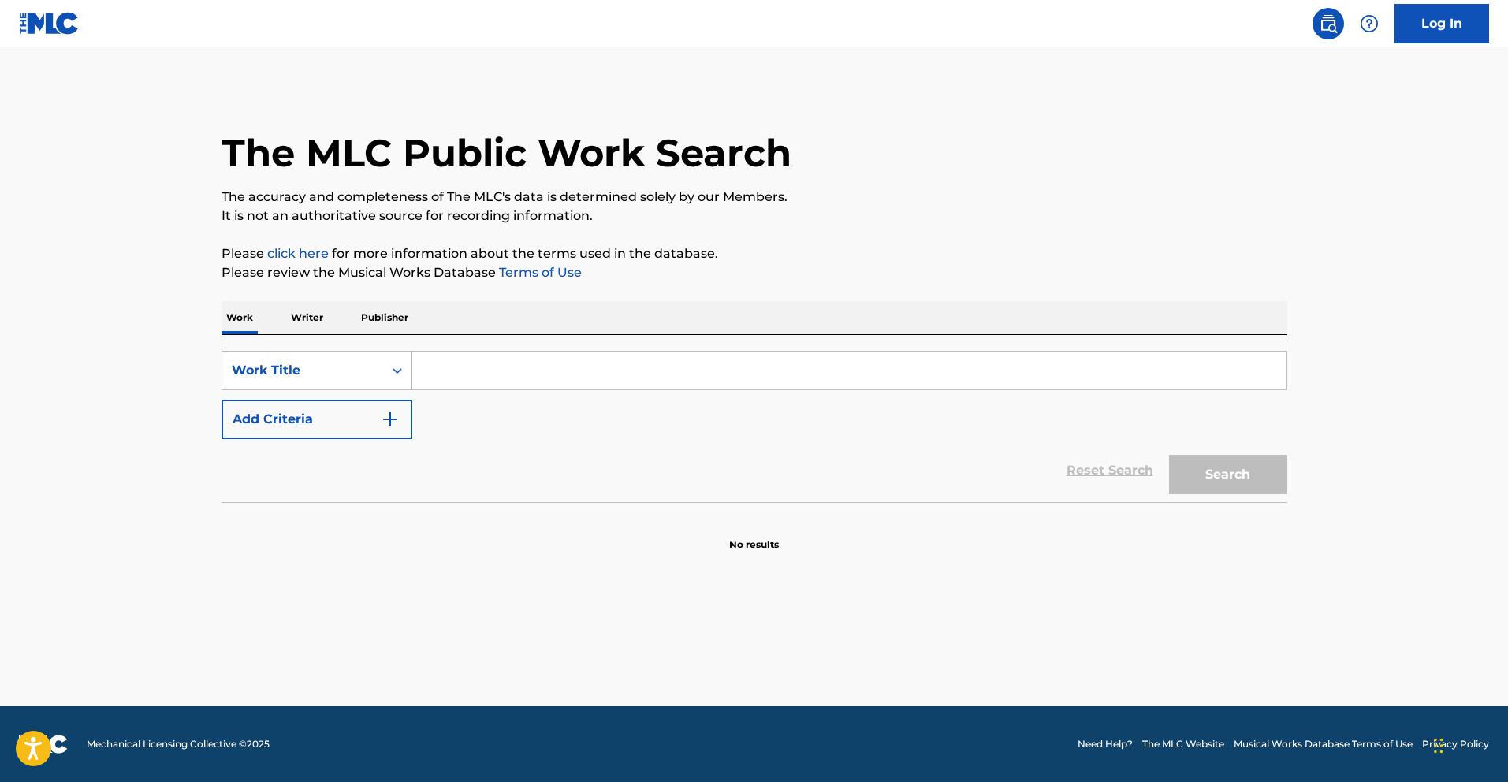
click at [304, 304] on p "Writer" at bounding box center [307, 317] width 42 height 33
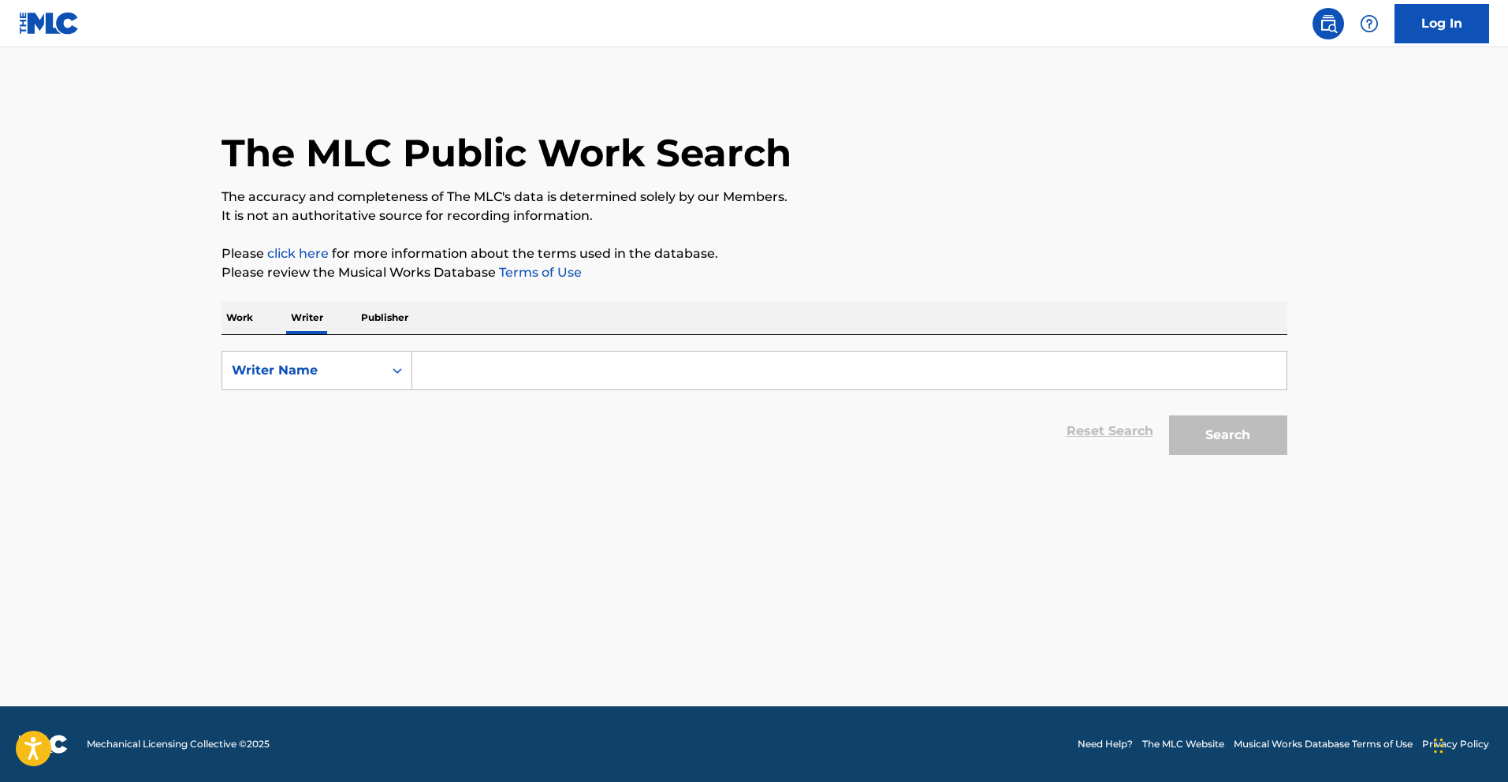
click at [452, 355] on input "Search Form" at bounding box center [849, 371] width 874 height 38
paste input "[PERSON_NAME]"
type input "[PERSON_NAME]"
click at [1169, 415] on button "Search" at bounding box center [1228, 434] width 118 height 39
click at [1205, 460] on div "Search" at bounding box center [1224, 431] width 126 height 63
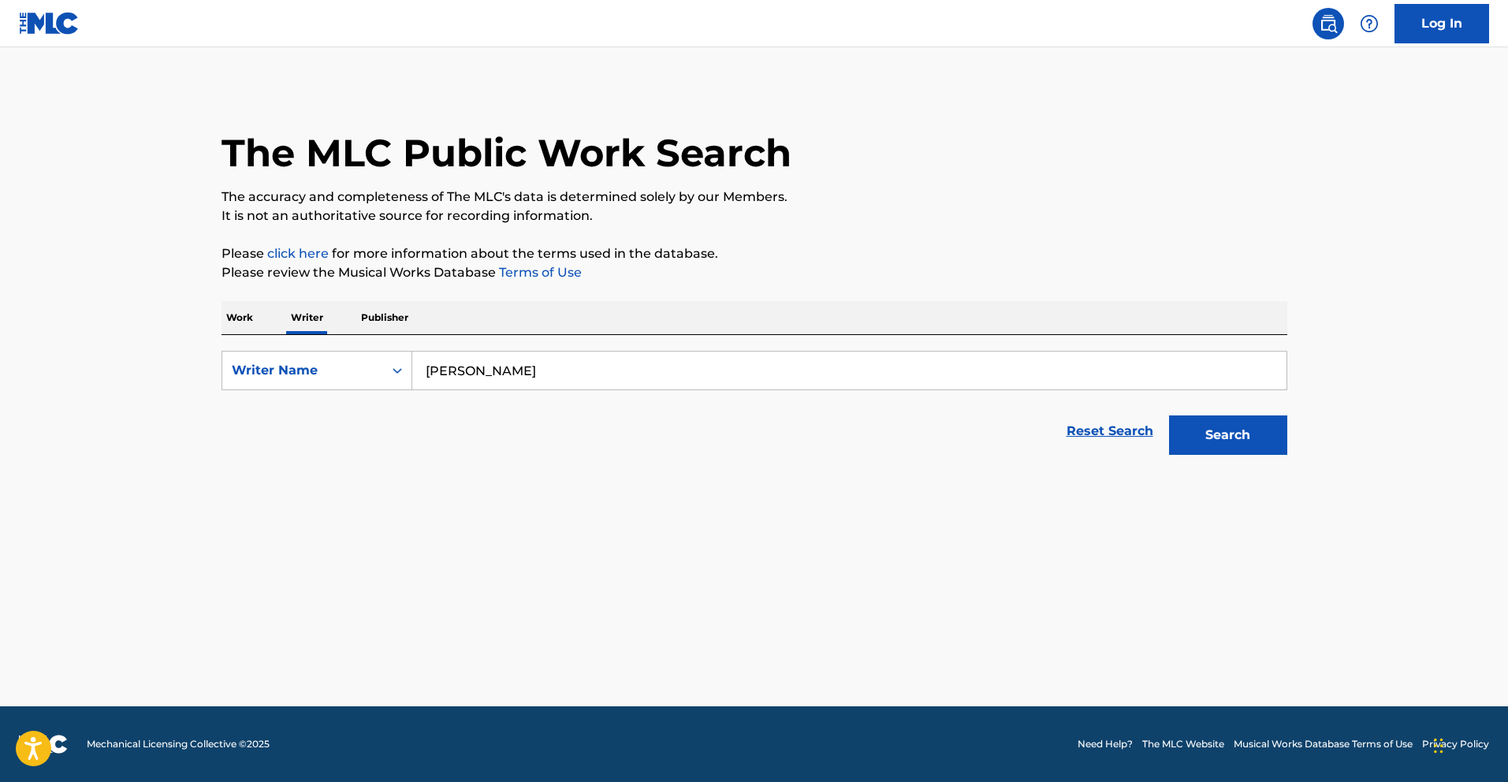
click at [1202, 447] on button "Search" at bounding box center [1228, 434] width 118 height 39
click at [1208, 448] on button "Search" at bounding box center [1228, 434] width 118 height 39
click at [237, 323] on p "Work" at bounding box center [240, 317] width 36 height 33
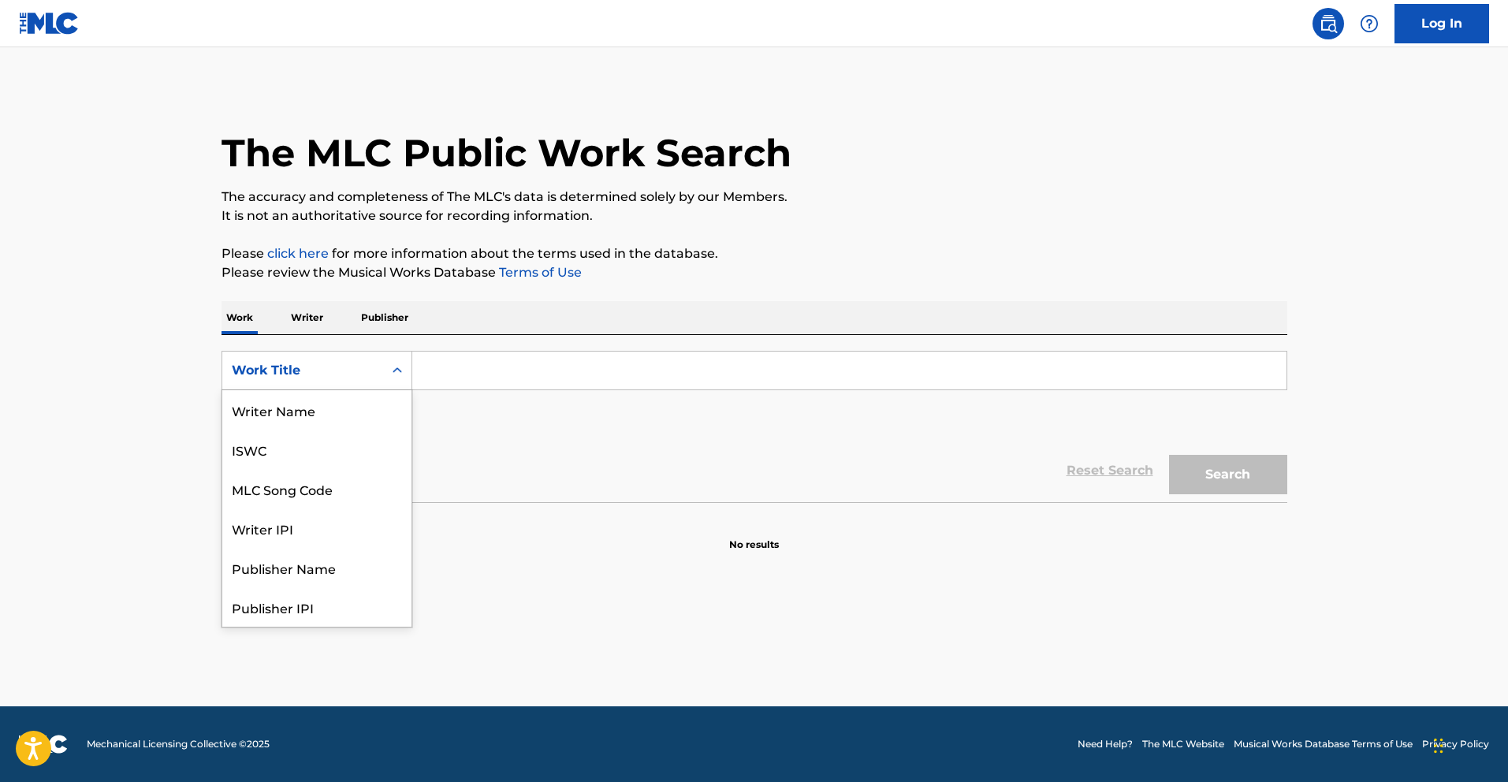
click at [248, 366] on div "Work Title" at bounding box center [303, 370] width 142 height 19
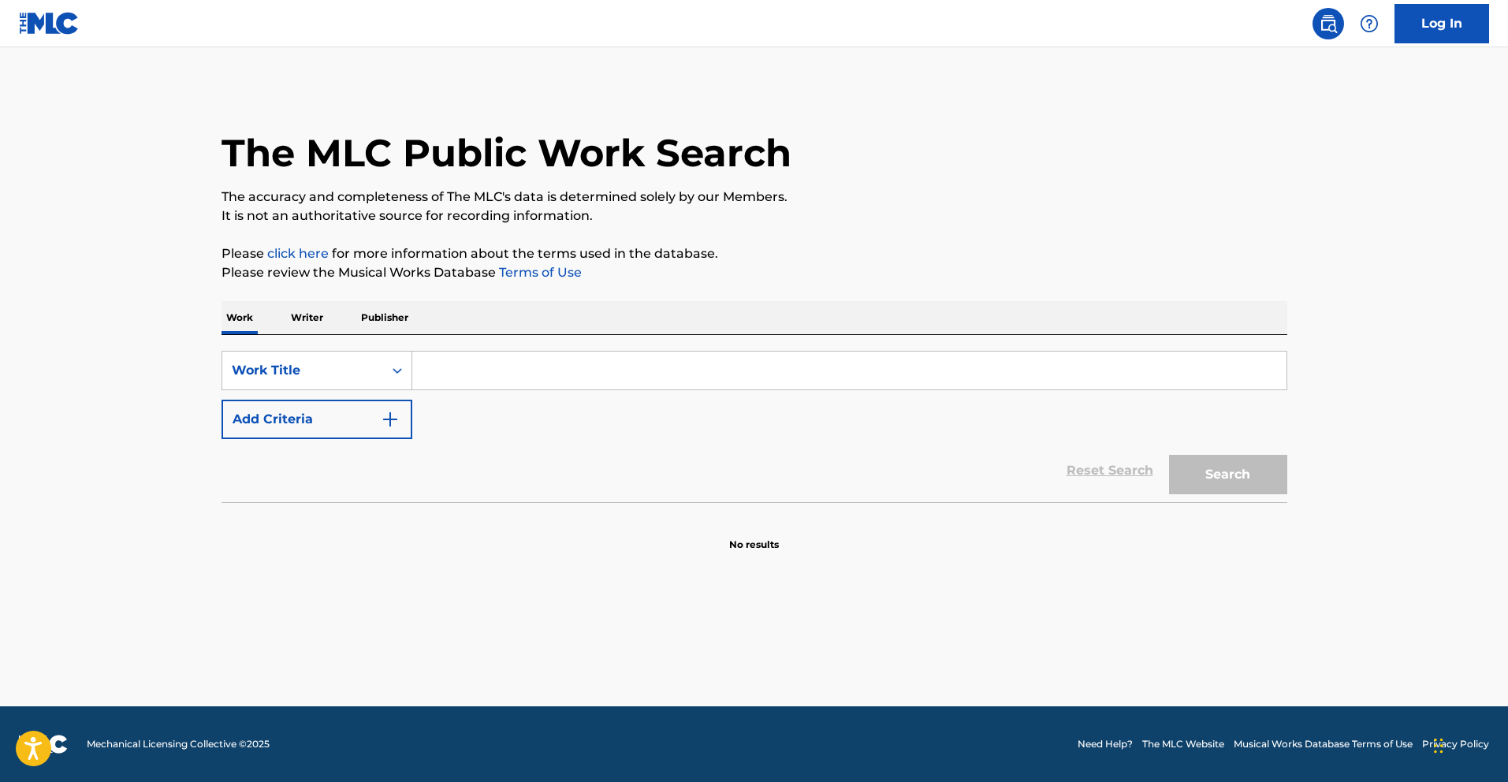
click at [304, 365] on div "Work Title" at bounding box center [303, 370] width 142 height 19
click at [310, 371] on div "Work Title" at bounding box center [303, 370] width 142 height 19
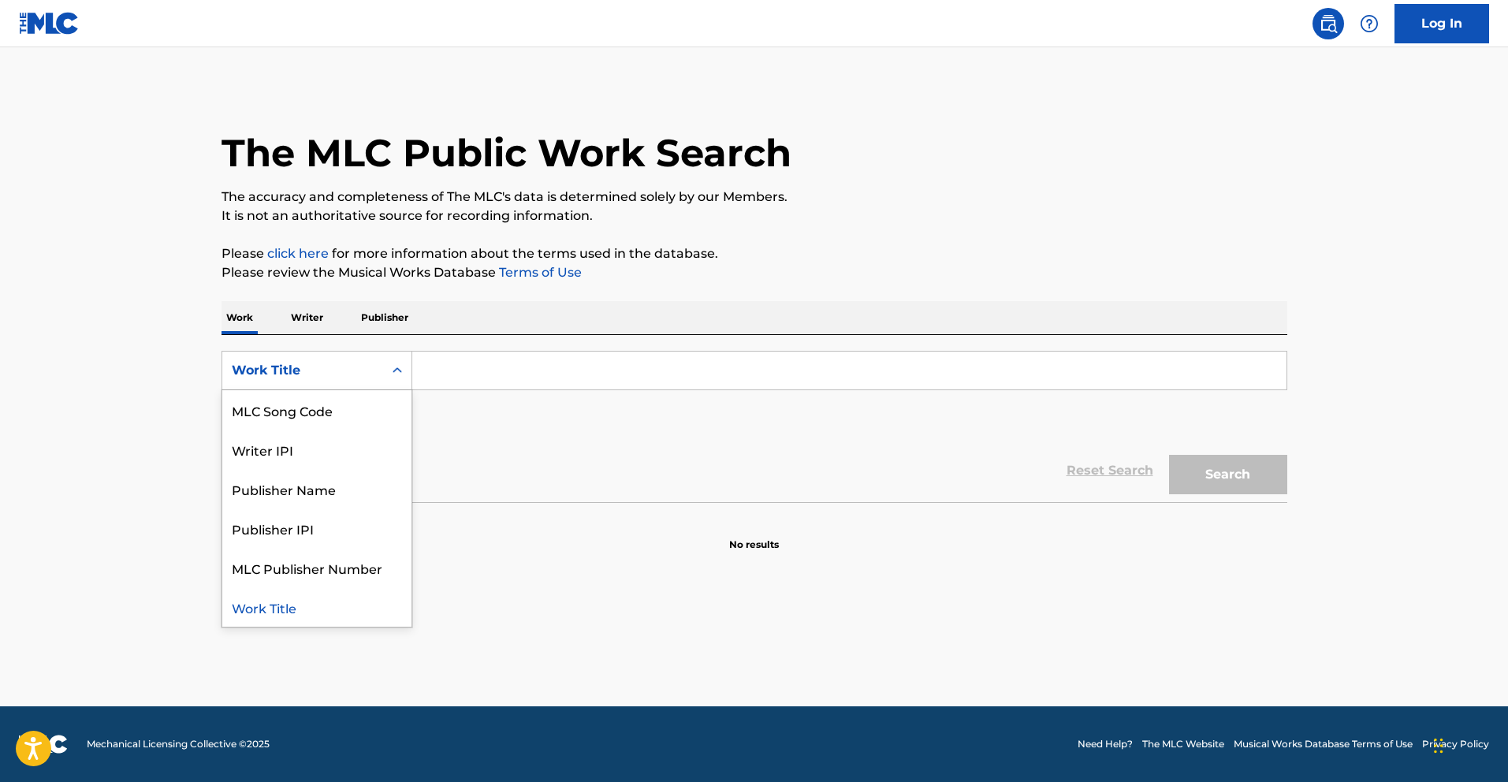
click at [302, 307] on p "Writer" at bounding box center [307, 317] width 42 height 33
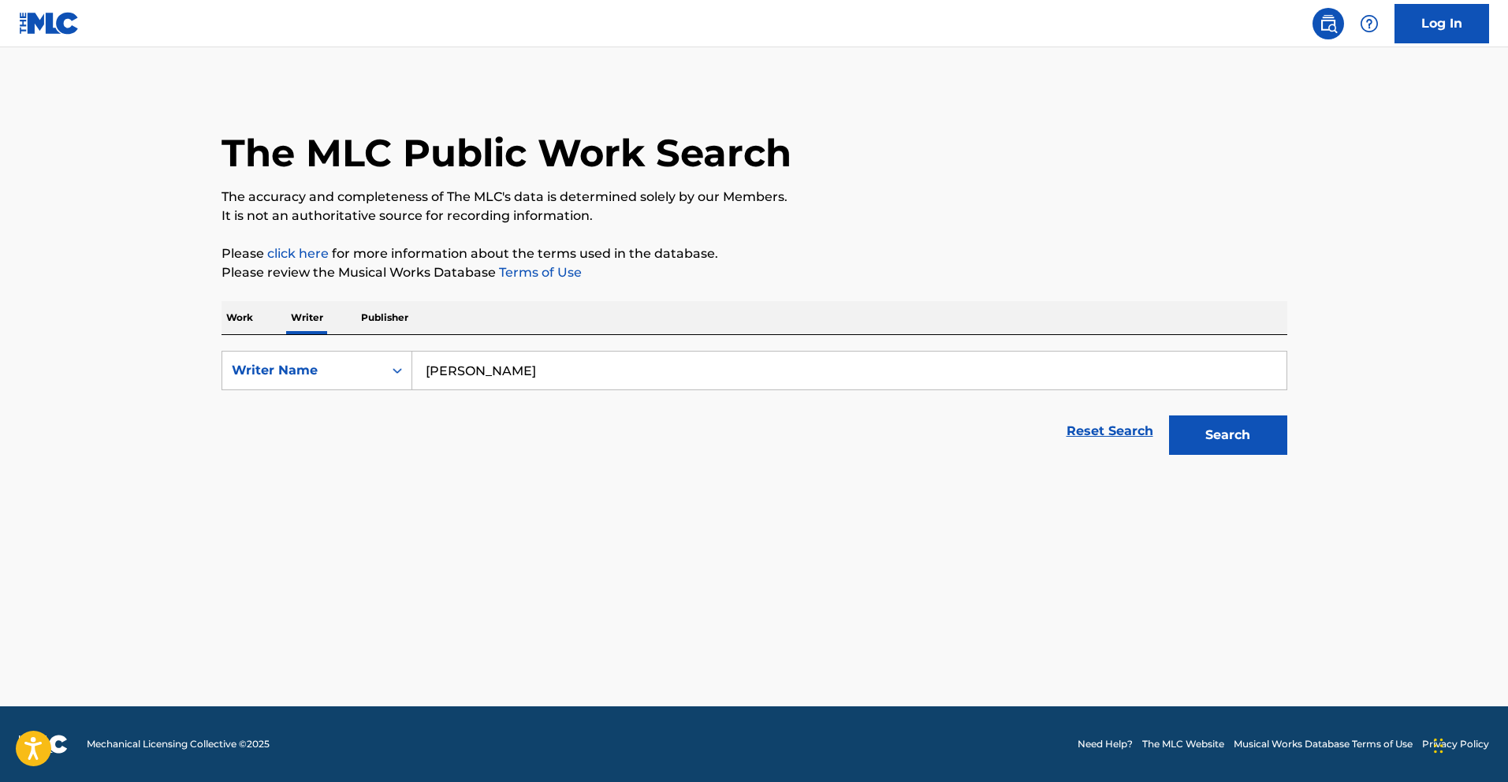
click at [501, 362] on input "Dżesika Jamro" at bounding box center [849, 371] width 874 height 38
click at [498, 362] on input "Dżesika Jamro" at bounding box center [849, 371] width 874 height 38
click at [494, 362] on input "Dżesika Jamro" at bounding box center [849, 371] width 874 height 38
click at [499, 365] on input "Dżesika Jamro" at bounding box center [849, 371] width 874 height 38
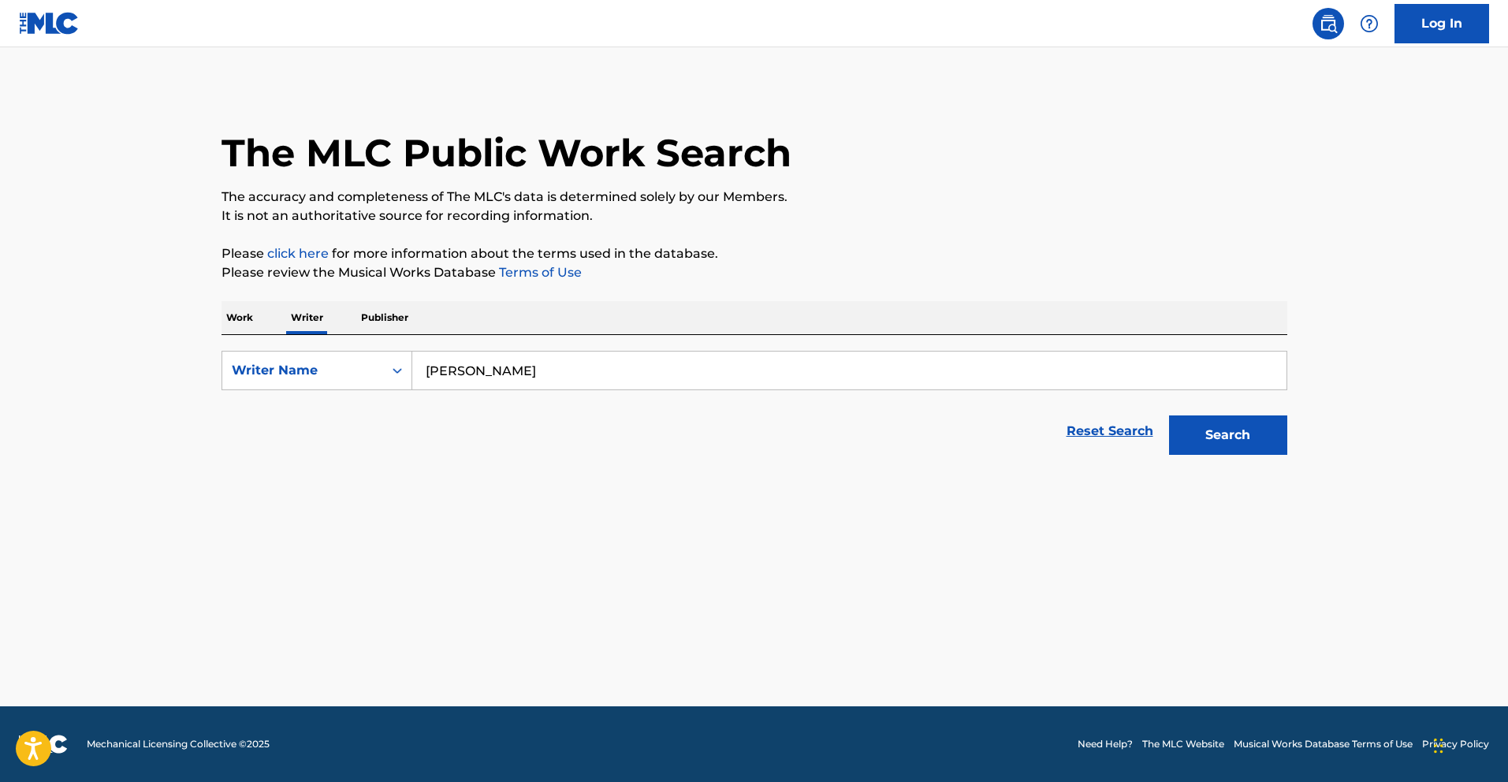
click at [499, 365] on input "Dżesika Jamro" at bounding box center [849, 371] width 874 height 38
type input "\"
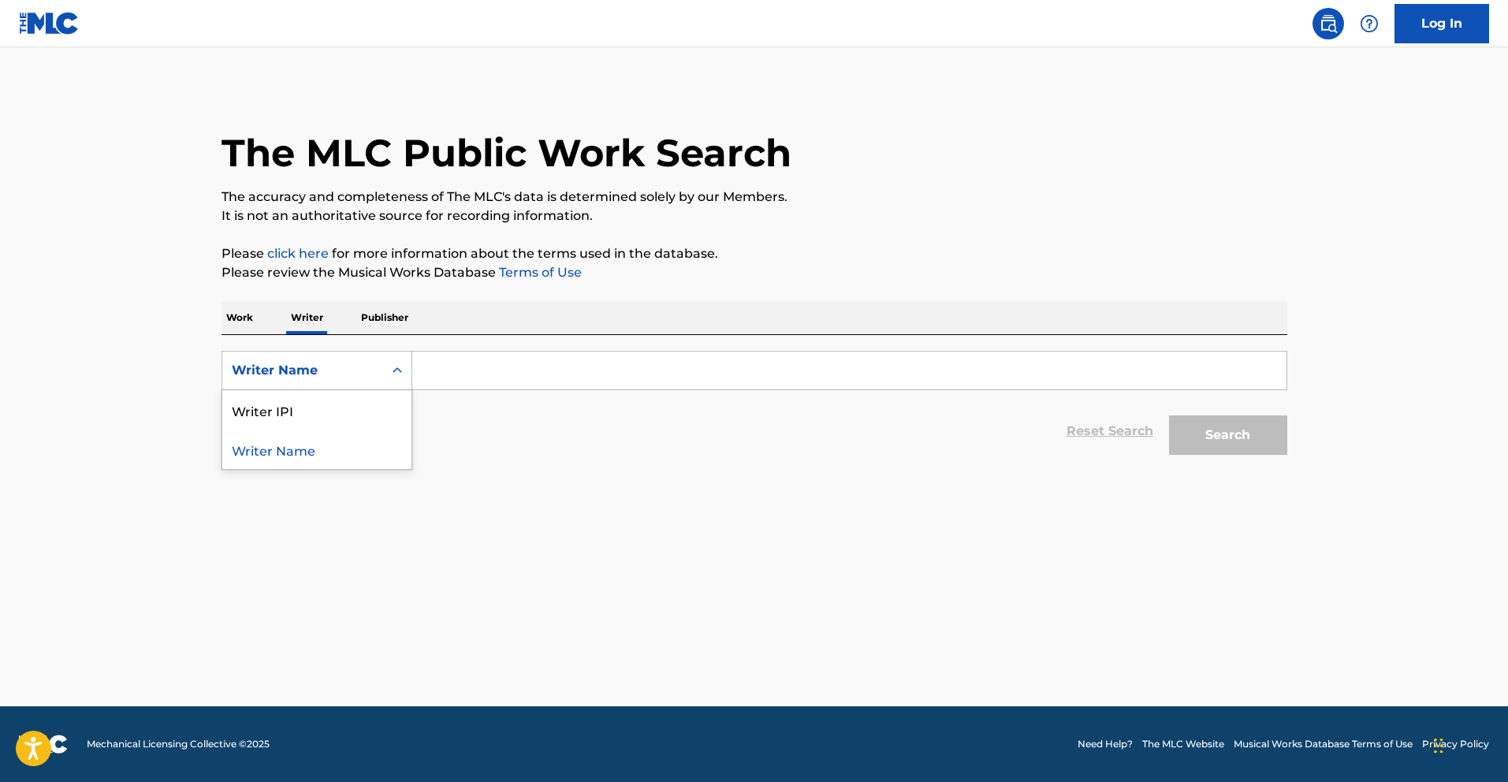
click at [307, 382] on div "Writer Name" at bounding box center [302, 371] width 161 height 30
click at [306, 415] on div "Writer IPI" at bounding box center [316, 409] width 189 height 39
click at [496, 369] on input "Search Form" at bounding box center [849, 371] width 874 height 38
paste input "01007479272"
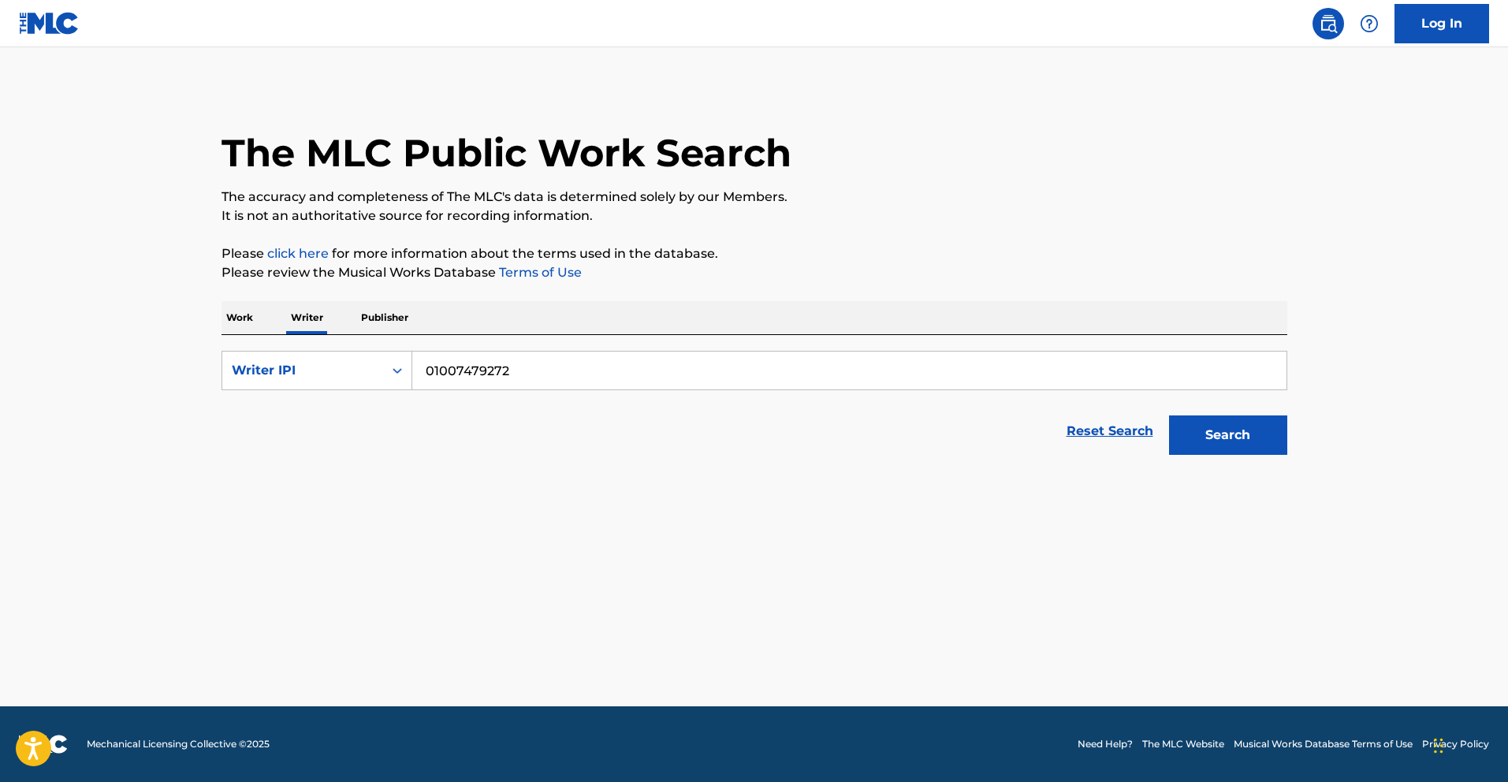
type input "01007479272"
click at [1169, 415] on button "Search" at bounding box center [1228, 434] width 118 height 39
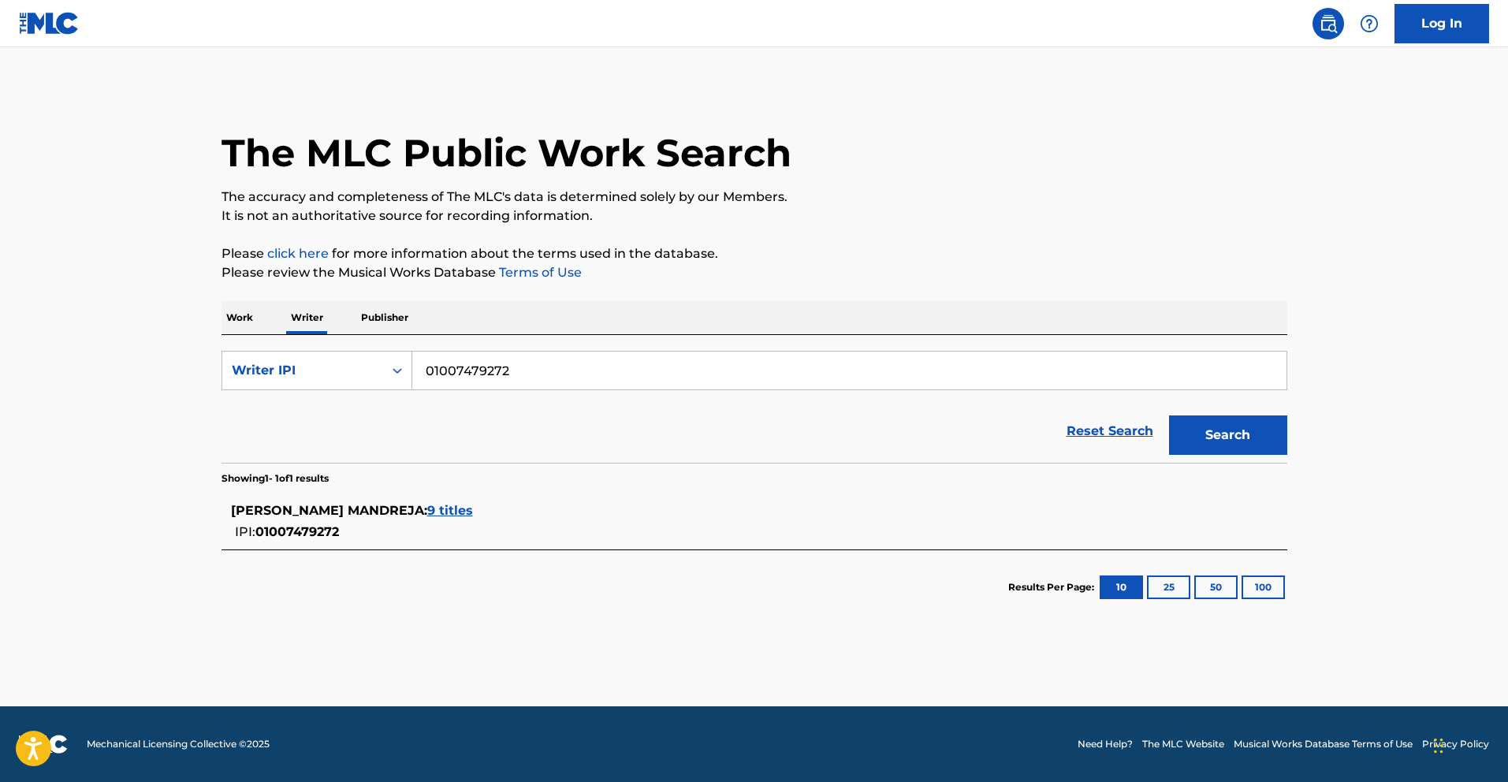
click at [427, 514] on span "9 titles" at bounding box center [450, 510] width 46 height 15
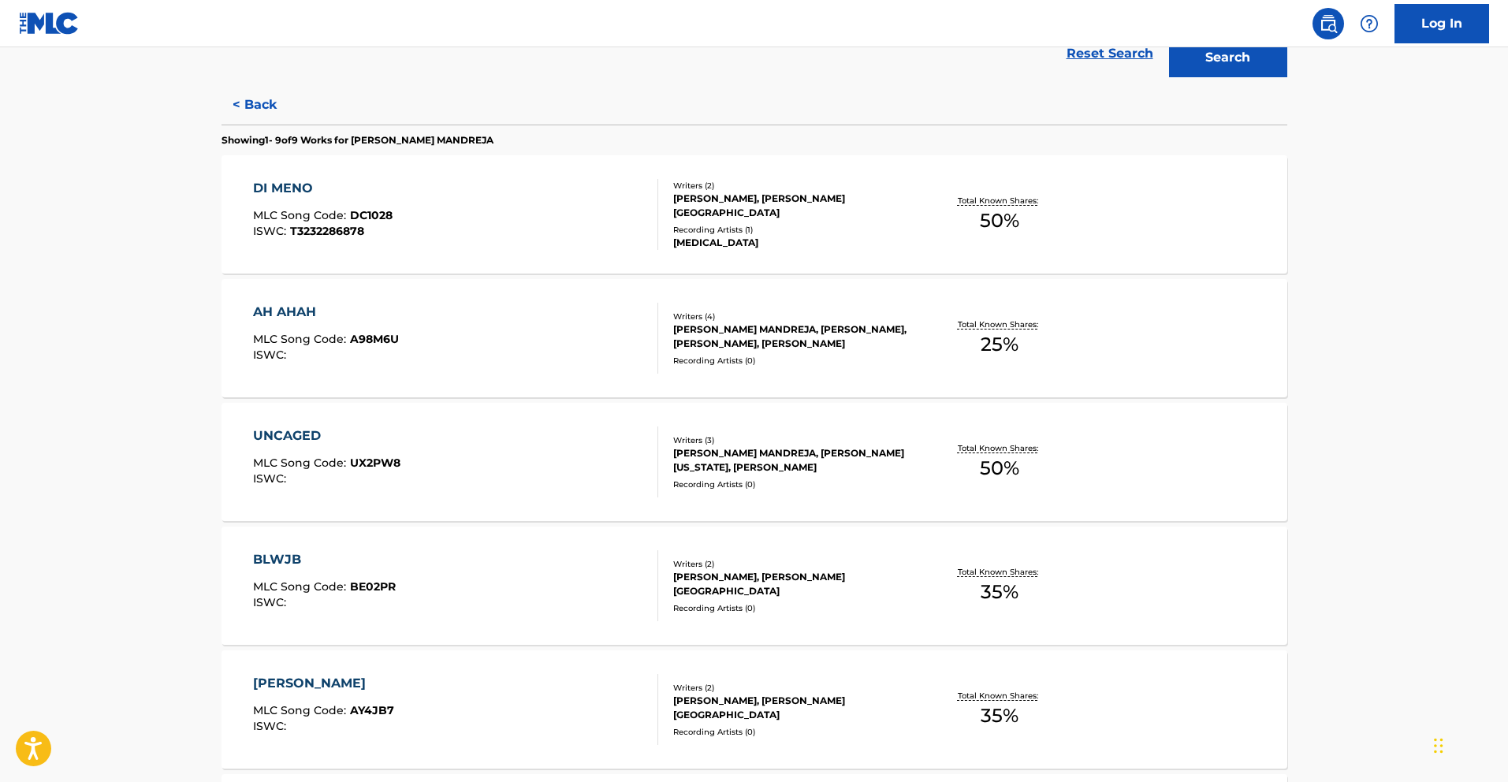
scroll to position [1017, 0]
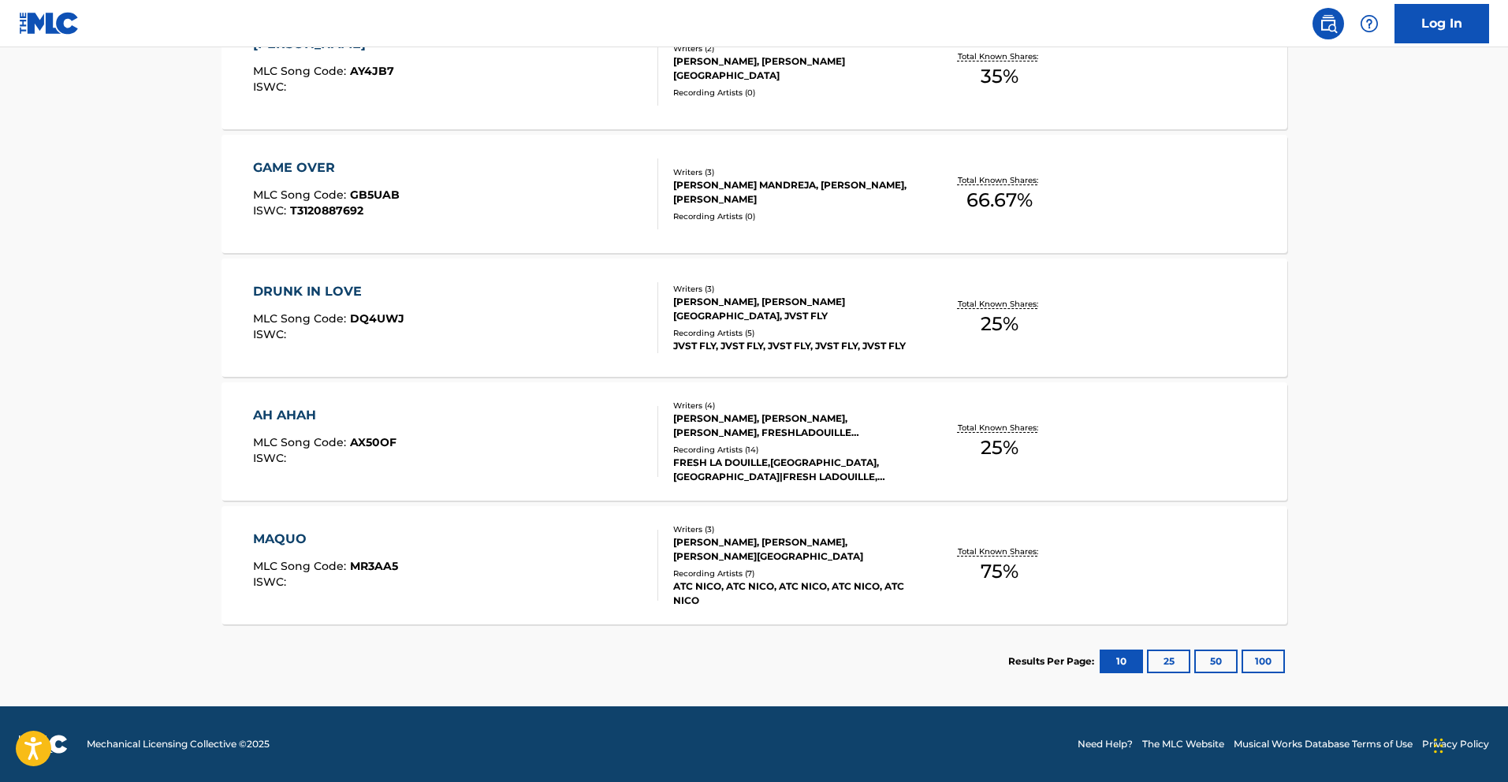
click at [319, 285] on div "DRUNK IN LOVE" at bounding box center [328, 291] width 151 height 19
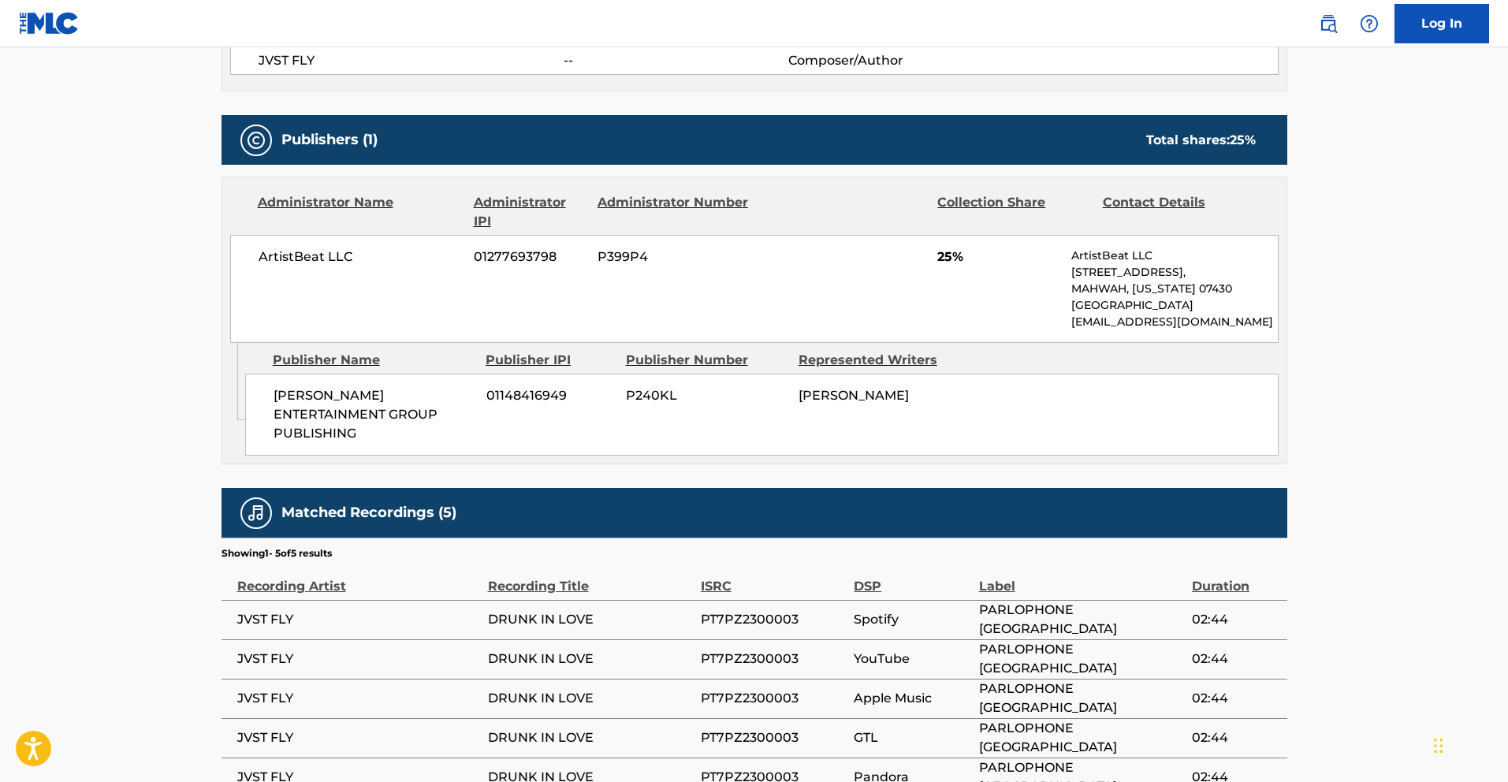
scroll to position [751, 0]
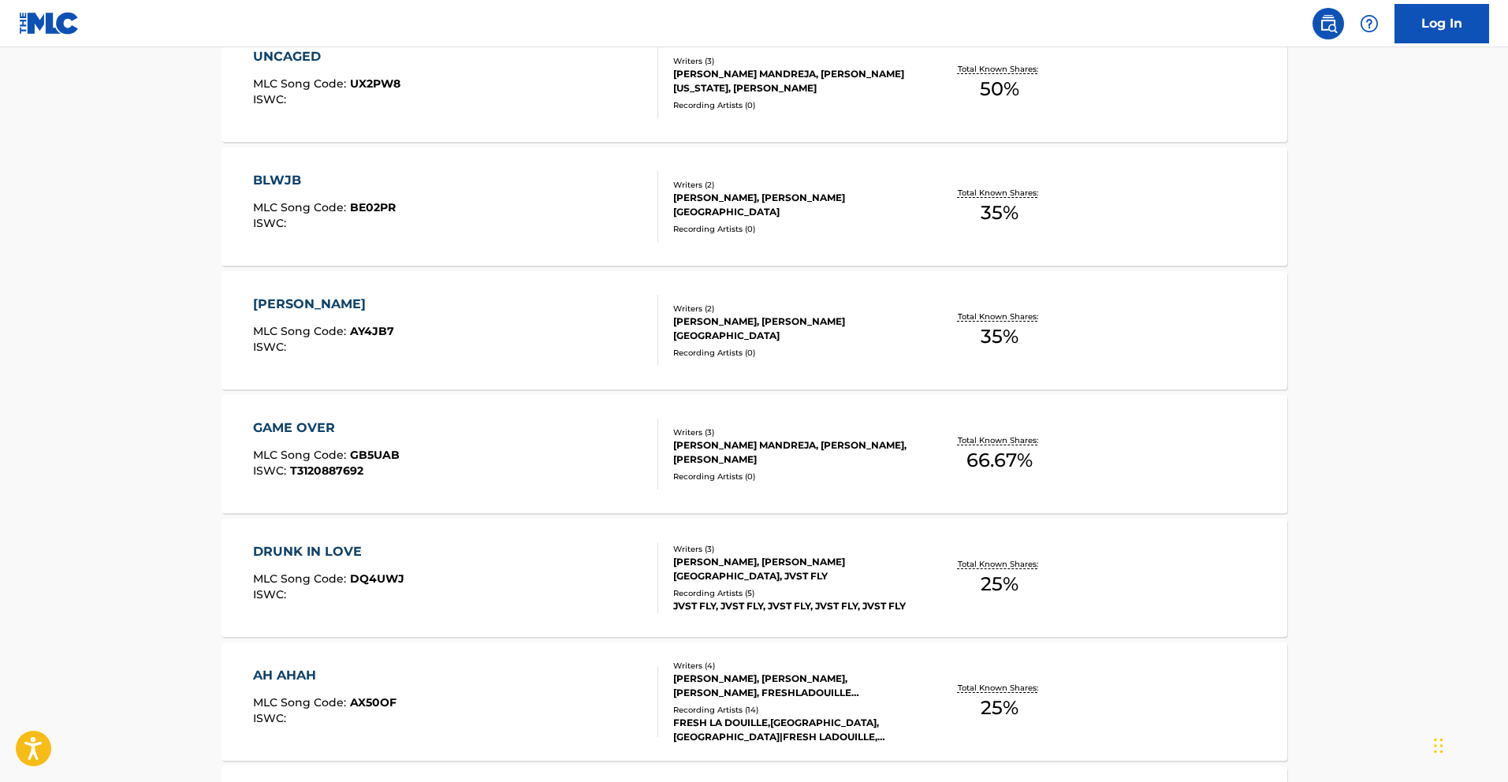
scroll to position [758, 0]
click at [281, 430] on div "GAME OVER" at bounding box center [326, 426] width 147 height 19
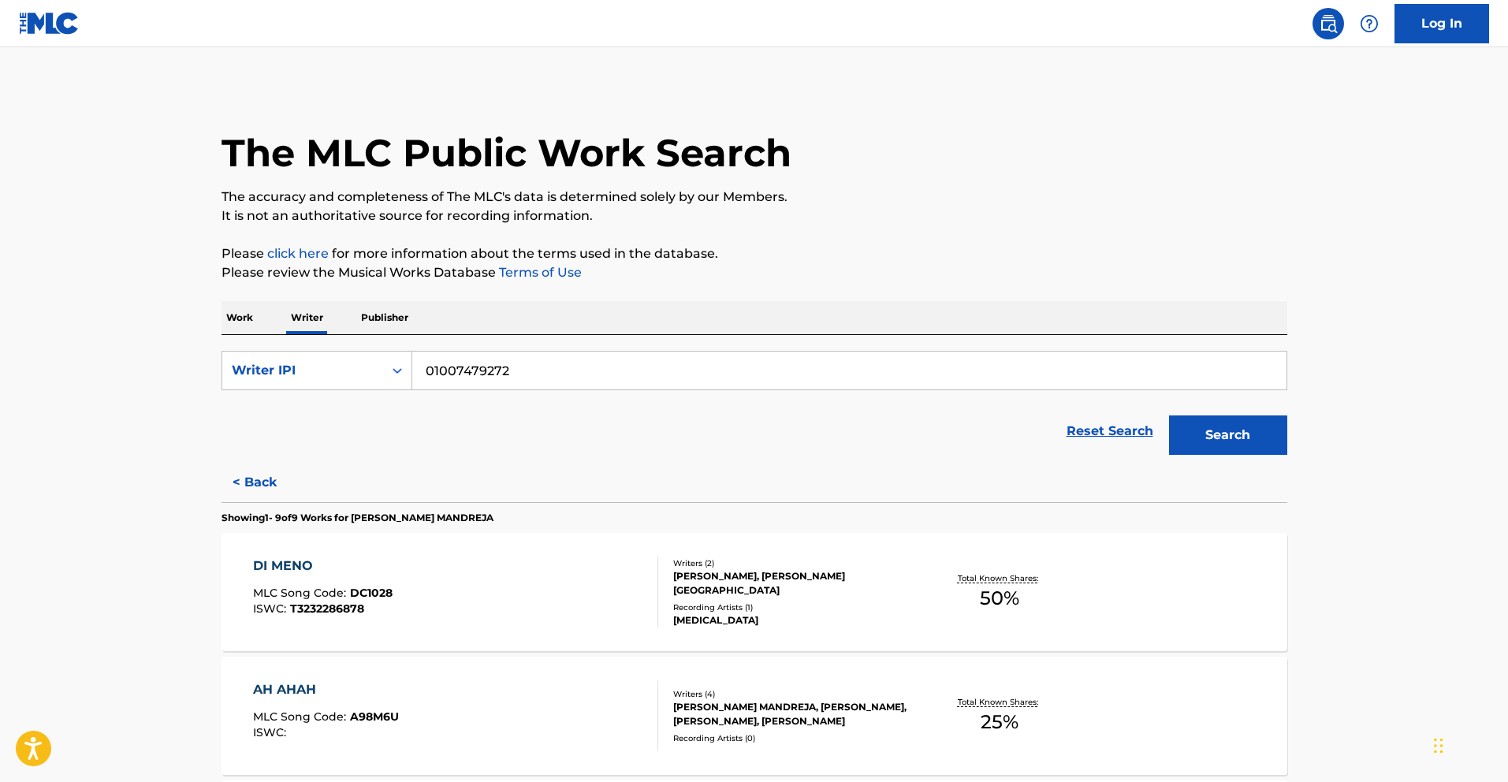
click at [501, 374] on input "01007479272" at bounding box center [849, 371] width 874 height 38
click at [383, 365] on div "Search Form" at bounding box center [397, 370] width 28 height 28
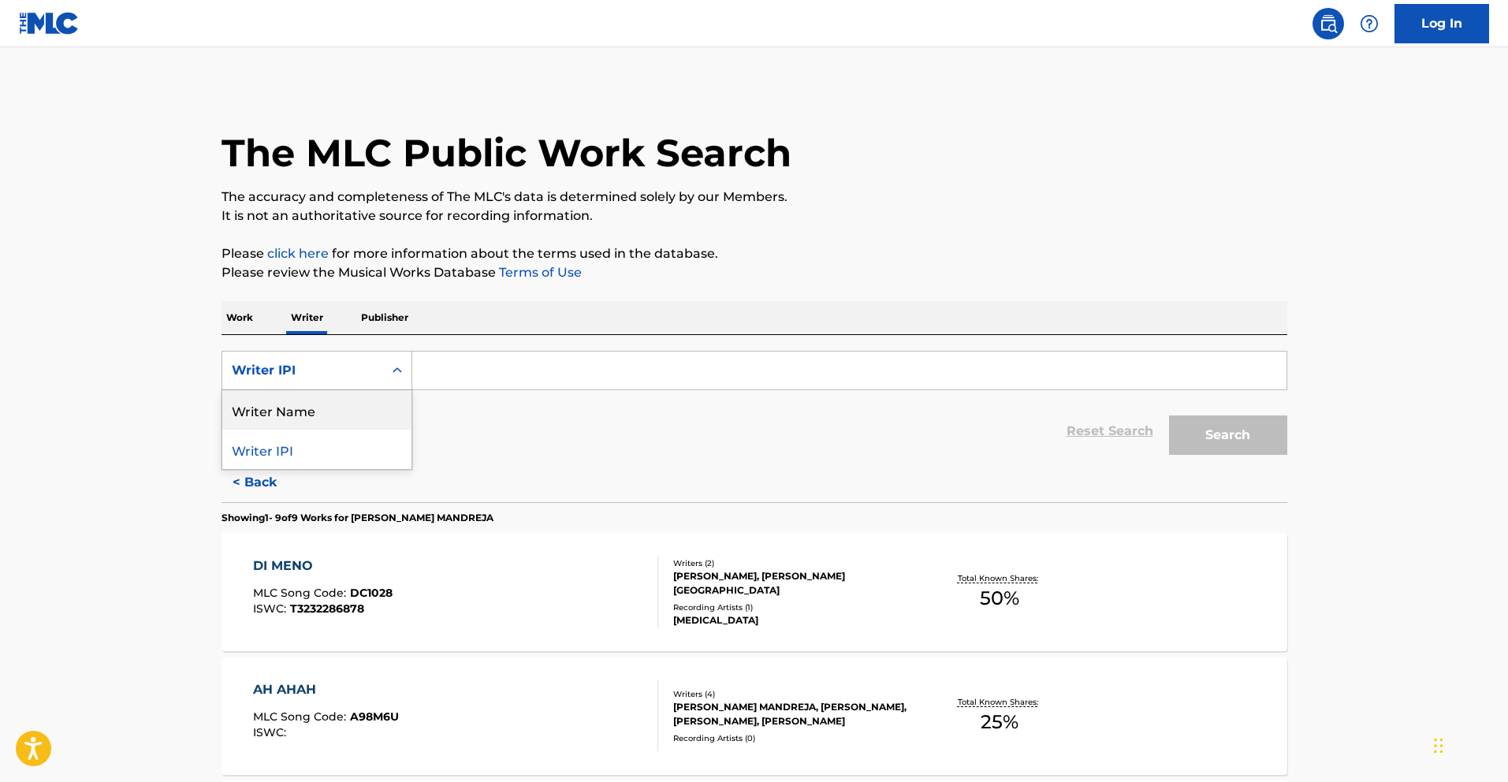
click at [342, 406] on div "Writer Name" at bounding box center [316, 409] width 189 height 39
click at [606, 380] on input "Search Form" at bounding box center [849, 371] width 874 height 38
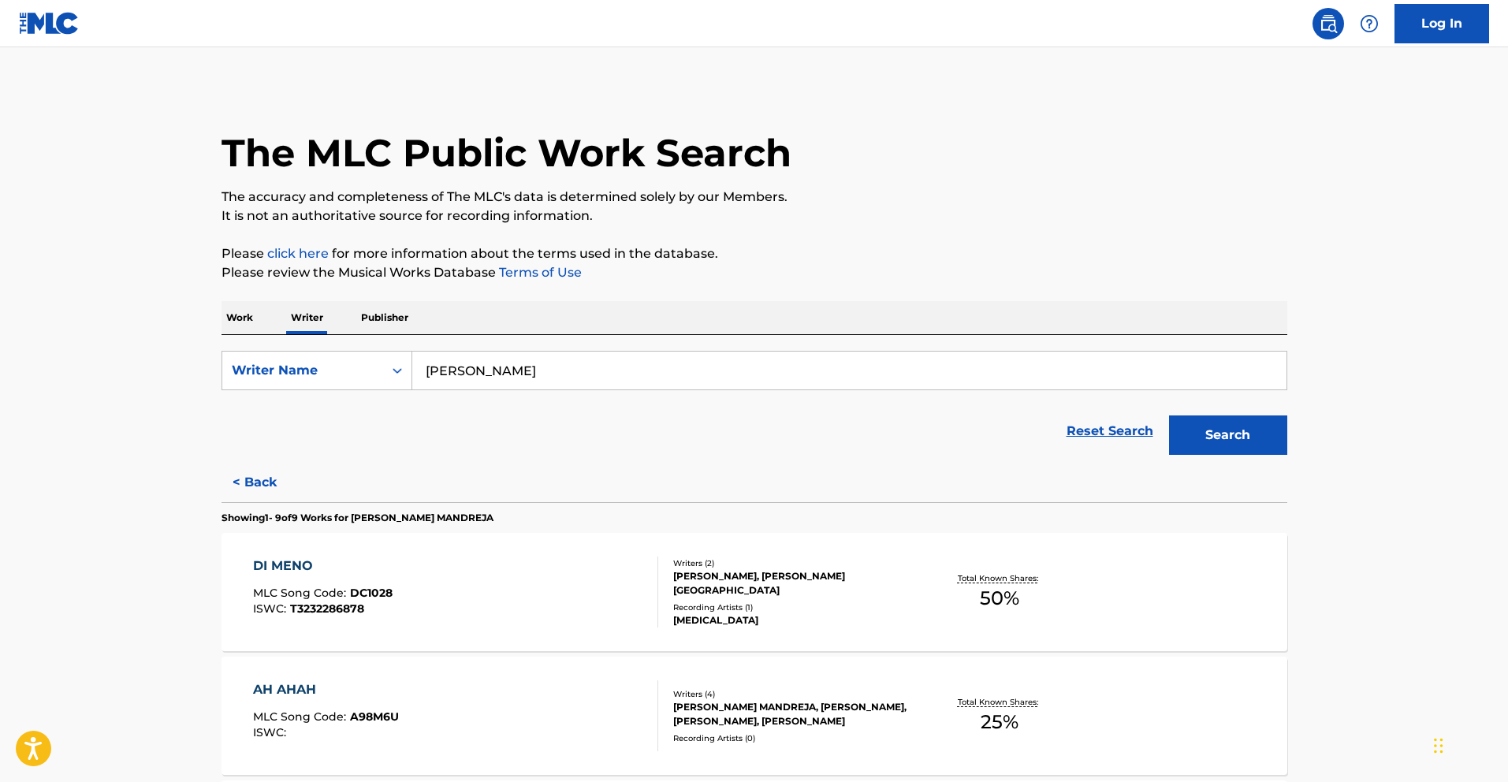
type input "J"
type input "Hailey Incognito"
click at [1169, 415] on button "Search" at bounding box center [1228, 434] width 118 height 39
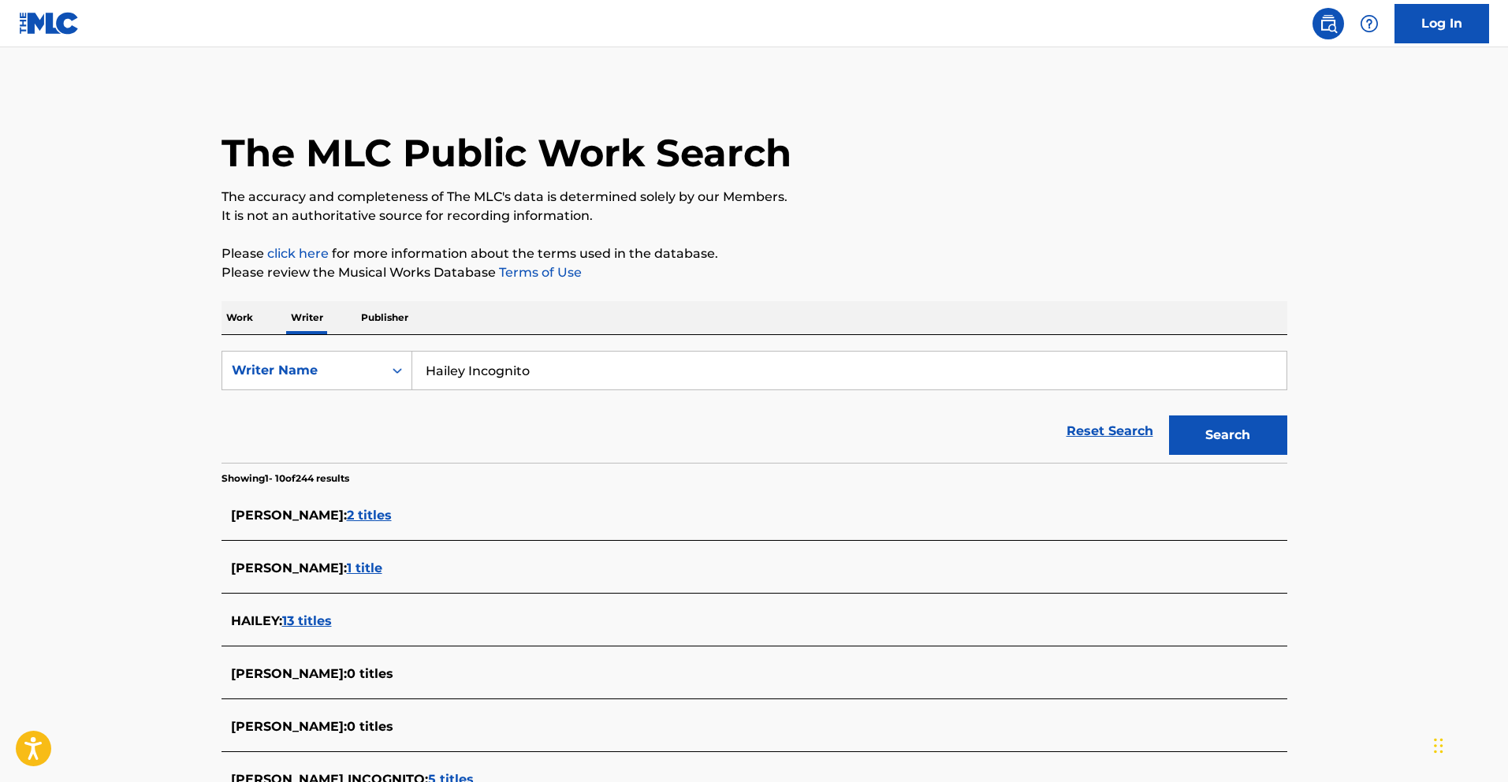
click at [229, 311] on p "Work" at bounding box center [240, 317] width 36 height 33
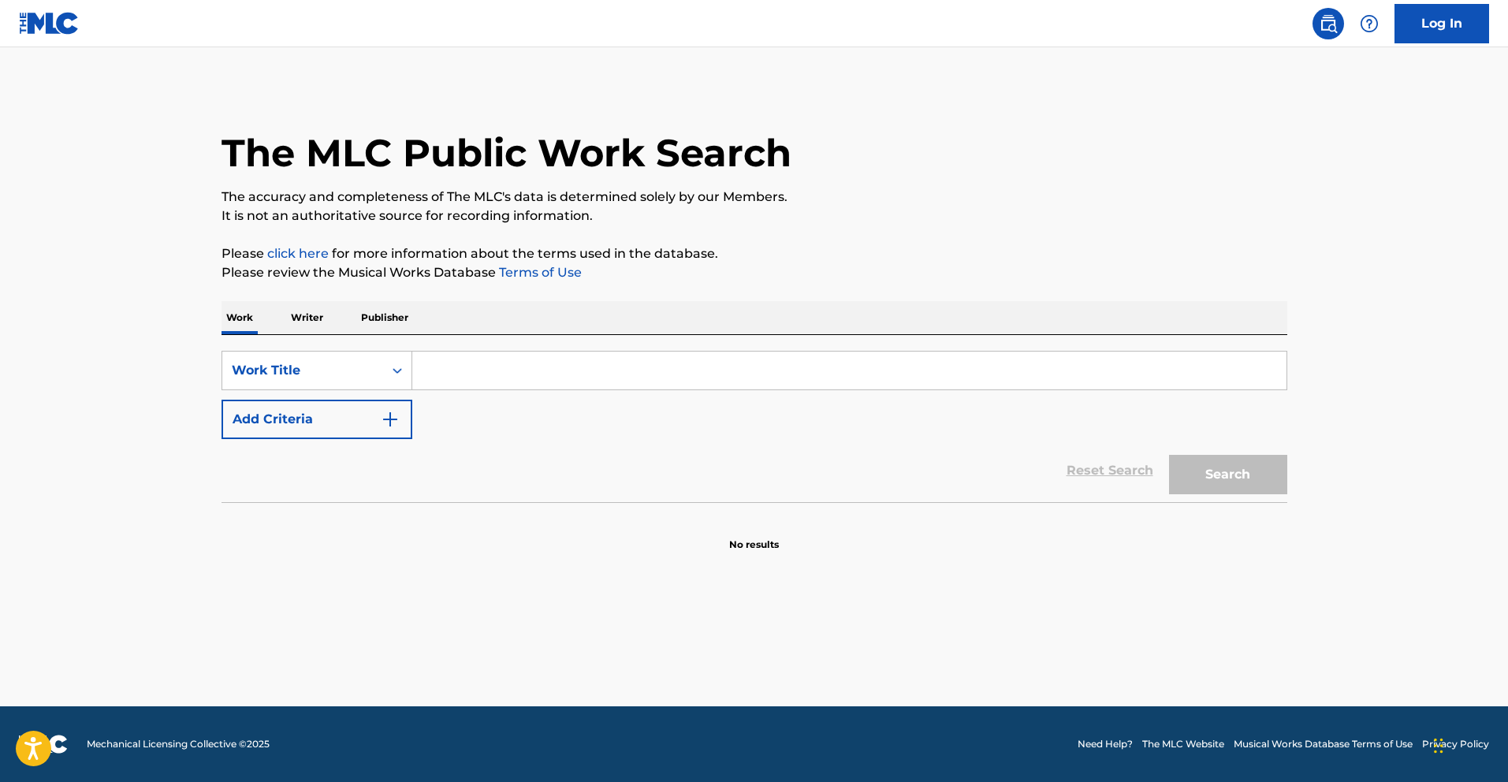
click at [307, 396] on div "SearchWithCriteria2aafa285-4a33-4cd8-b99f-2b531fe34c76 Work Title Add Criteria" at bounding box center [755, 395] width 1066 height 88
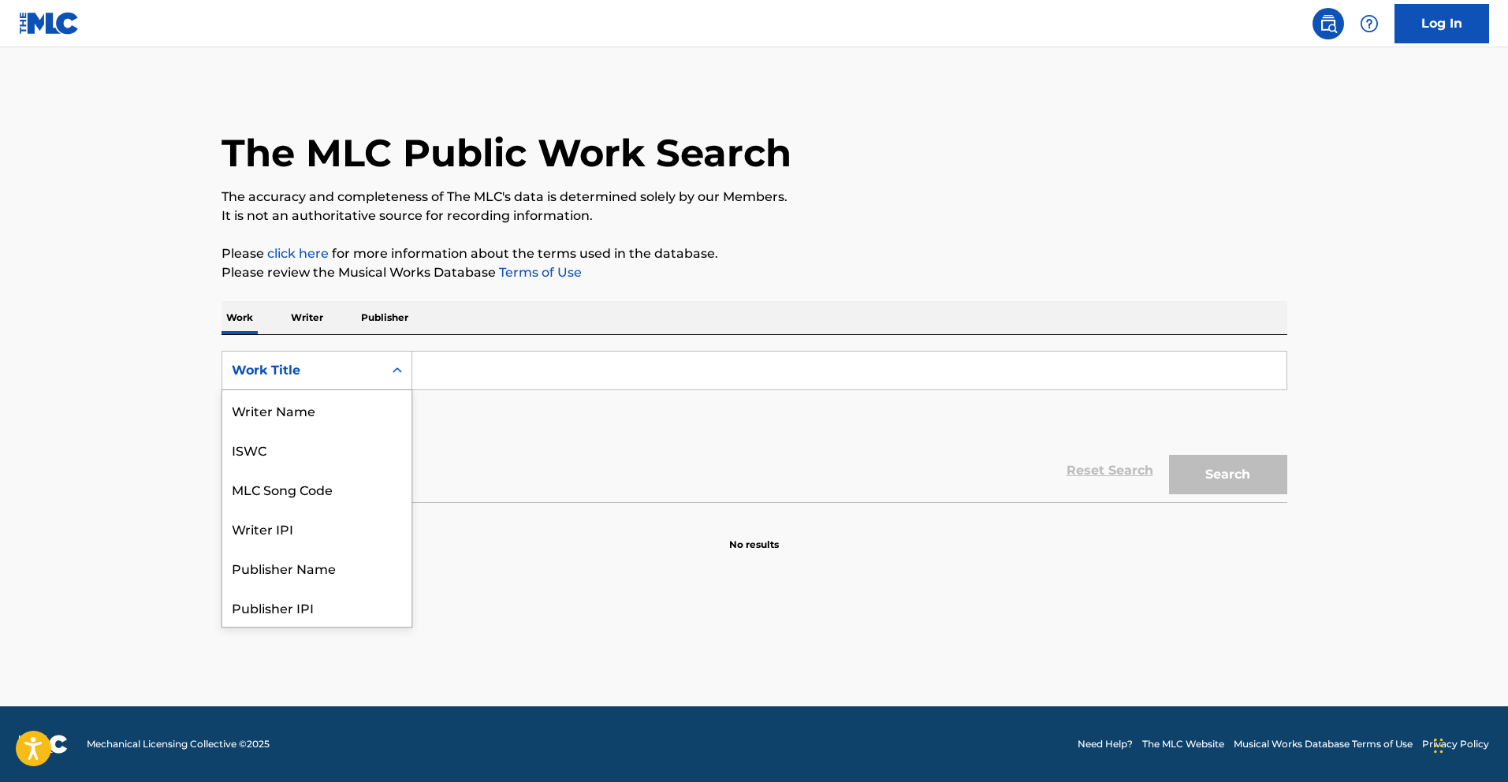
click at [311, 378] on div "Work Title" at bounding box center [303, 370] width 142 height 19
click at [527, 380] on input "Search Form" at bounding box center [849, 371] width 874 height 38
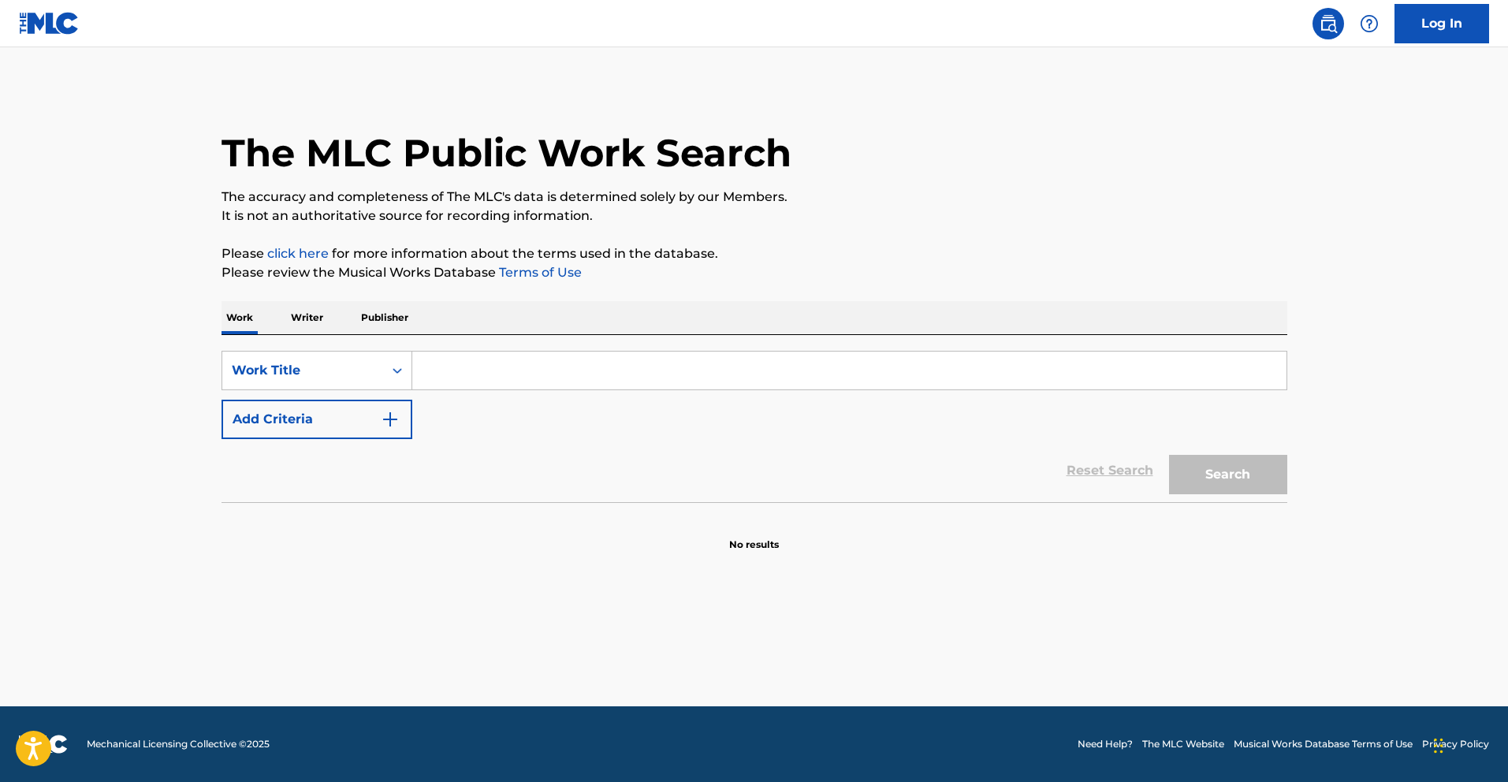
click at [311, 322] on p "Writer" at bounding box center [307, 317] width 42 height 33
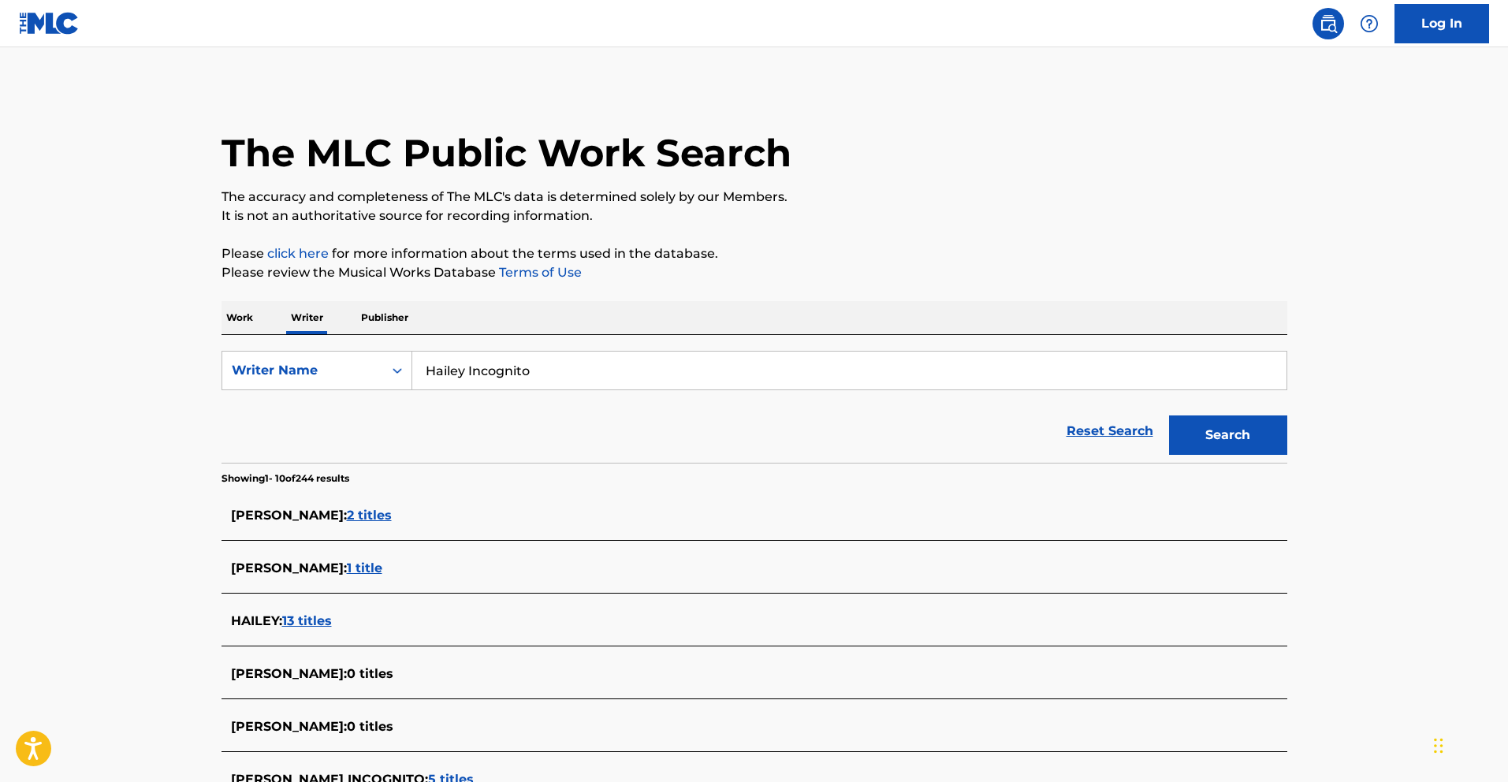
click at [580, 381] on input "Hailey Incognito" at bounding box center [849, 371] width 874 height 38
paste input "ilary Incognito"
type input "Hilary Incognito"
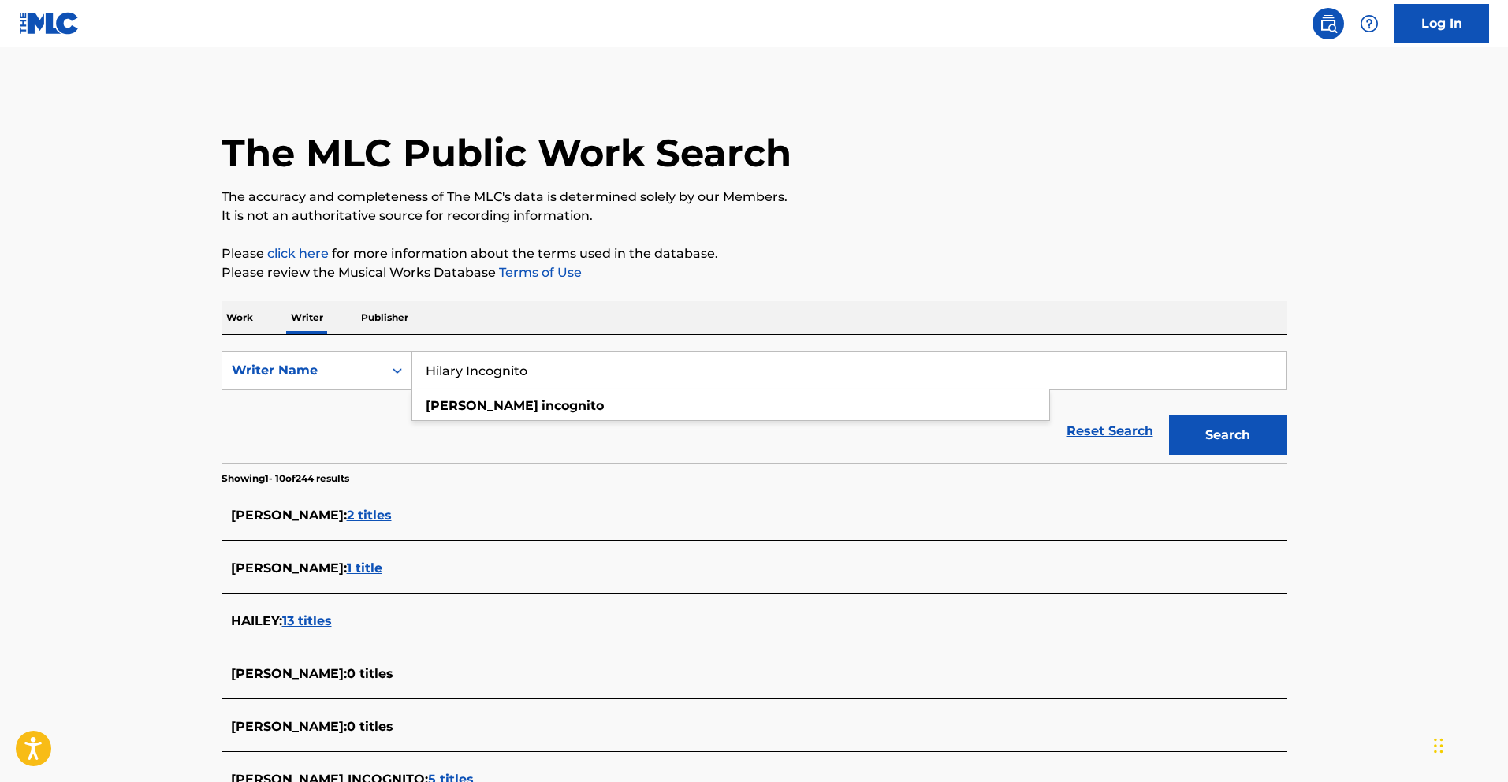
click at [1169, 415] on button "Search" at bounding box center [1228, 434] width 118 height 39
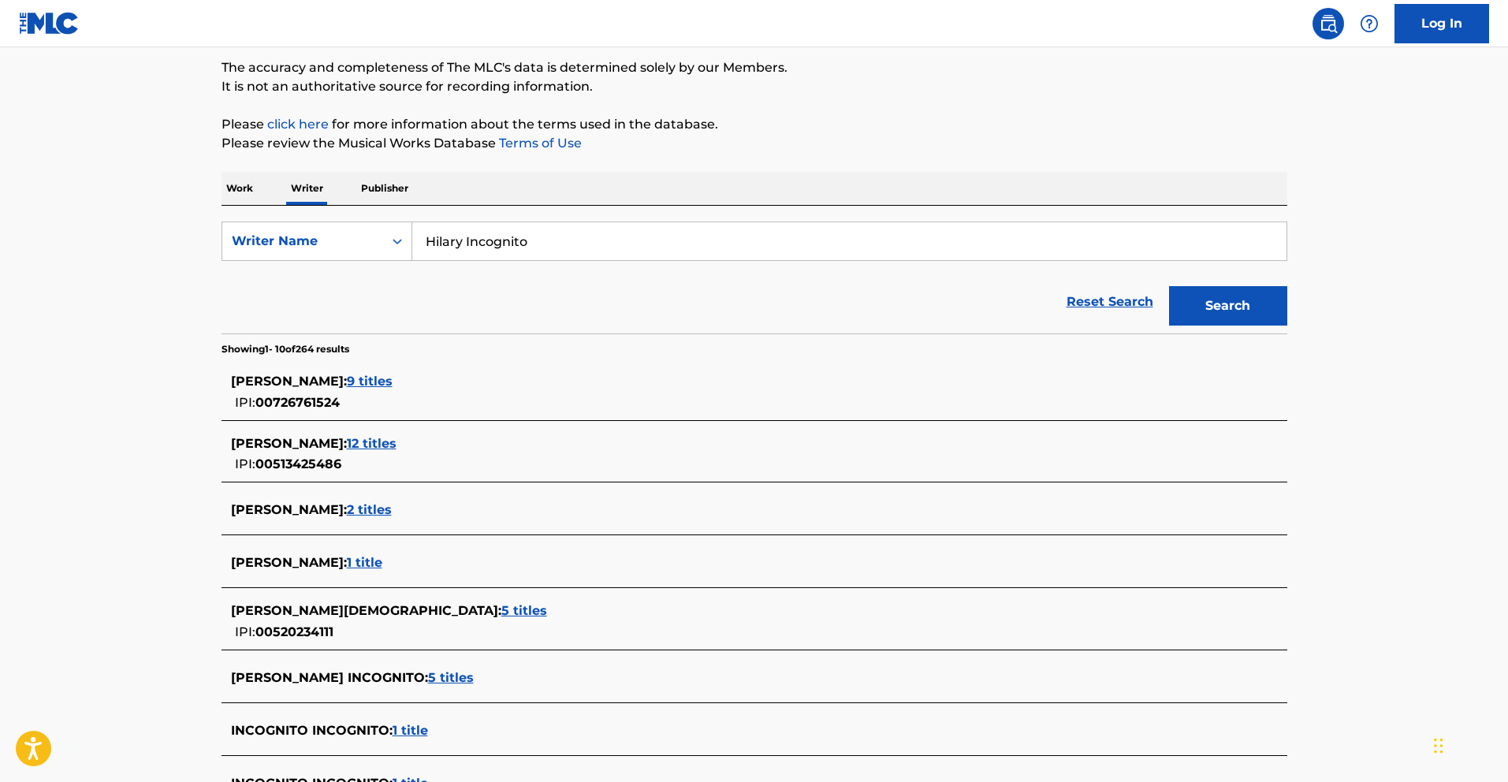
scroll to position [427, 0]
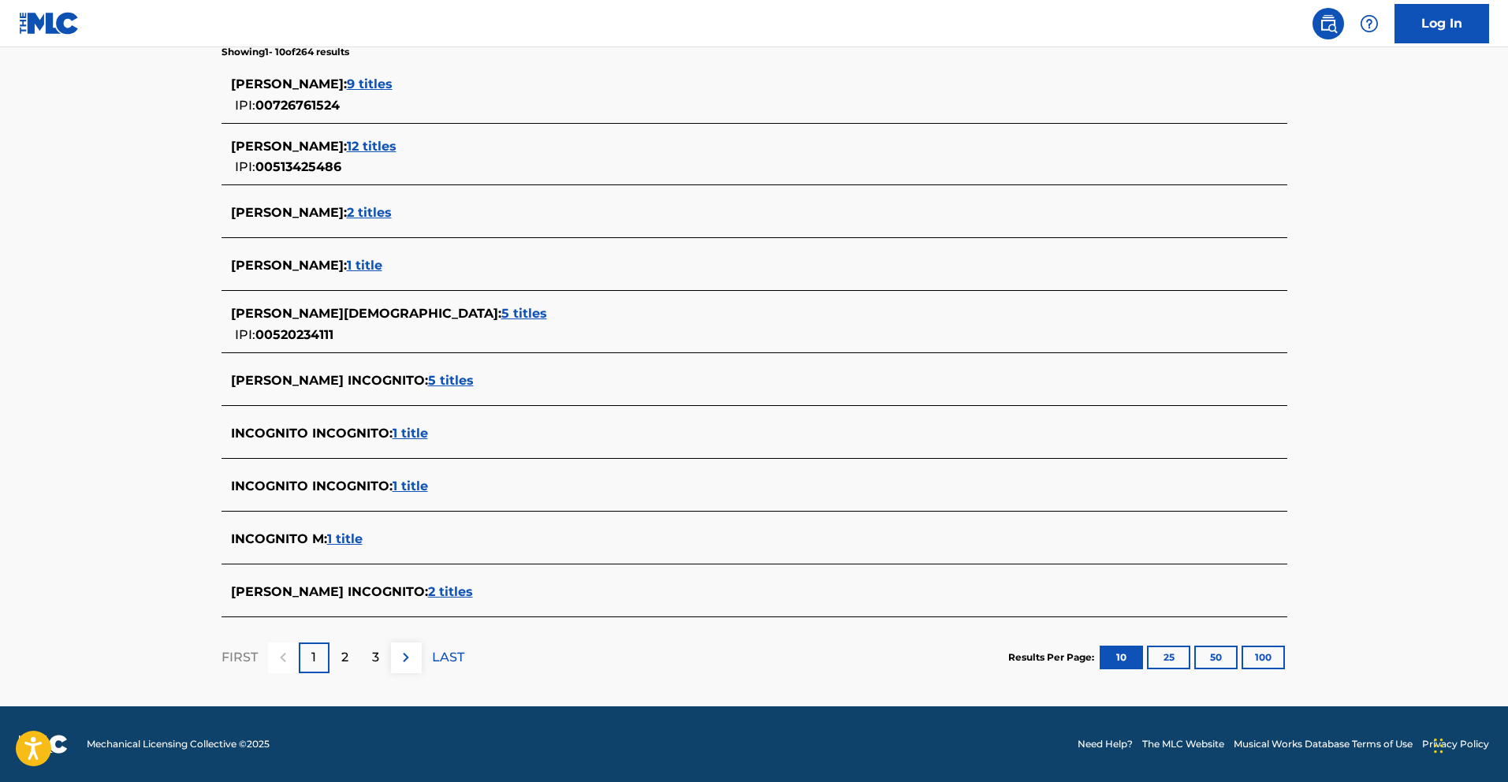
click at [428, 585] on span "2 titles" at bounding box center [450, 591] width 45 height 15
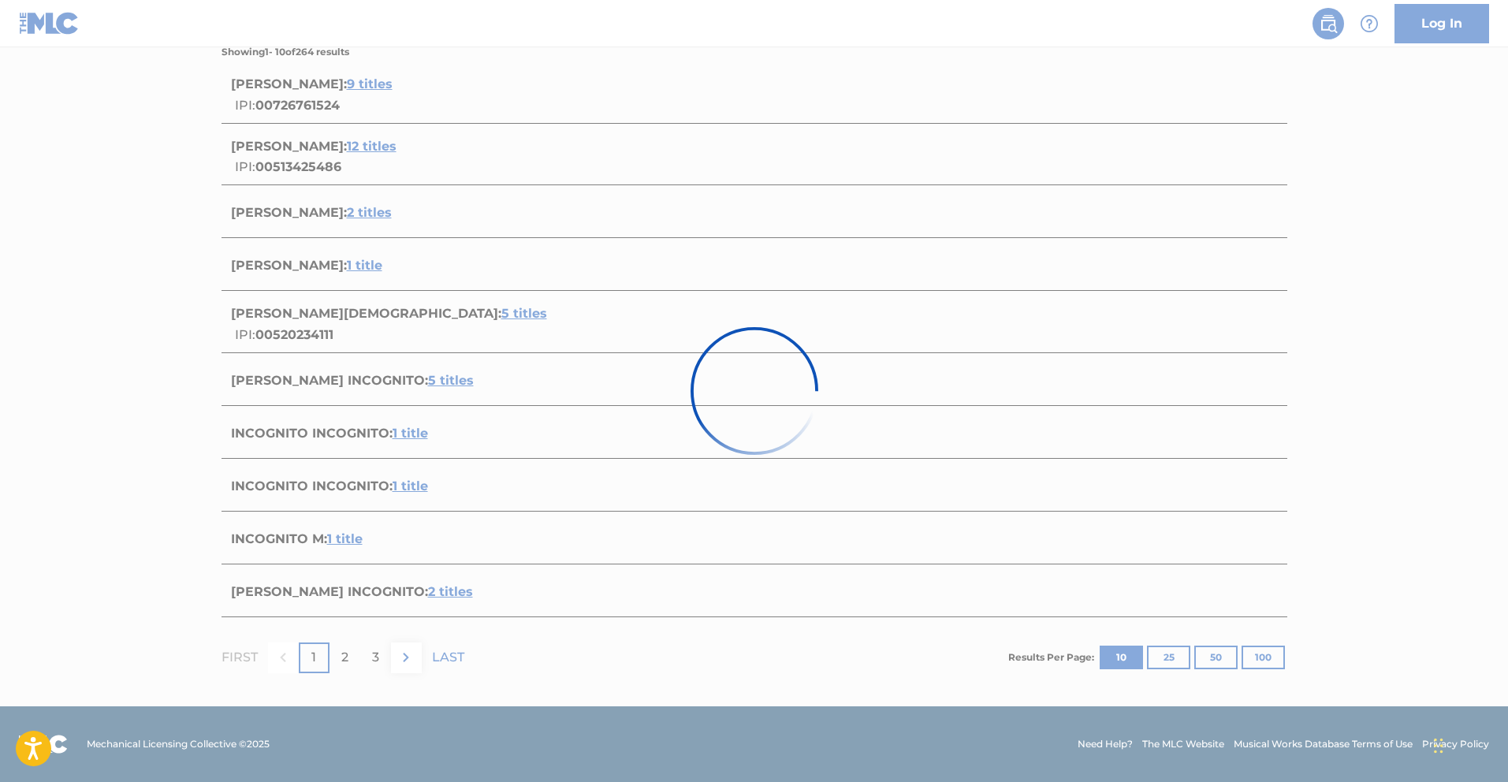
scroll to position [151, 0]
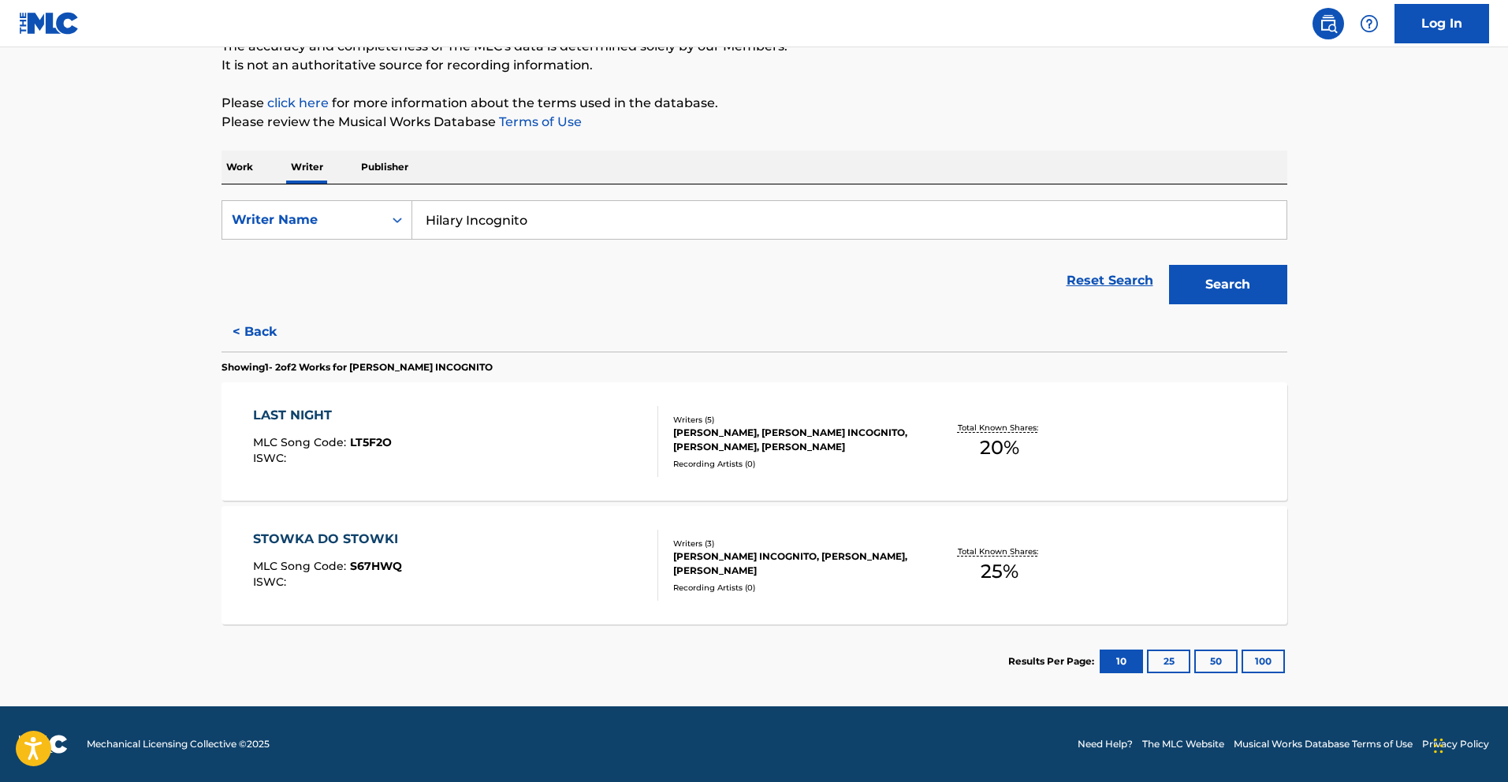
click at [290, 418] on div "LAST NIGHT" at bounding box center [322, 415] width 139 height 19
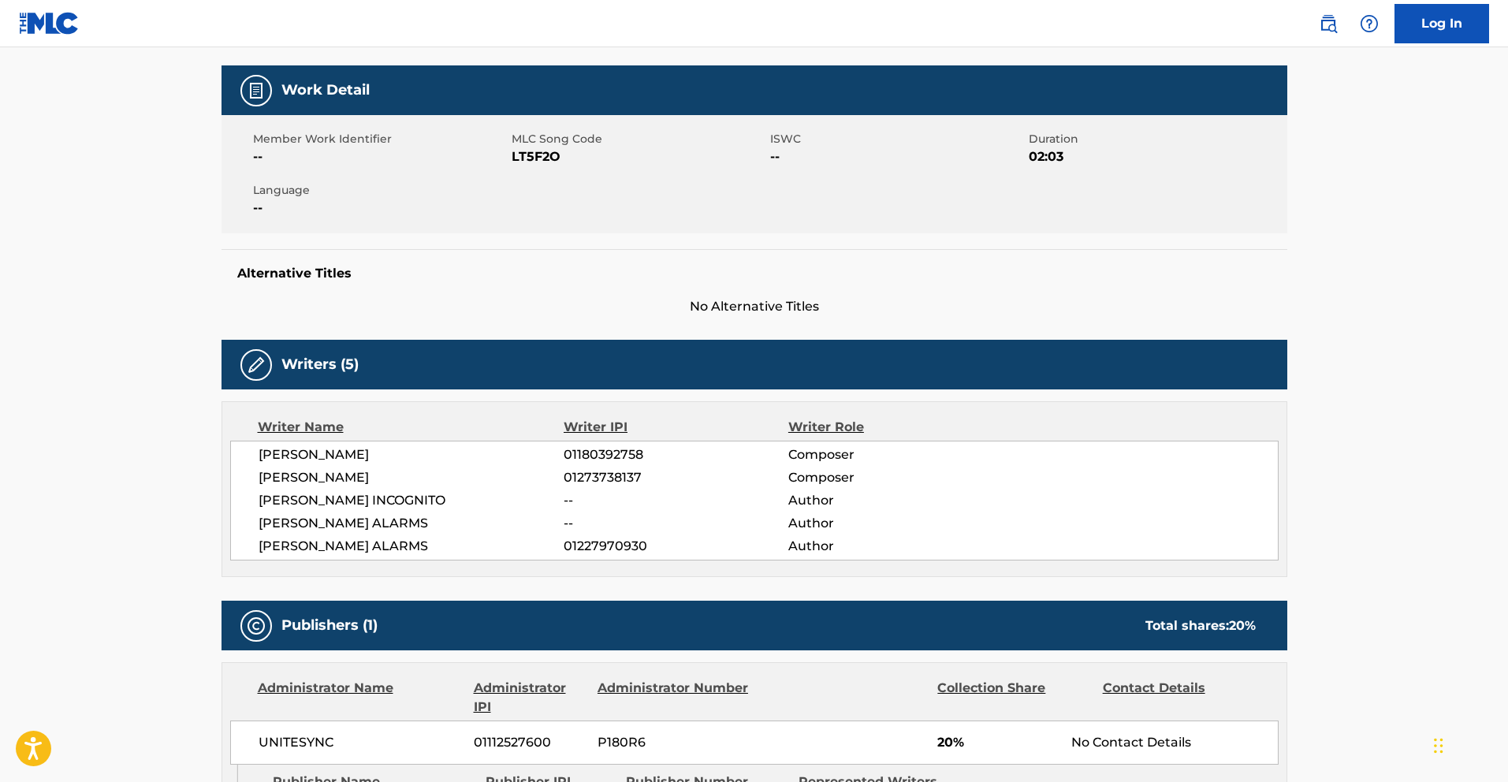
scroll to position [508, 0]
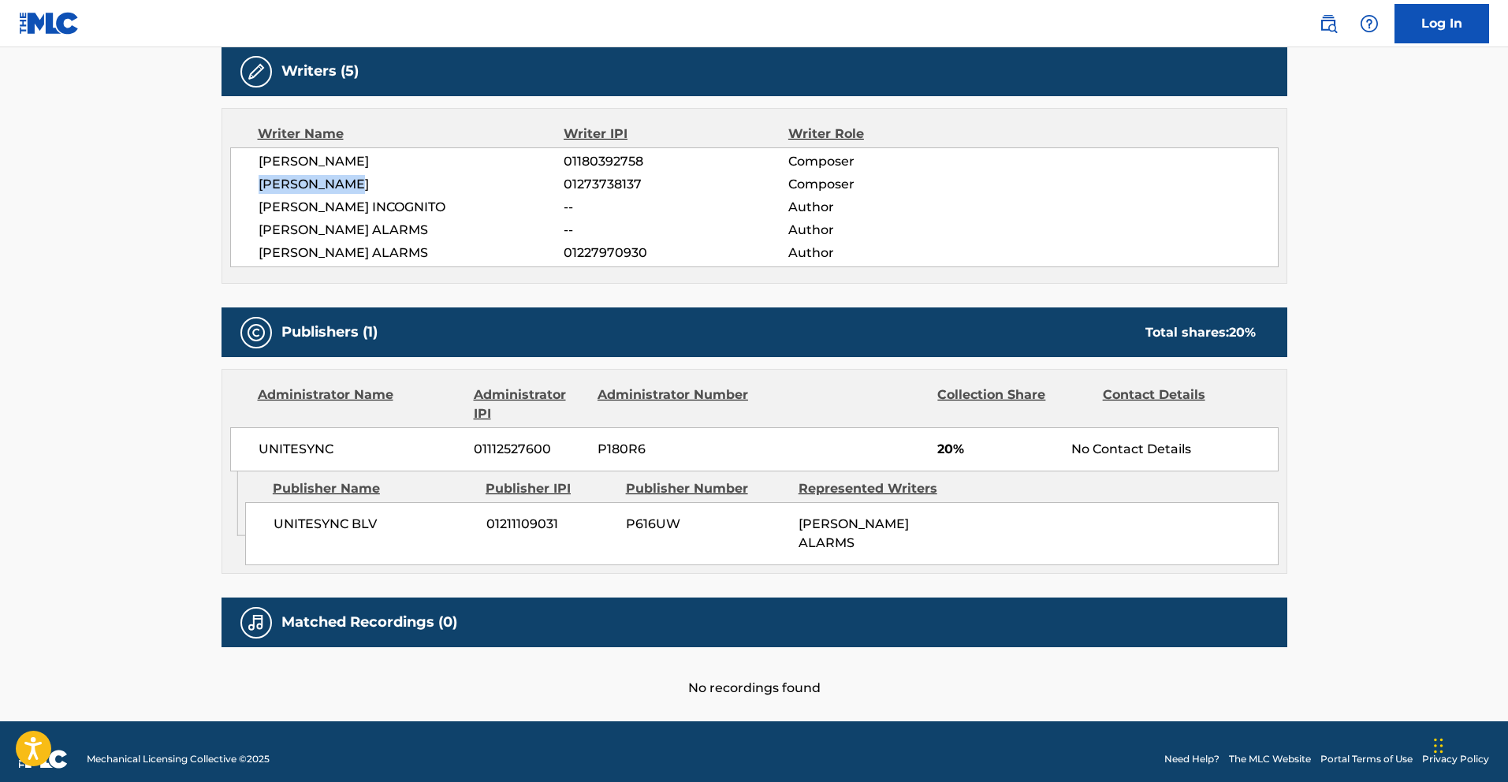
drag, startPoint x: 363, startPoint y: 184, endPoint x: 257, endPoint y: 173, distance: 106.9
click at [257, 173] on div "PIOTR SYROWKA 01180392758 Composer JAKUB ZASADA 01273738137 Composer HILARY INC…" at bounding box center [754, 207] width 1049 height 120
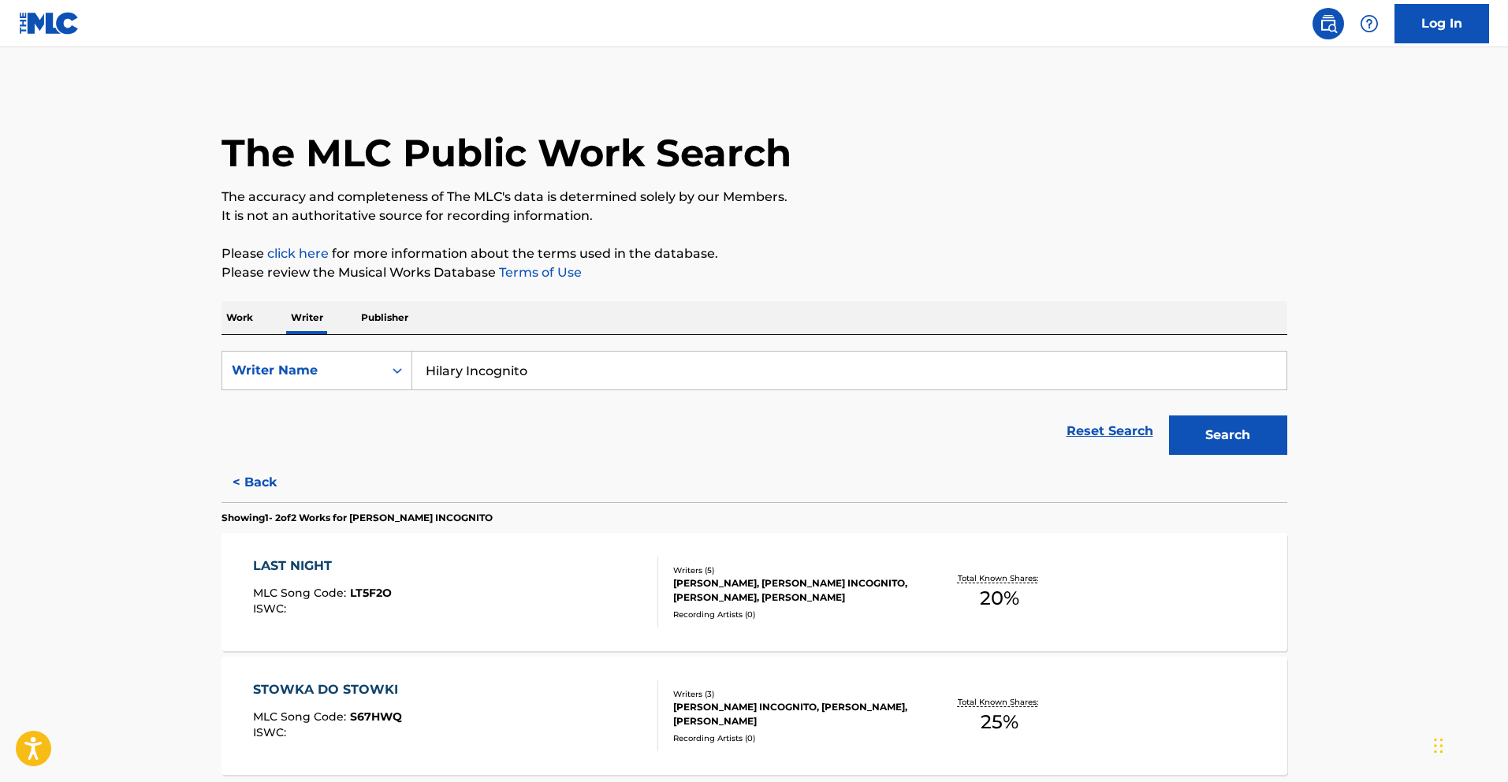
click at [248, 310] on p "Work" at bounding box center [240, 317] width 36 height 33
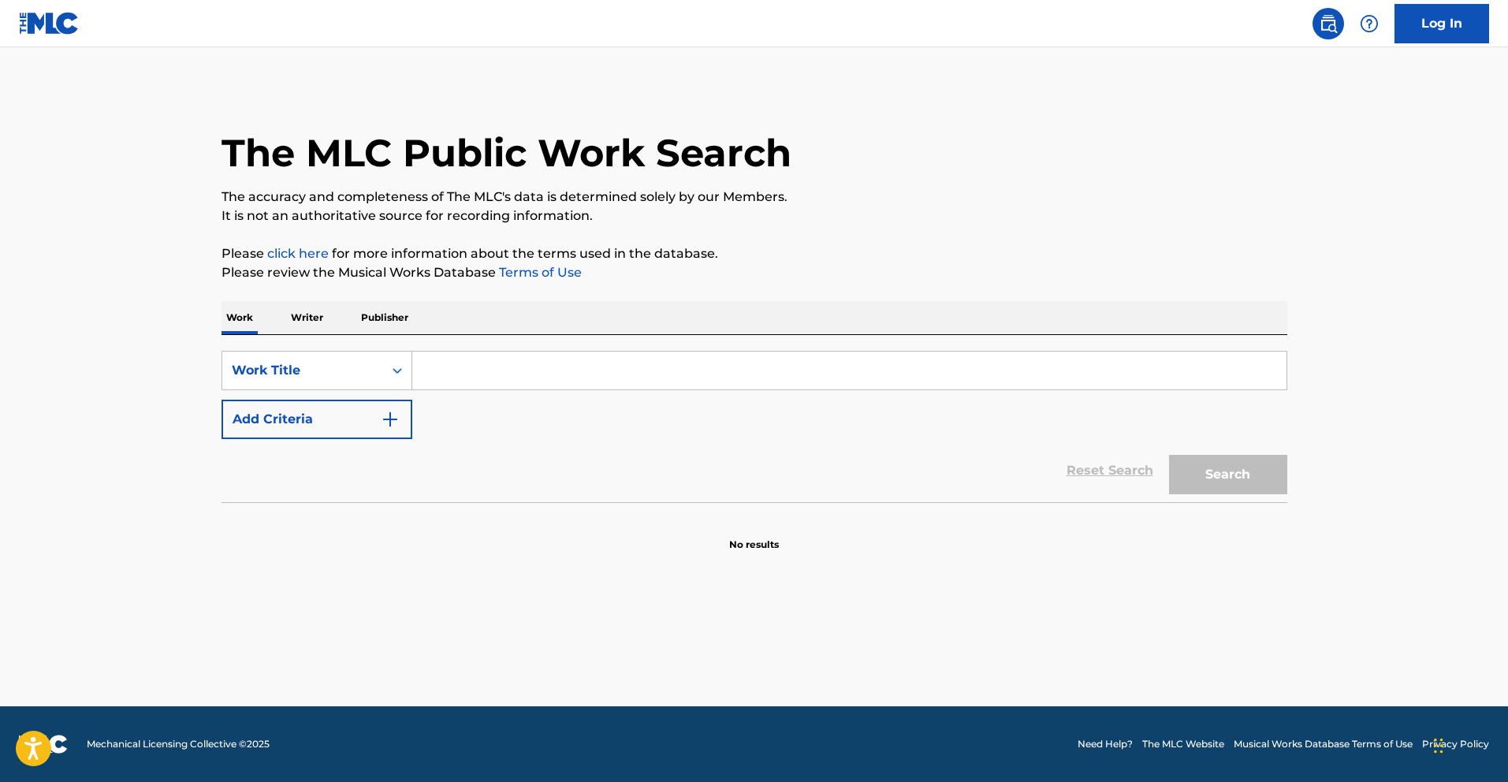
click at [519, 389] on input "Search Form" at bounding box center [849, 371] width 874 height 38
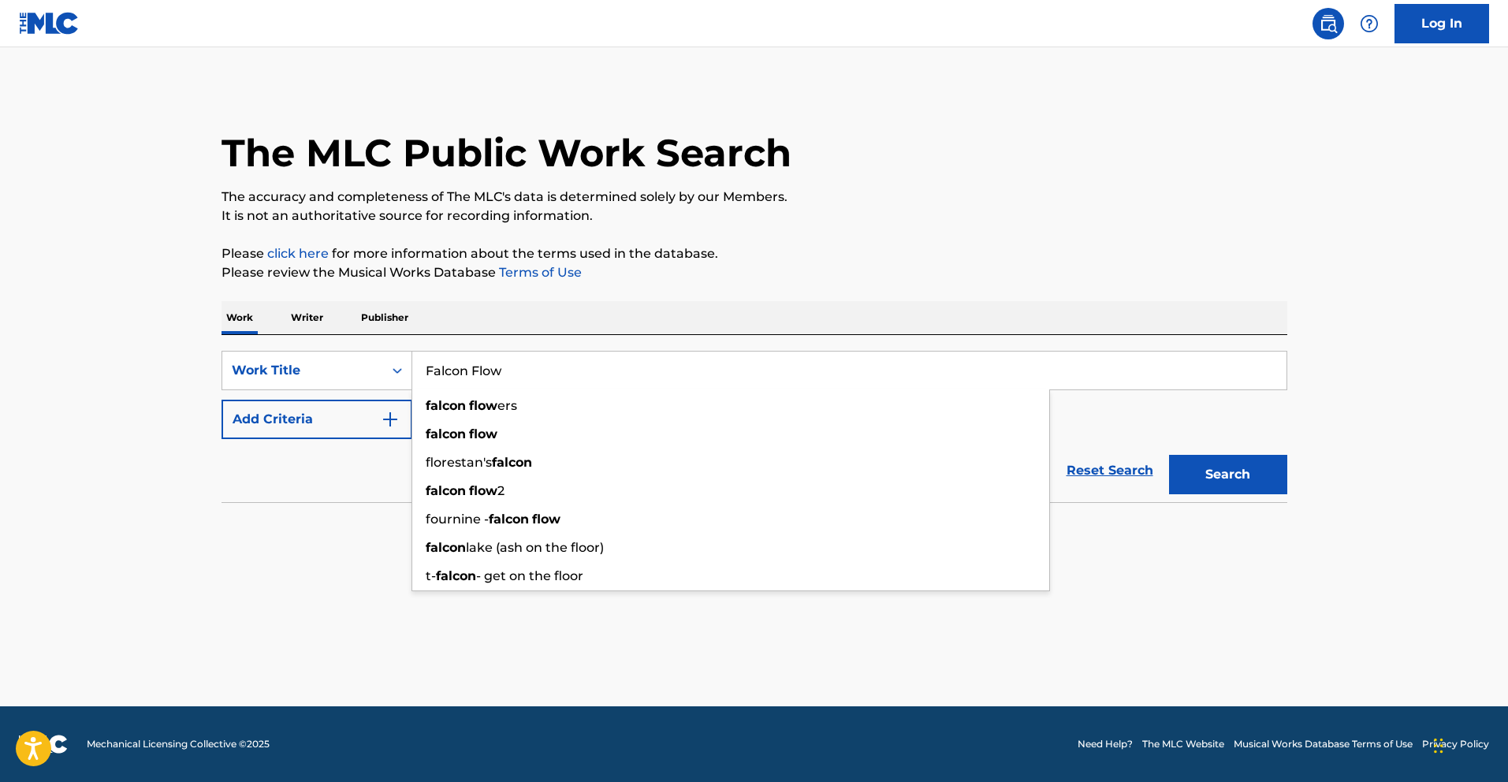
type input "Falcon Flow"
click at [1169, 455] on button "Search" at bounding box center [1228, 474] width 118 height 39
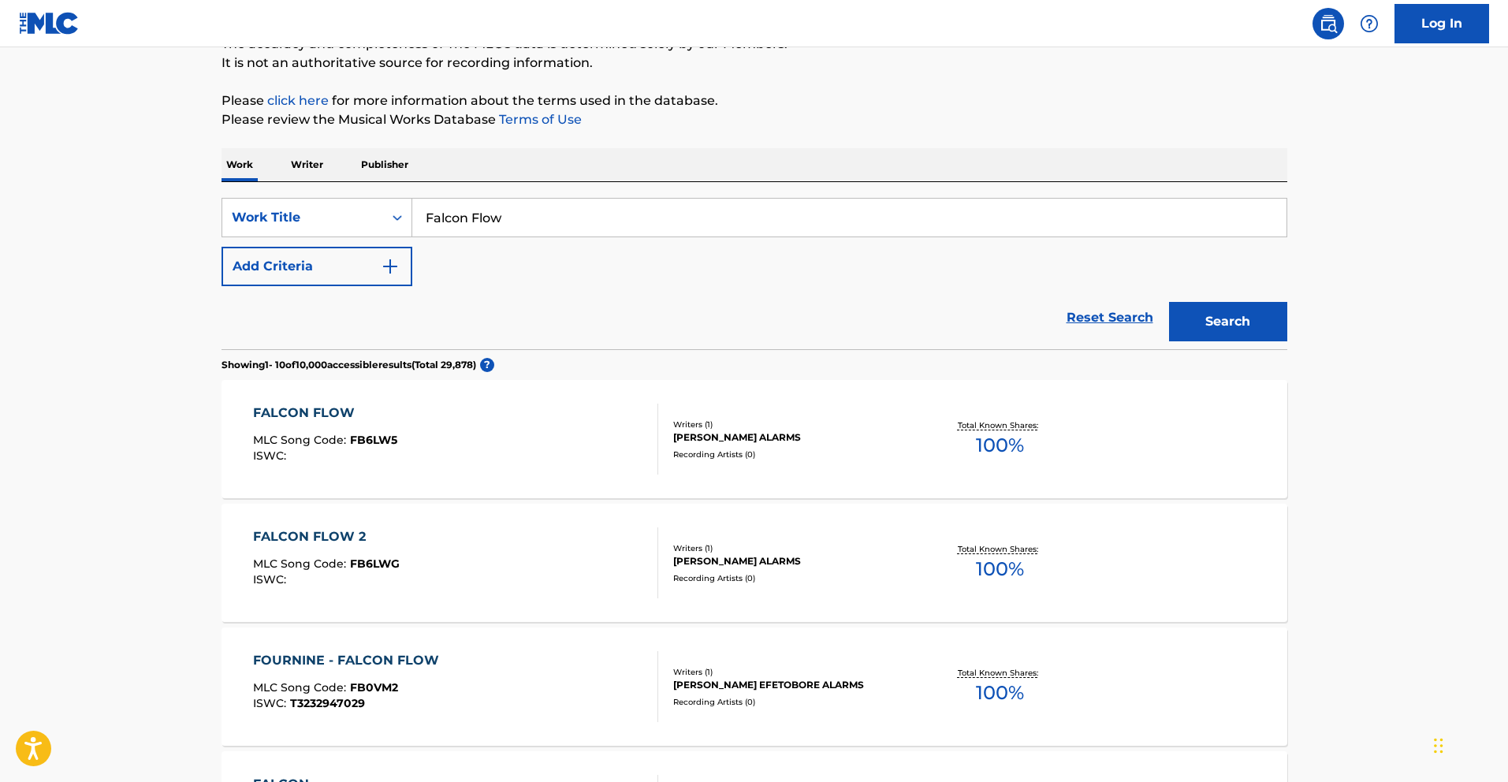
scroll to position [155, 0]
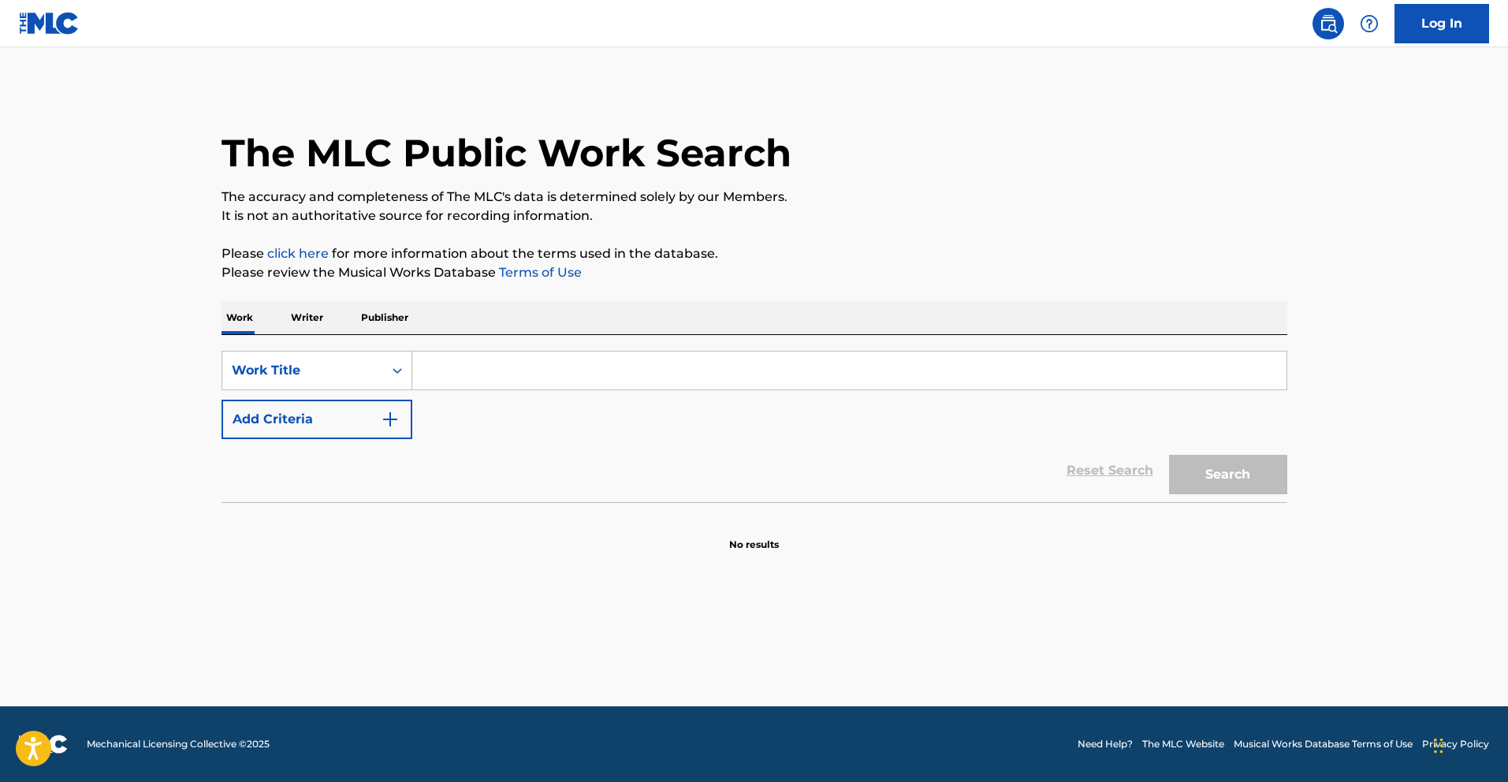
click at [439, 375] on input "Search Form" at bounding box center [849, 371] width 874 height 38
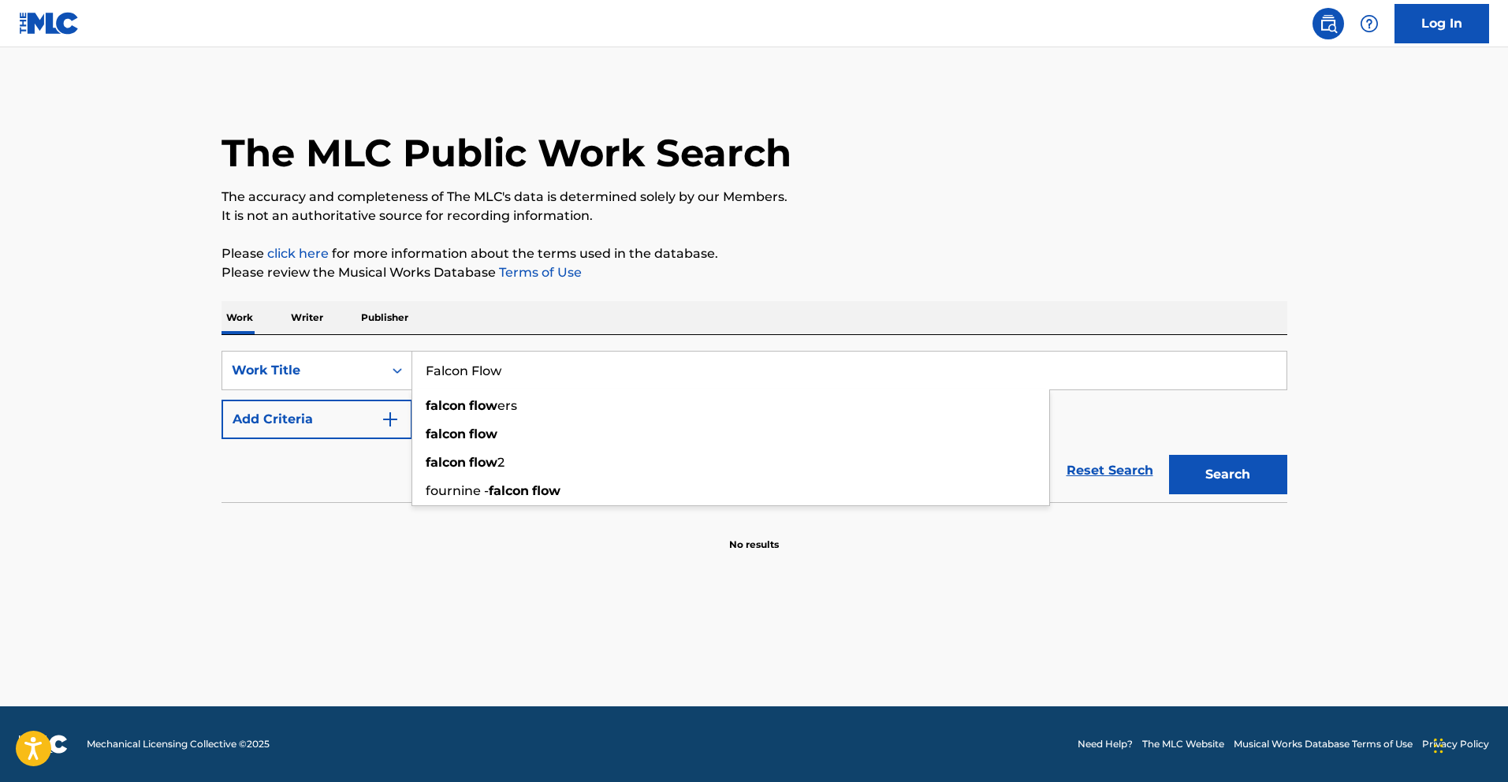
type input "Falcon Flow"
click at [1169, 455] on button "Search" at bounding box center [1228, 474] width 118 height 39
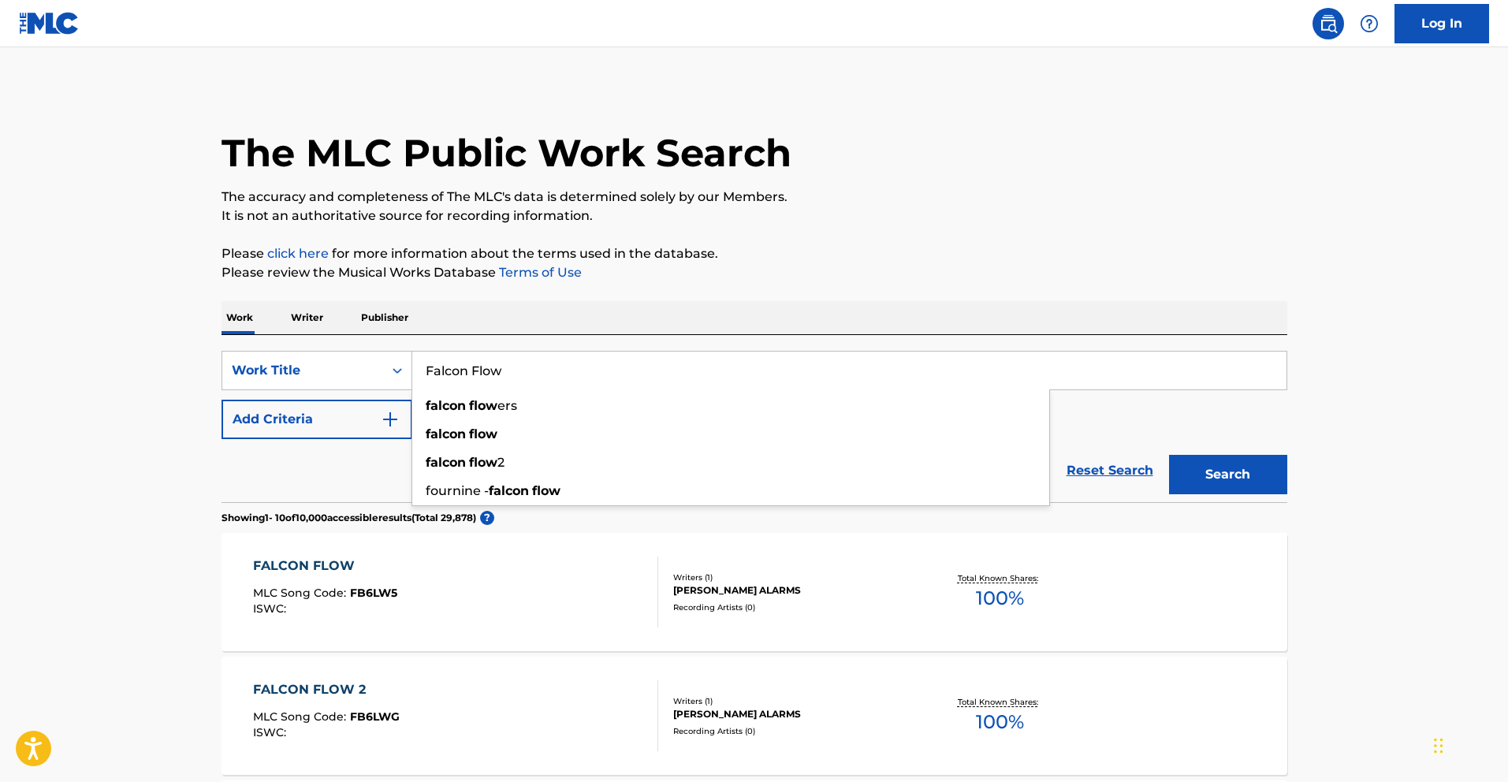
click at [707, 583] on div "[PERSON_NAME] ALARMS" at bounding box center [792, 590] width 238 height 14
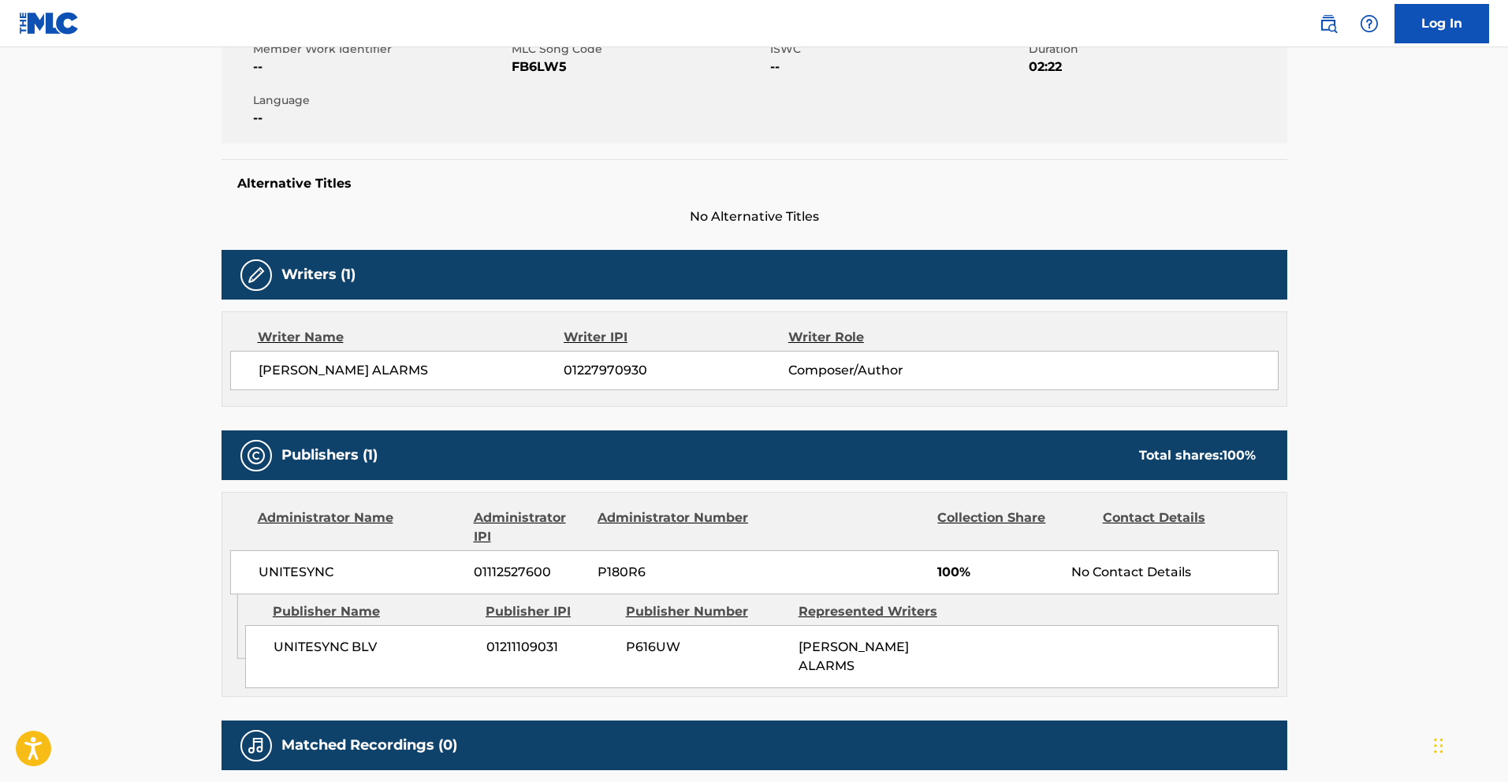
scroll to position [425, 0]
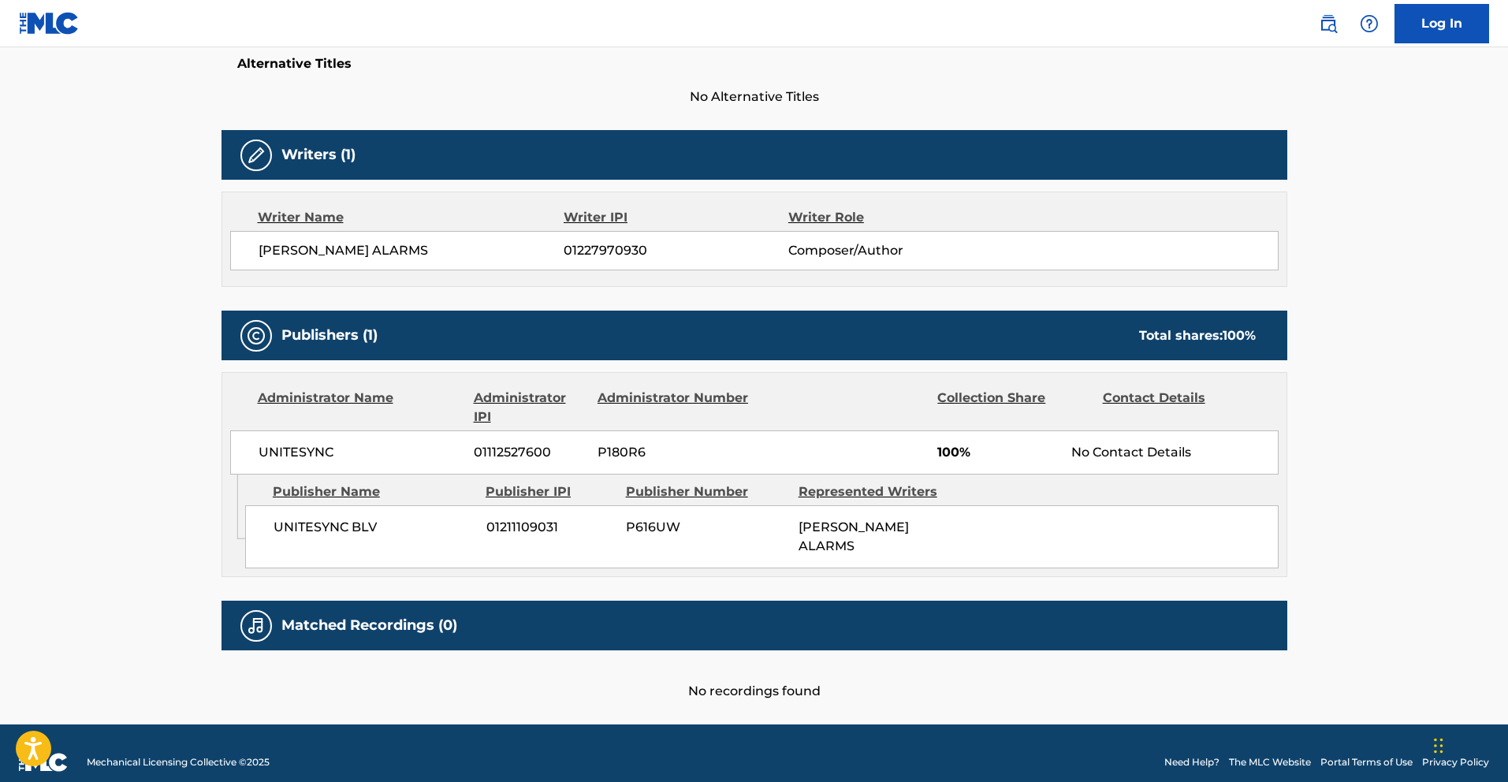
click at [343, 248] on span "[PERSON_NAME] ALARMS" at bounding box center [412, 250] width 306 height 19
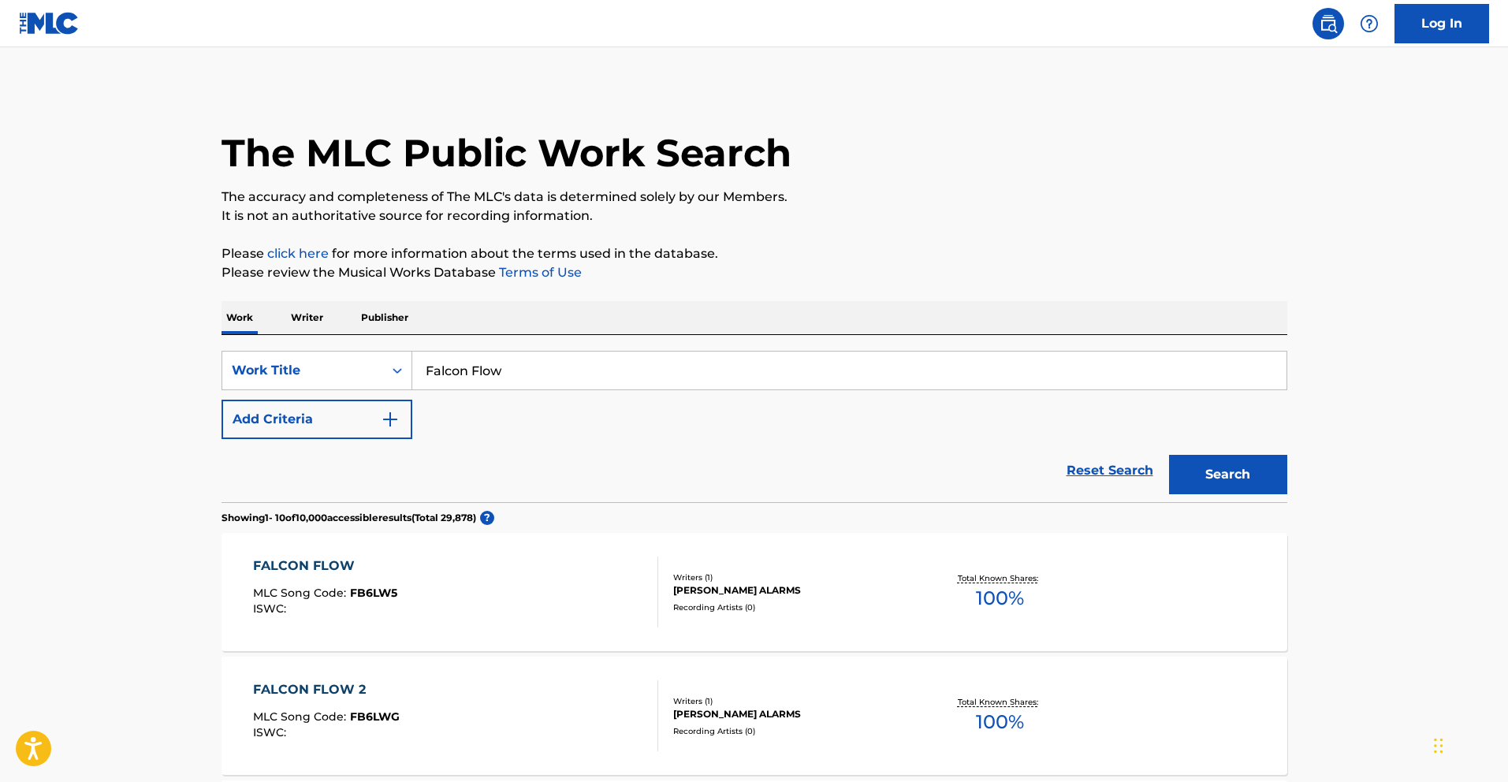
click at [313, 319] on p "Writer" at bounding box center [307, 317] width 42 height 33
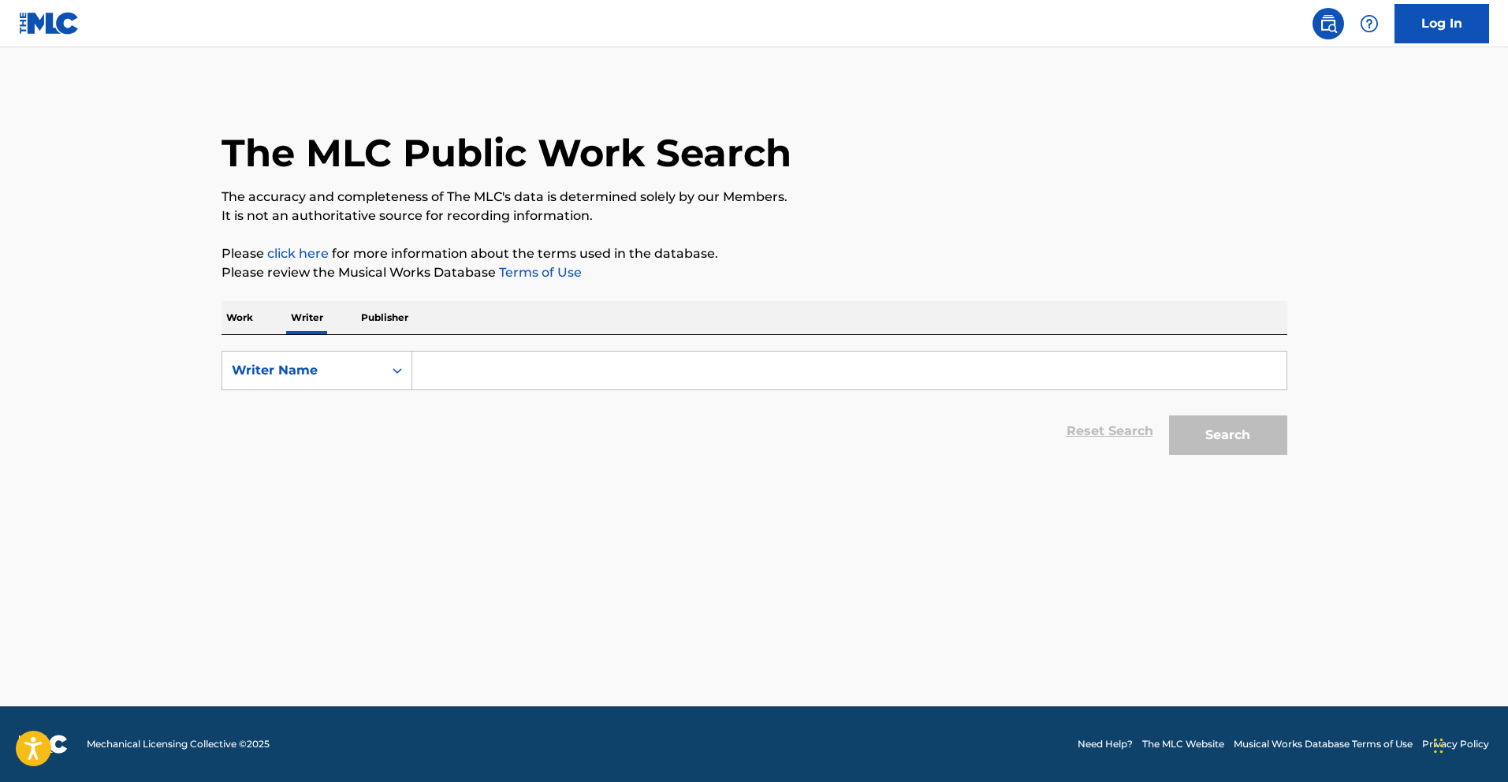
click at [449, 363] on input "Search Form" at bounding box center [849, 371] width 874 height 38
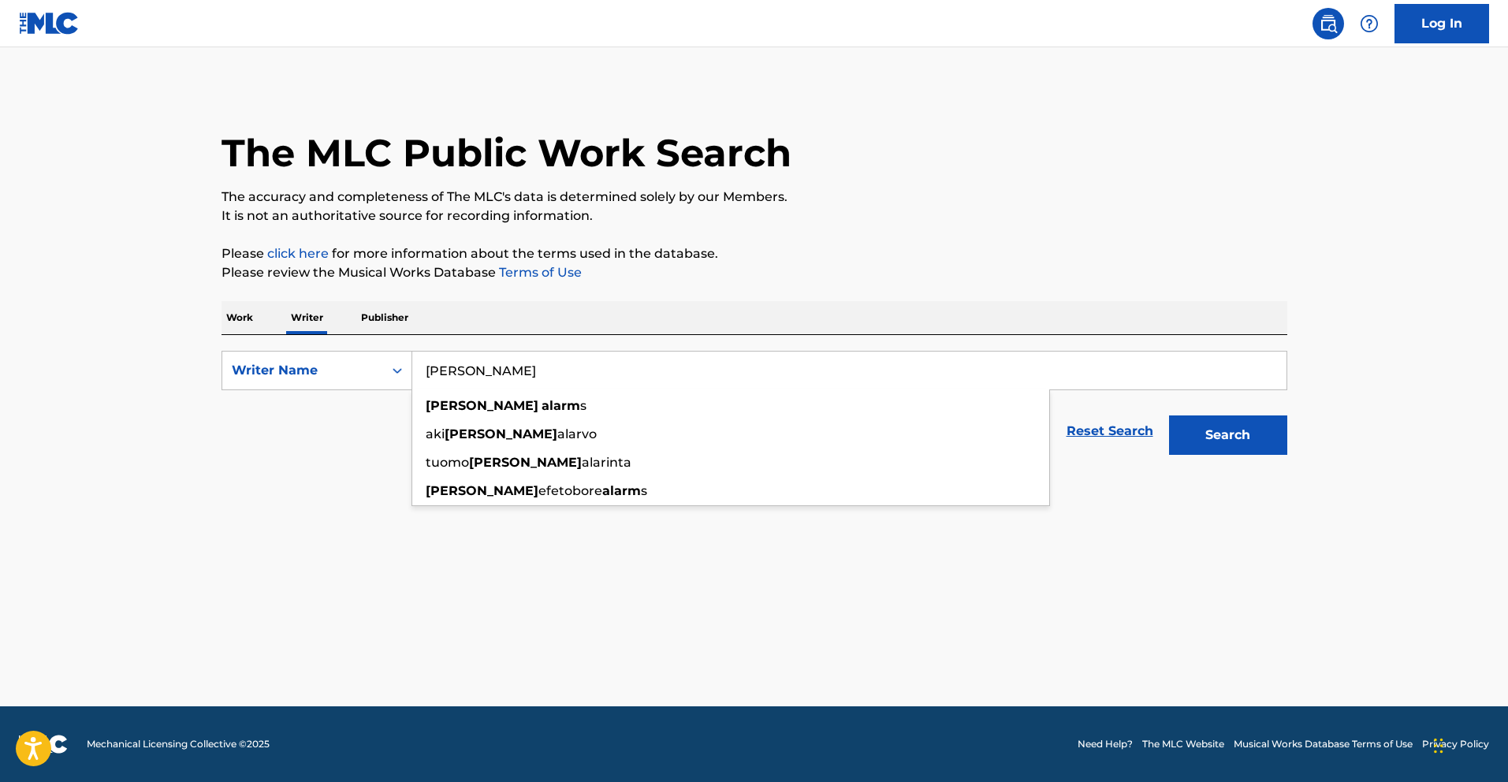
click at [1169, 415] on button "Search" at bounding box center [1228, 434] width 118 height 39
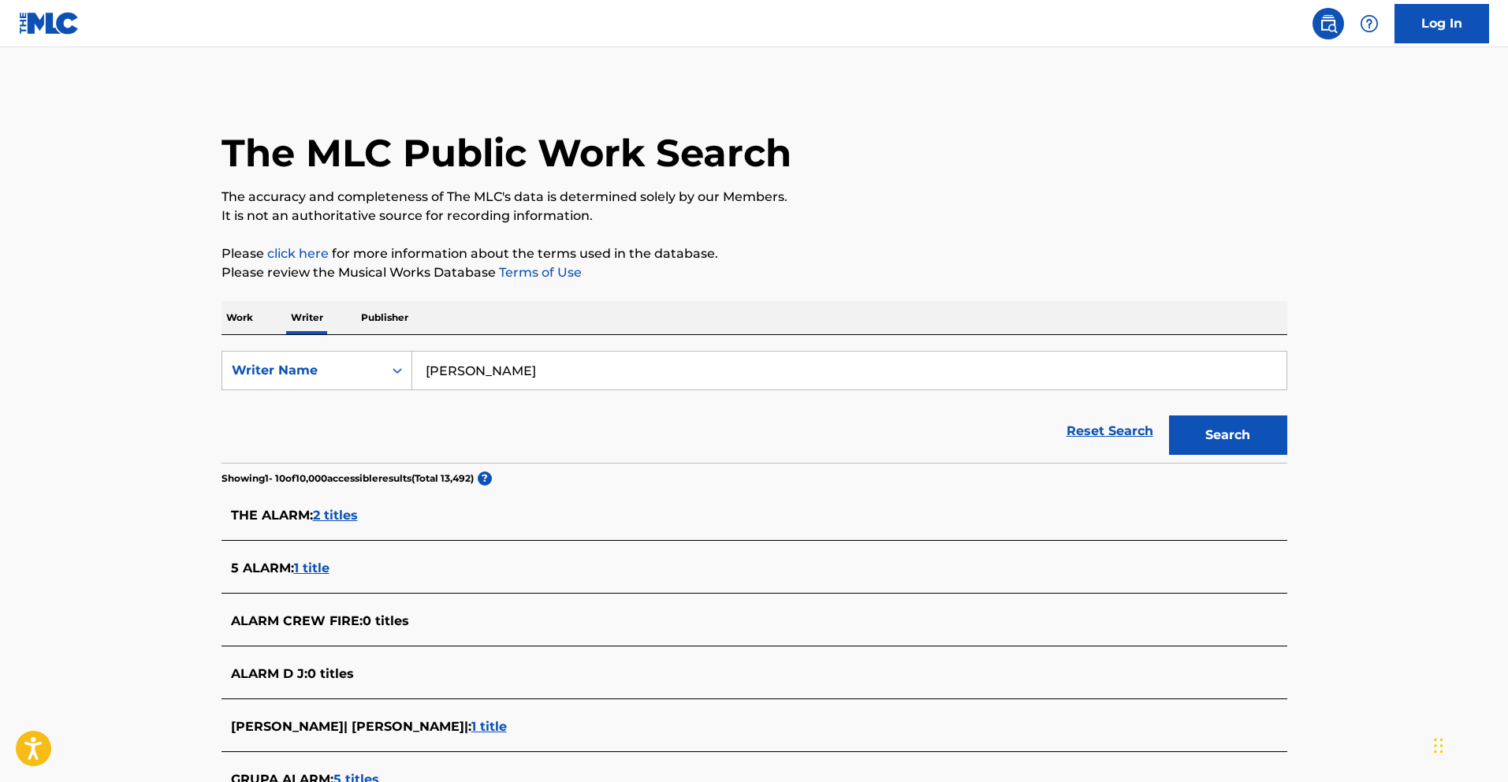
click at [532, 378] on input "Samuel Alarm" at bounding box center [849, 371] width 874 height 38
type input "Samuel Alarms"
click at [1169, 415] on button "Search" at bounding box center [1228, 434] width 118 height 39
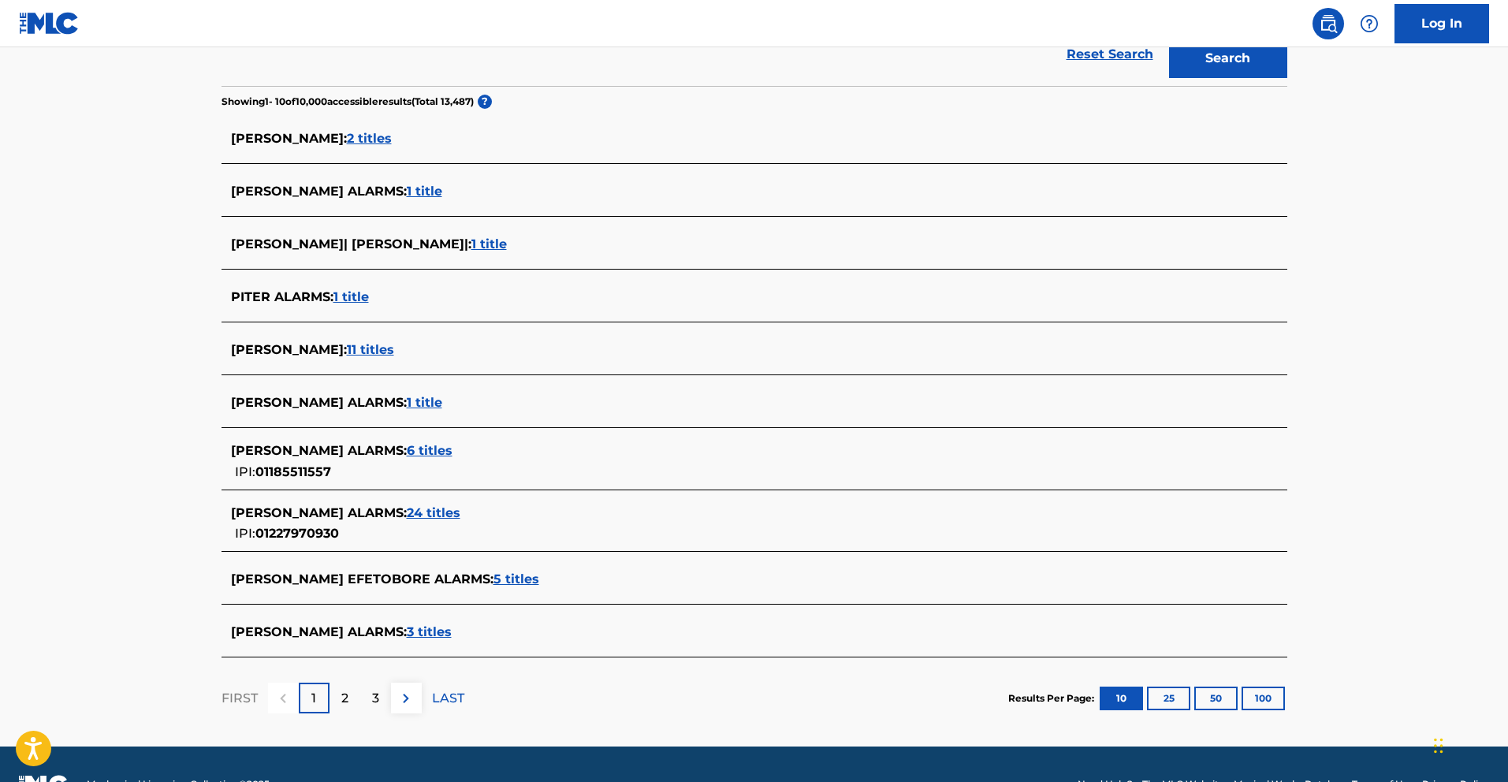
scroll to position [417, 0]
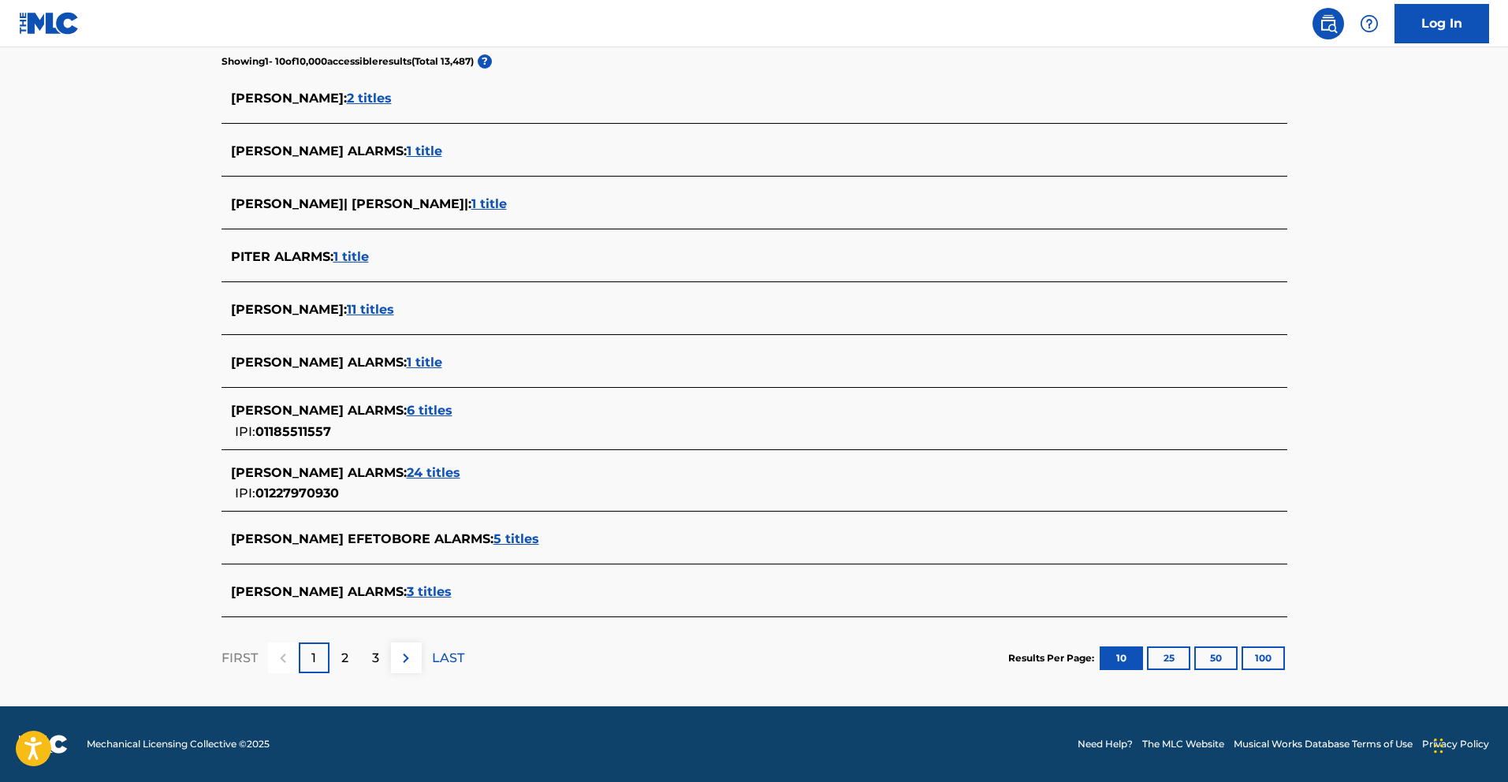
click at [407, 475] on span "24 titles" at bounding box center [434, 472] width 54 height 15
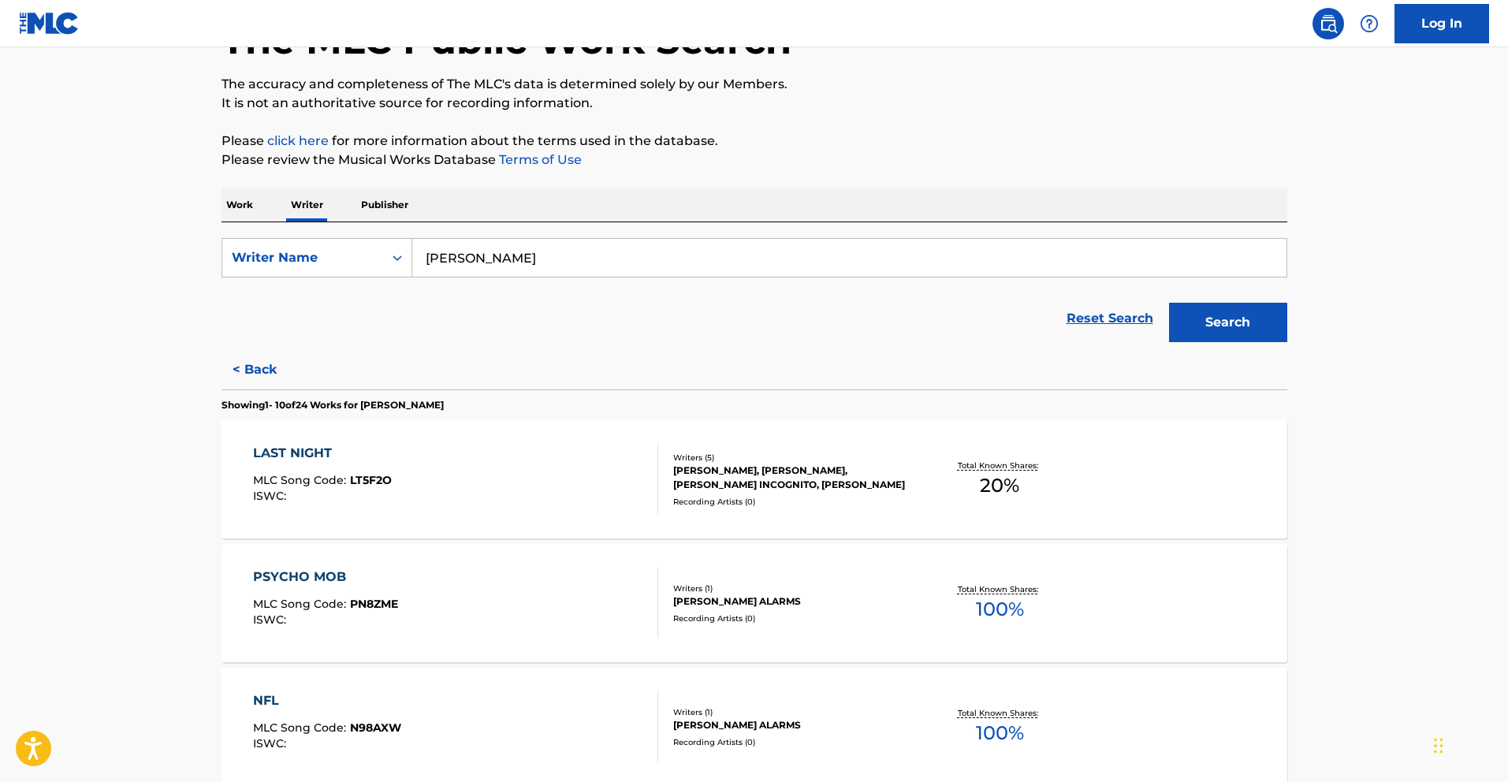
scroll to position [0, 0]
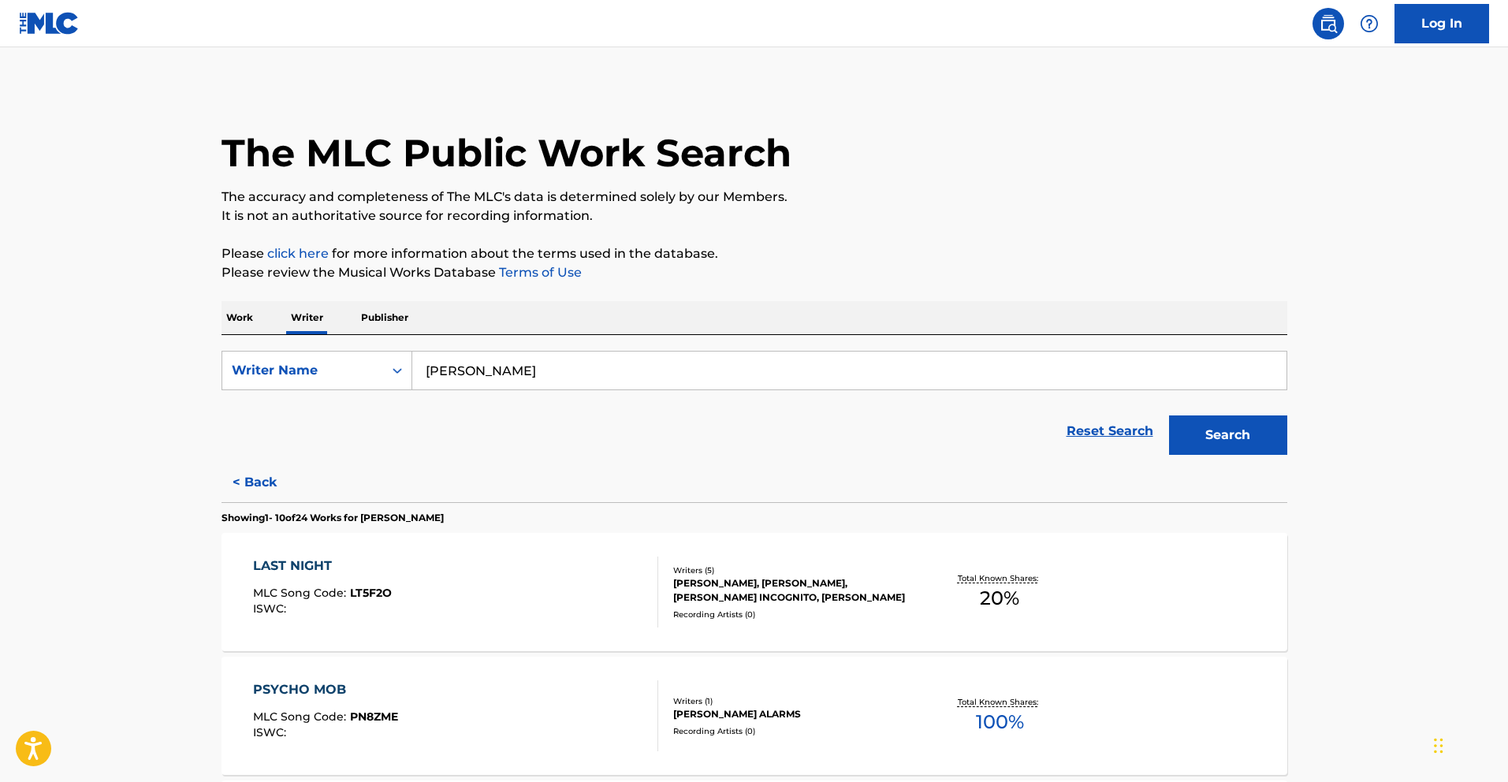
click at [237, 315] on p "Work" at bounding box center [240, 317] width 36 height 33
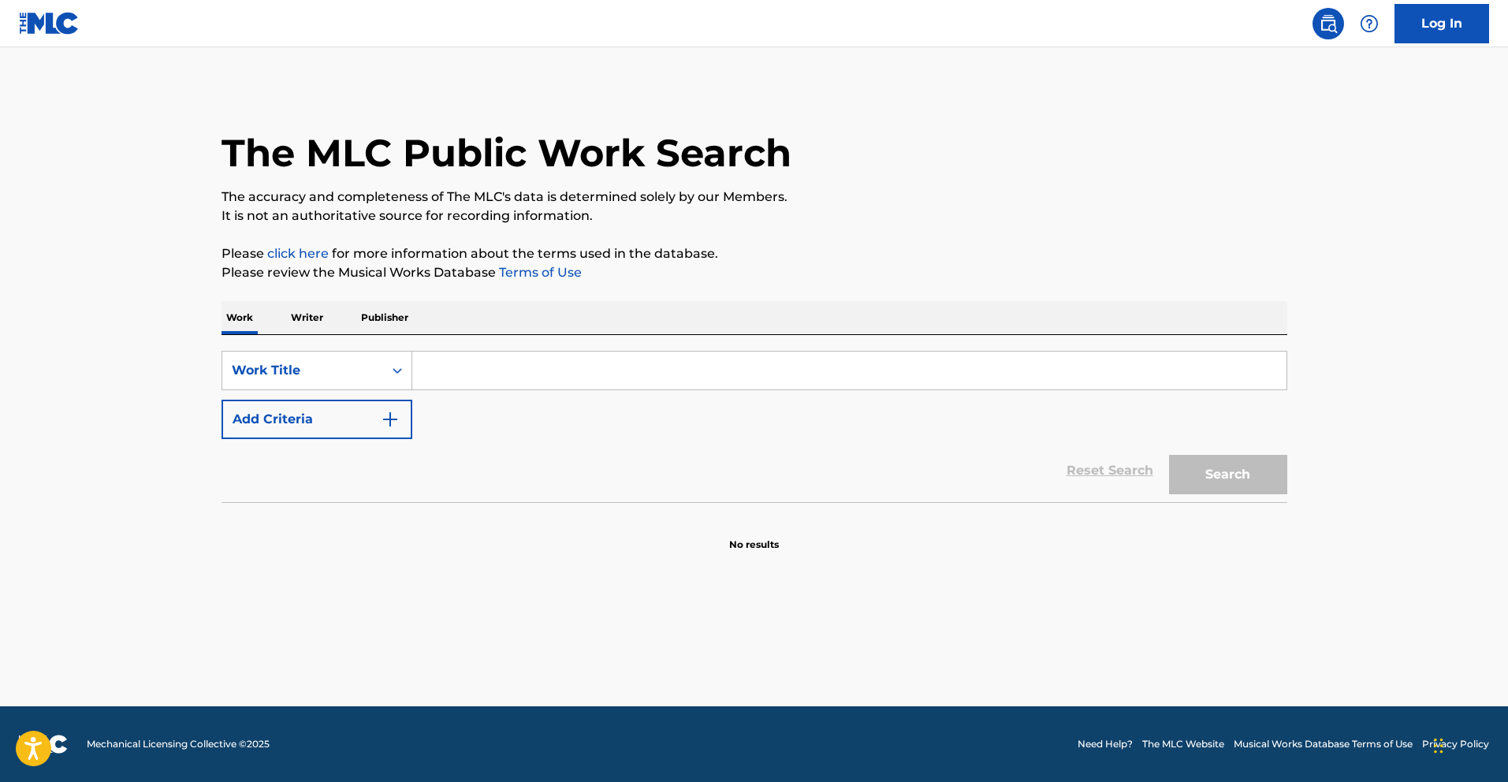
click at [590, 405] on div "SearchWithCriteriaadb8910f-cac9-460f-89ac-388bb618f7c1 Work Title Add Criteria" at bounding box center [755, 395] width 1066 height 88
click at [583, 378] on input "Search Form" at bounding box center [849, 371] width 874 height 38
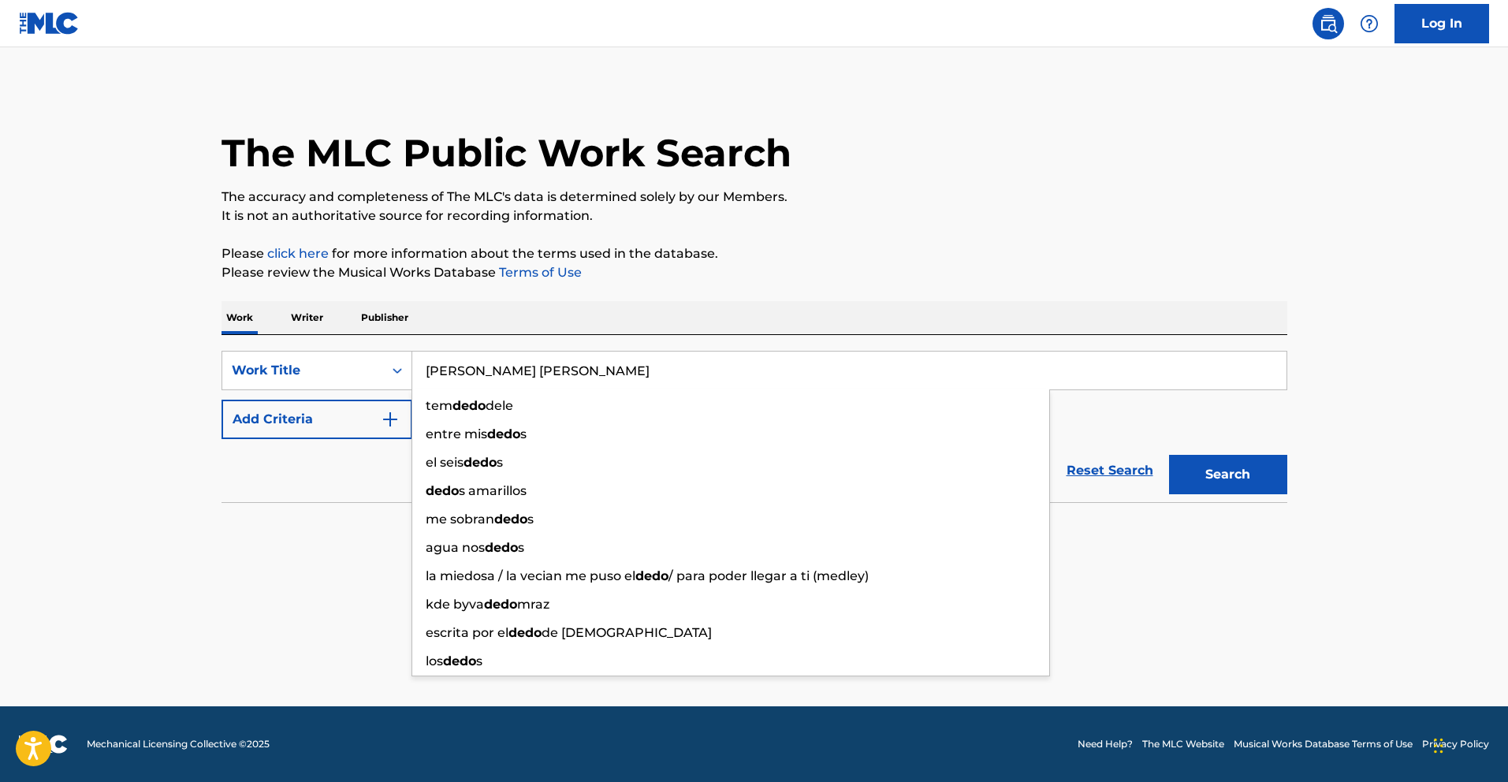
type input "Dedo Gago"
click at [1169, 455] on button "Search" at bounding box center [1228, 474] width 118 height 39
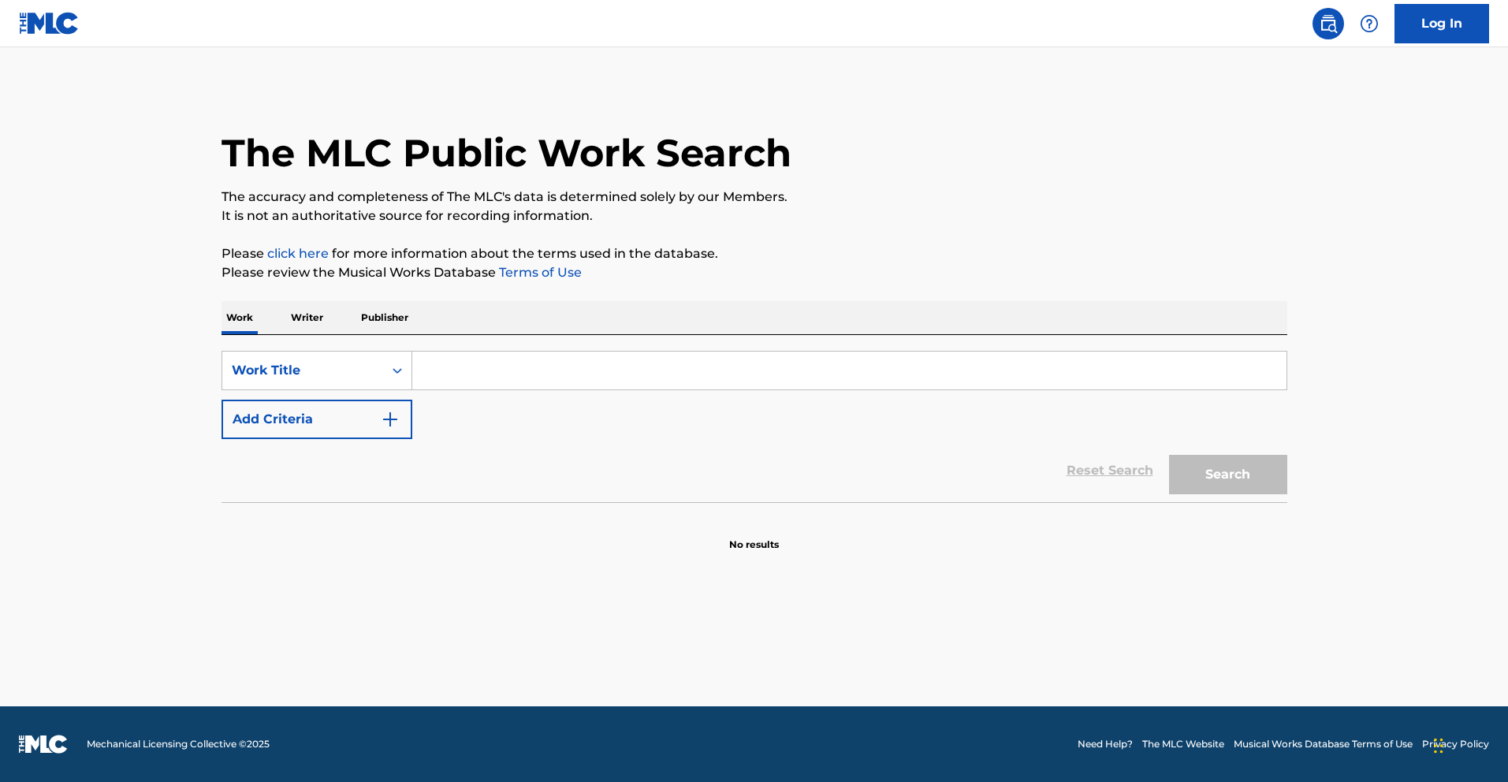
click at [278, 349] on div "SearchWithCriteria953771ba-6993-404e-aa19-849337405462 Work Title Add Criteria …" at bounding box center [755, 418] width 1066 height 167
click at [274, 361] on div "Work Title" at bounding box center [303, 370] width 142 height 19
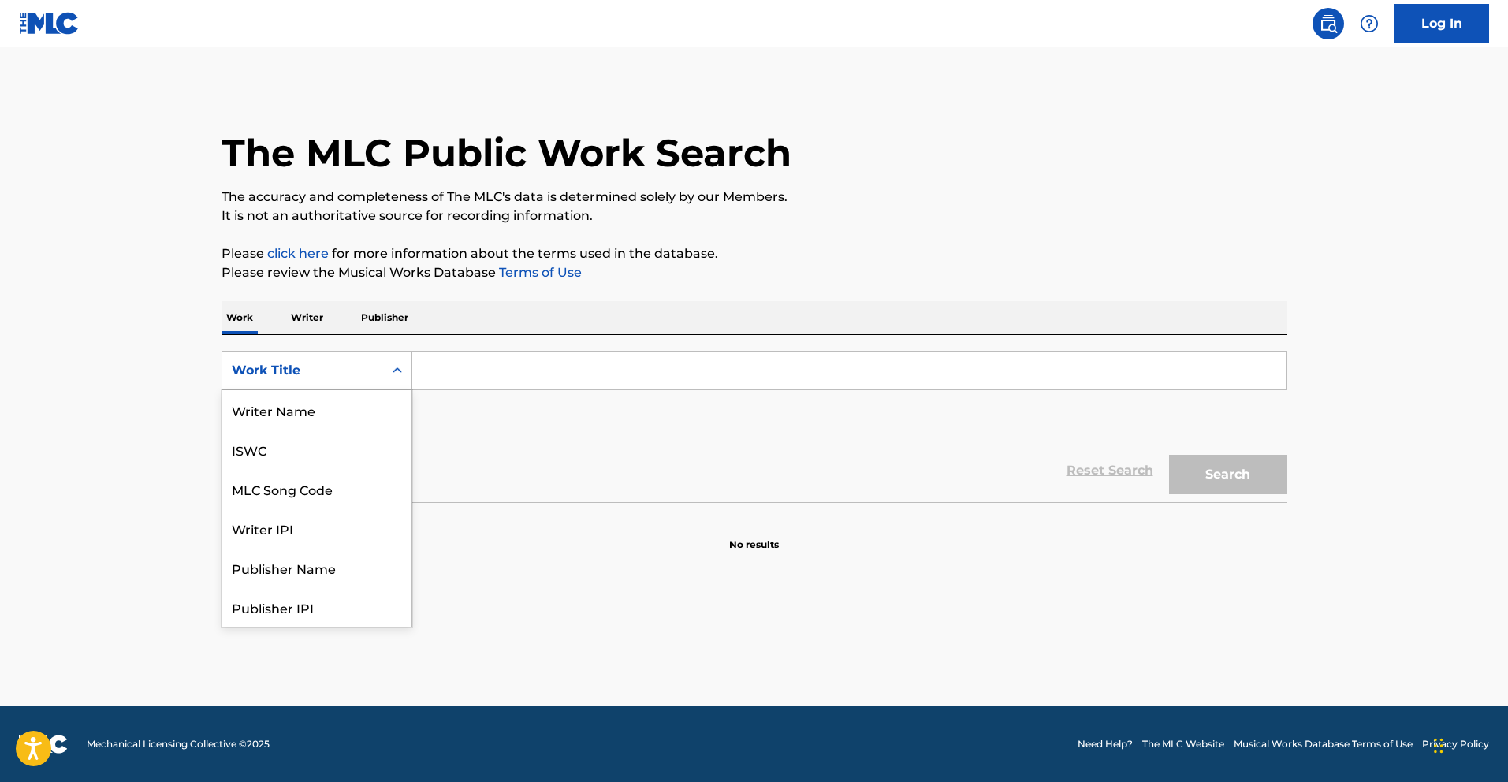
scroll to position [79, 0]
click at [300, 316] on p "Writer" at bounding box center [307, 317] width 42 height 33
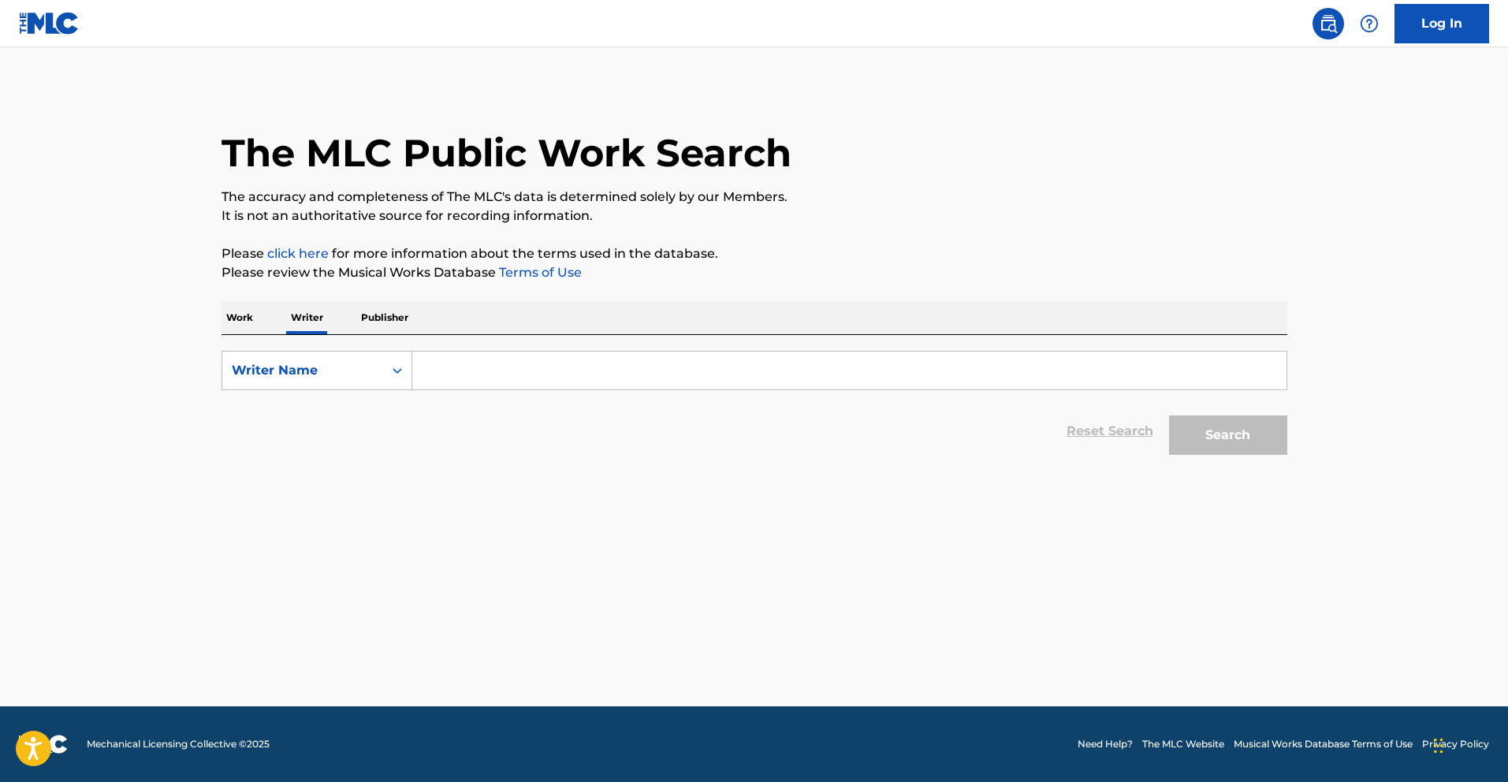
click at [423, 383] on input "Search Form" at bounding box center [849, 371] width 874 height 38
type input "h"
type input "I"
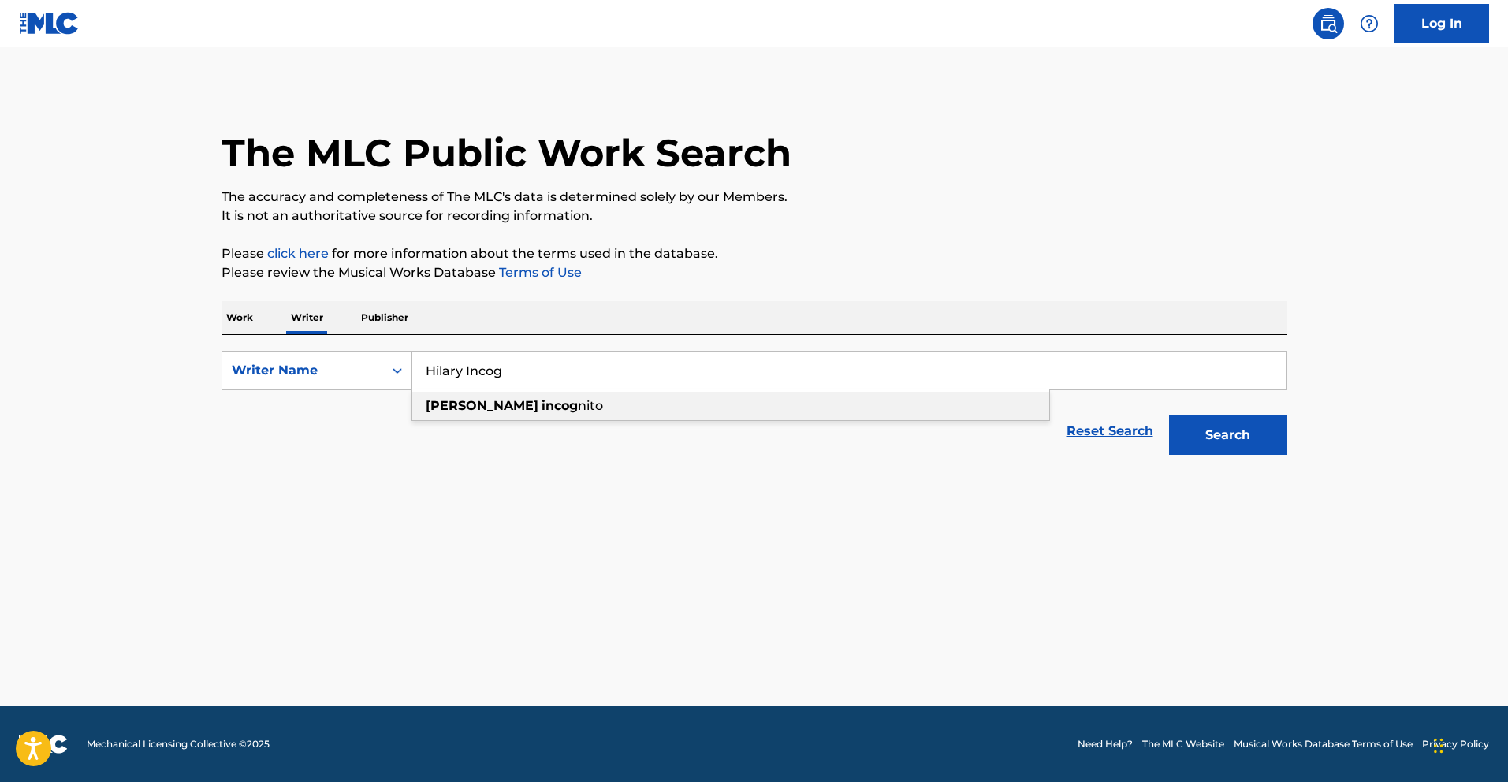
click at [542, 411] on strong "incog" at bounding box center [560, 405] width 36 height 15
type input "[PERSON_NAME] incognito"
click at [1217, 468] on main "The MLC Public Work Search The accuracy and completeness of The MLC's data is d…" at bounding box center [754, 376] width 1508 height 659
click at [1217, 432] on button "Search" at bounding box center [1228, 434] width 118 height 39
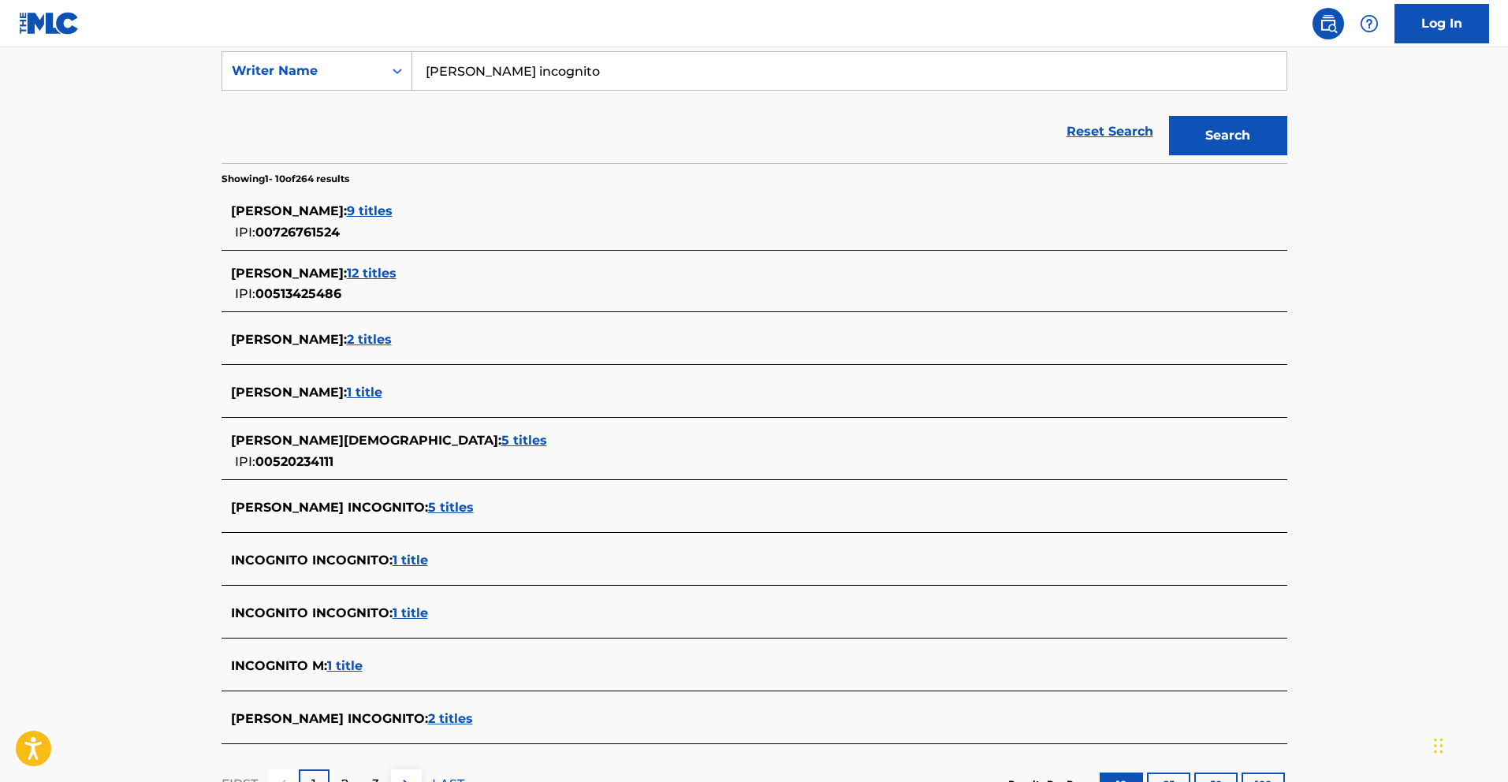
scroll to position [427, 0]
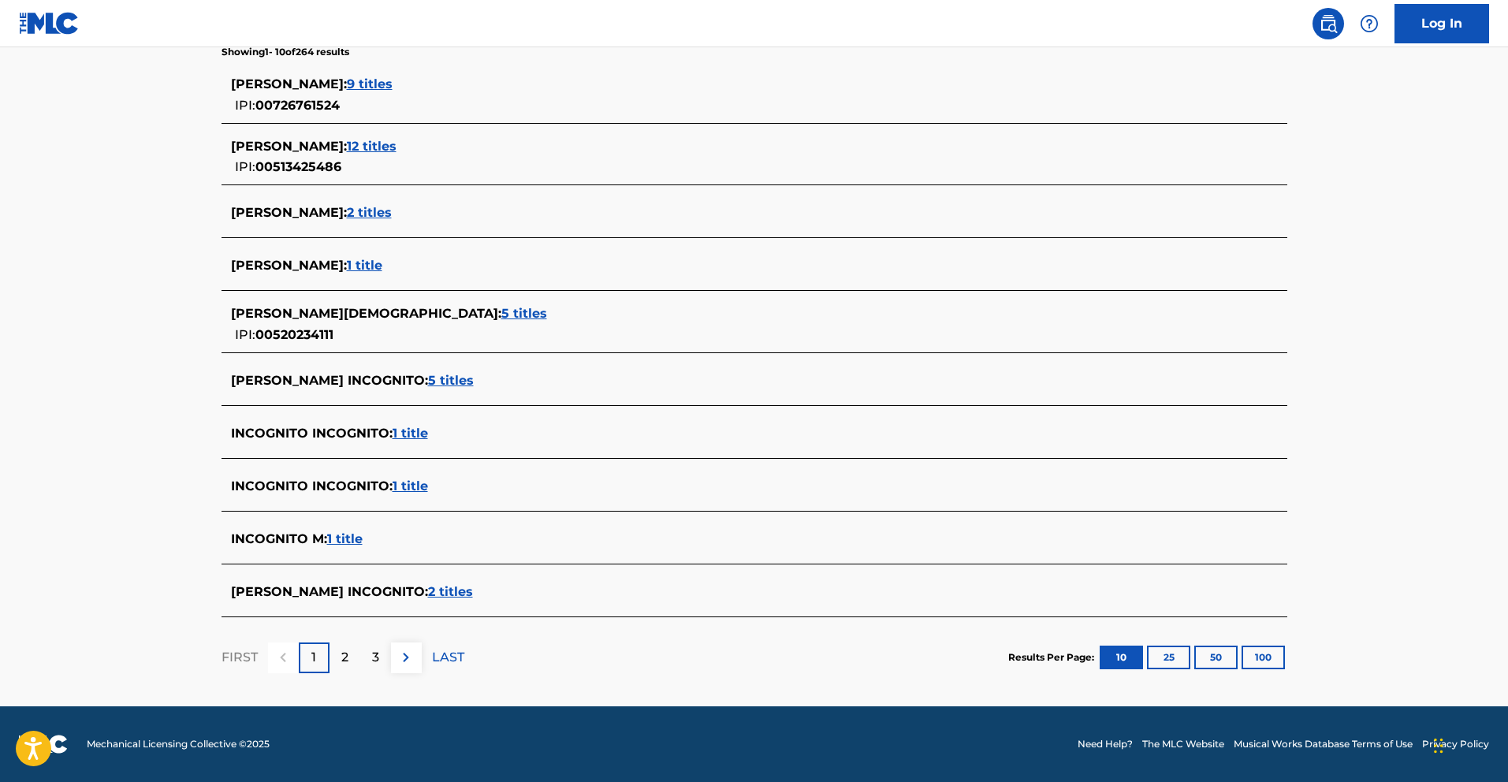
click at [428, 597] on span "2 titles" at bounding box center [450, 591] width 45 height 15
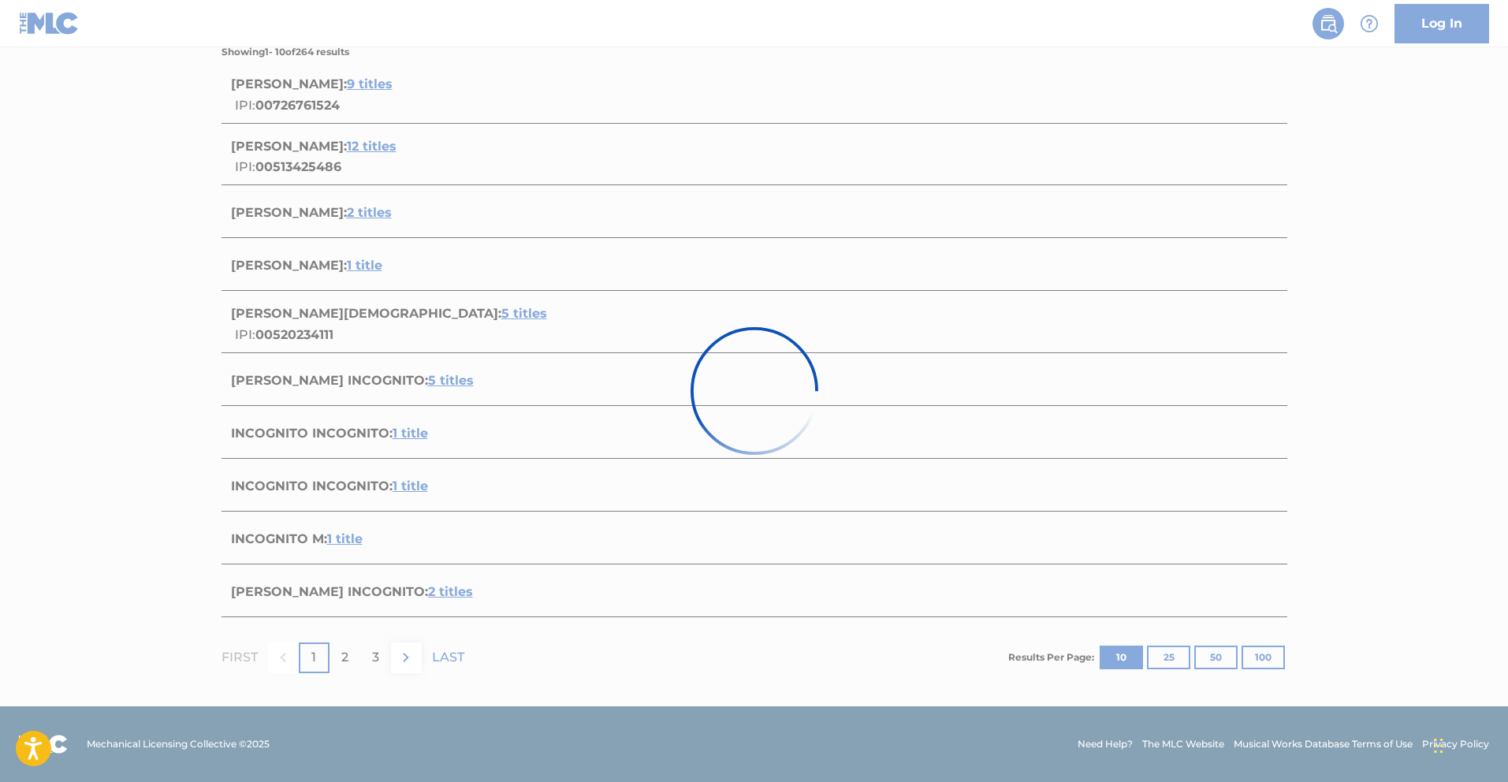
scroll to position [151, 0]
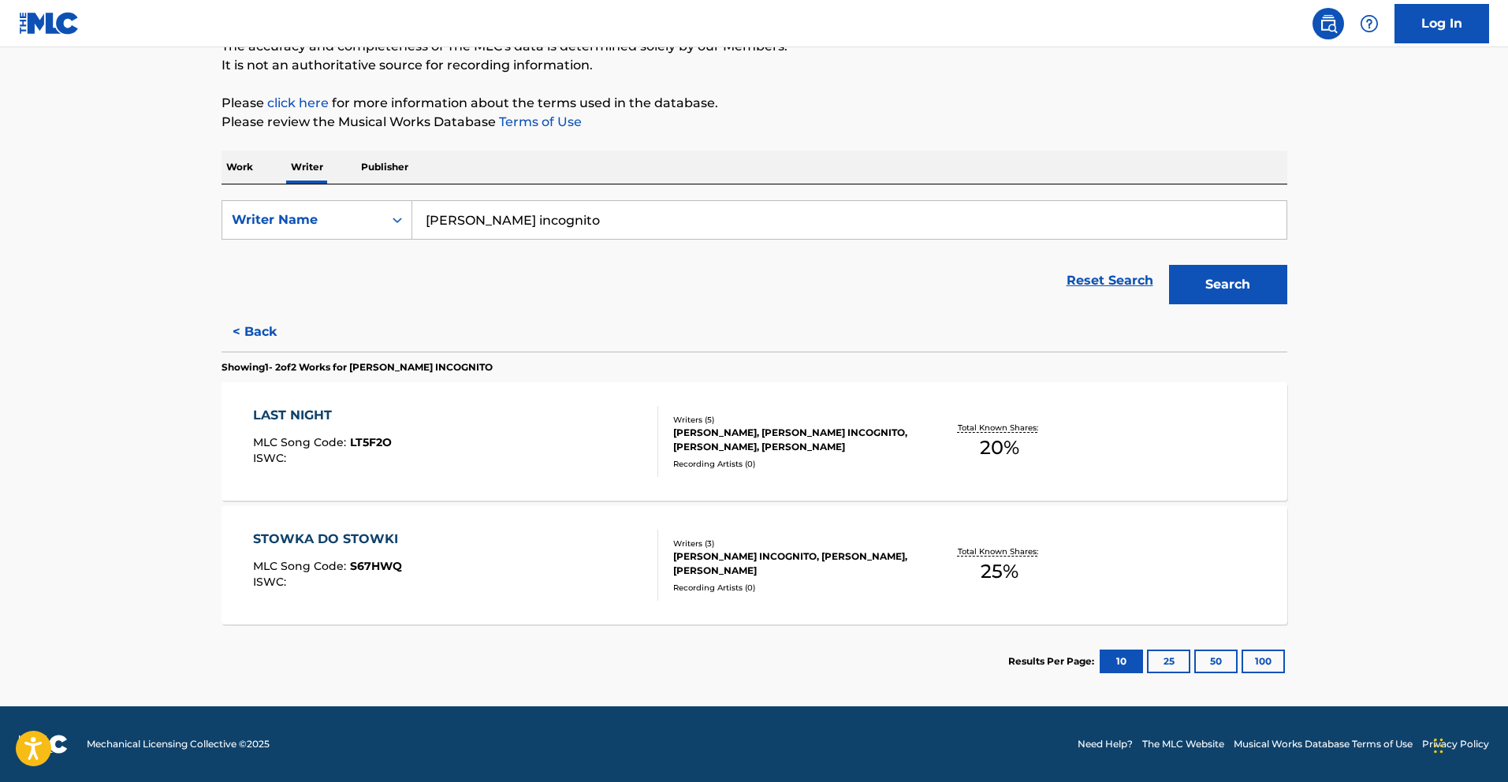
click at [294, 406] on div "LAST NIGHT" at bounding box center [322, 415] width 139 height 19
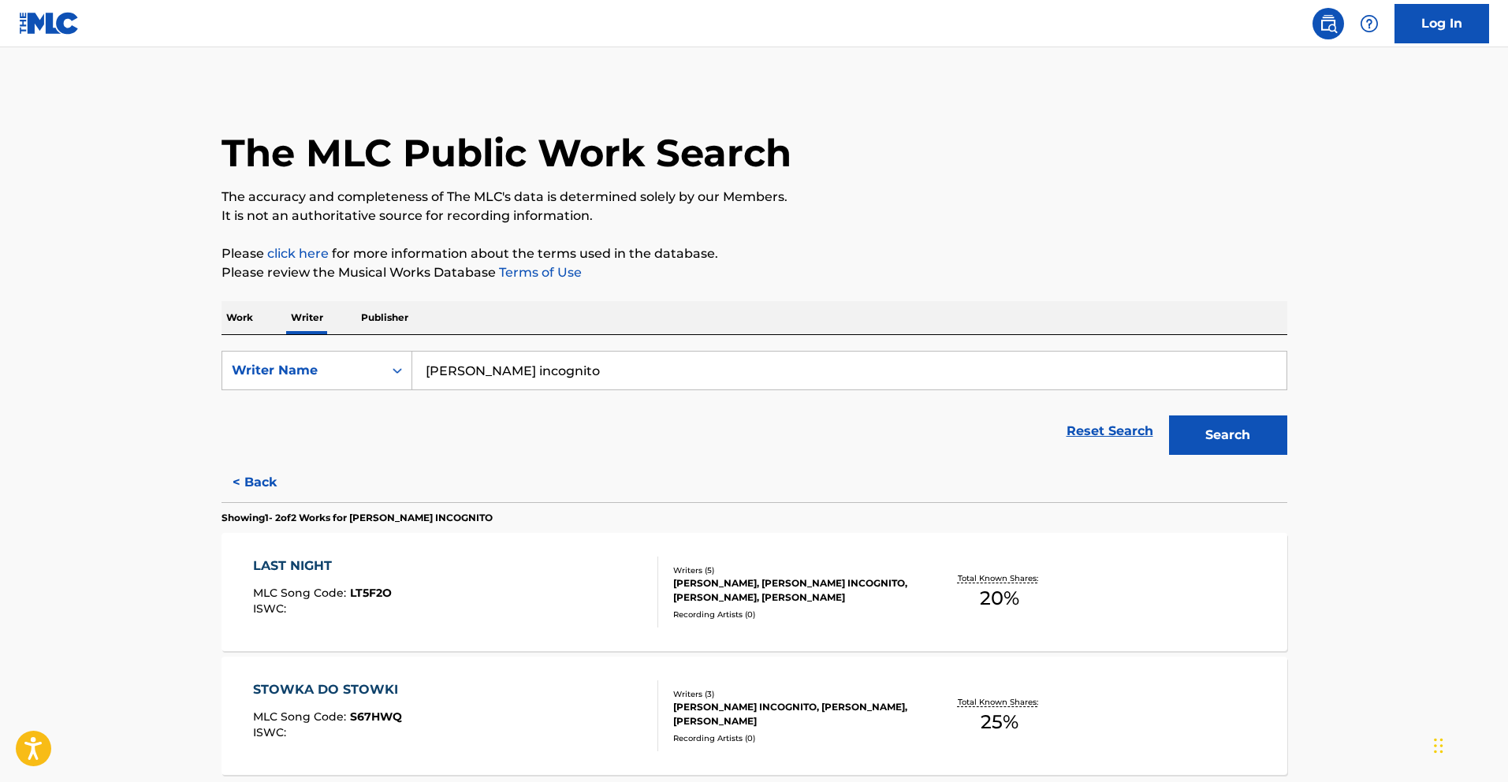
click at [508, 368] on input "[PERSON_NAME] incognito" at bounding box center [849, 371] width 874 height 38
click at [326, 370] on div "Writer Name" at bounding box center [303, 370] width 142 height 19
click at [240, 300] on div "The MLC Public Work Search The accuracy and completeness of The MLC's data is d…" at bounding box center [755, 468] width 1104 height 762
click at [240, 333] on p "Work" at bounding box center [240, 317] width 36 height 33
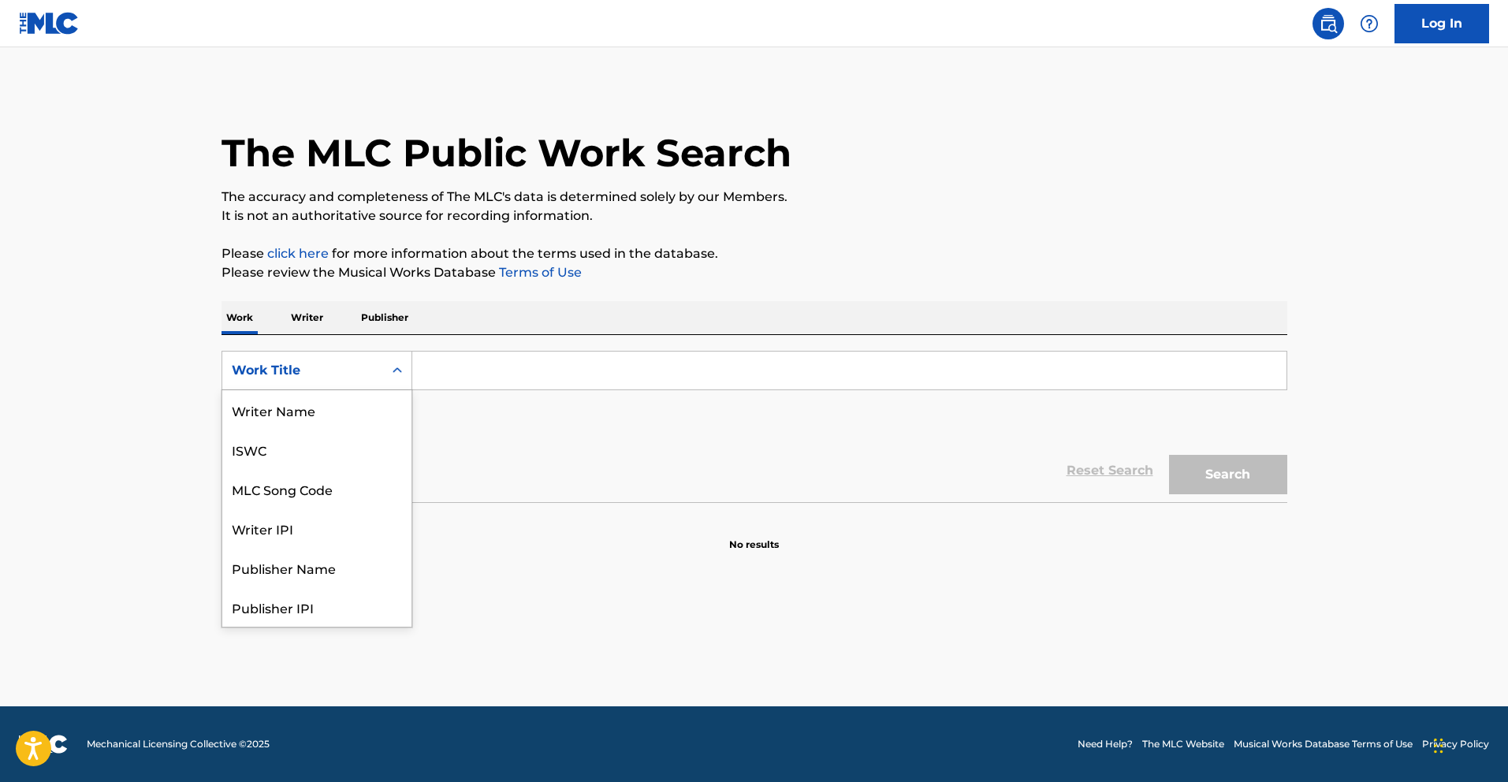
click at [348, 375] on div "Work Title" at bounding box center [303, 370] width 142 height 19
